Goal: Task Accomplishment & Management: Complete application form

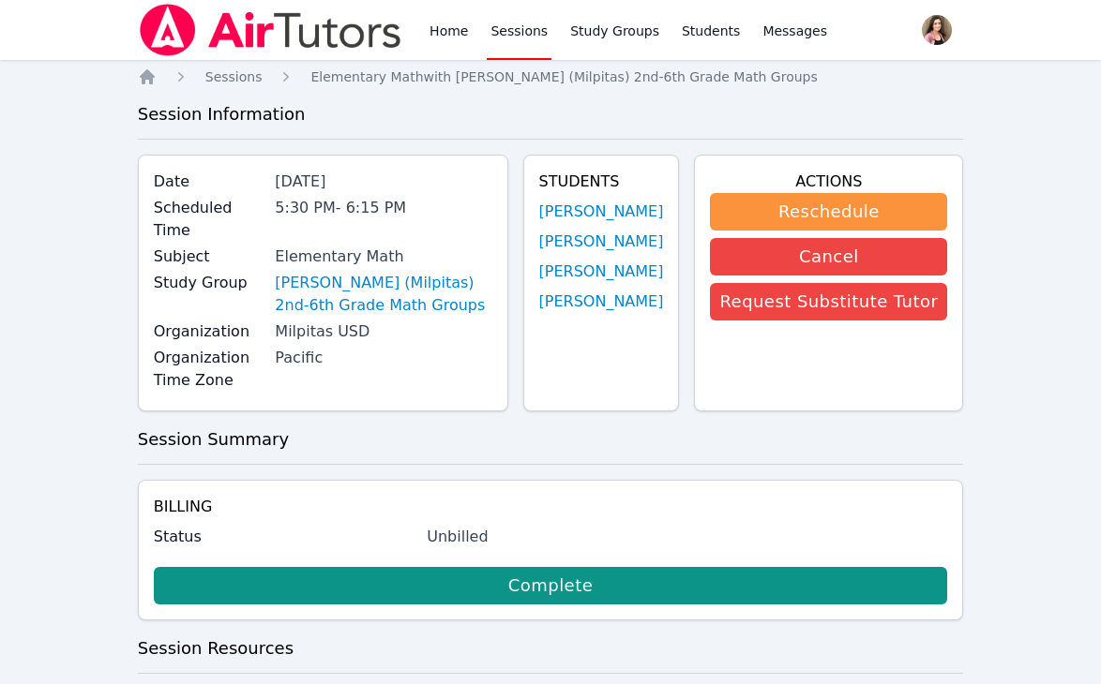
scroll to position [532, 0]
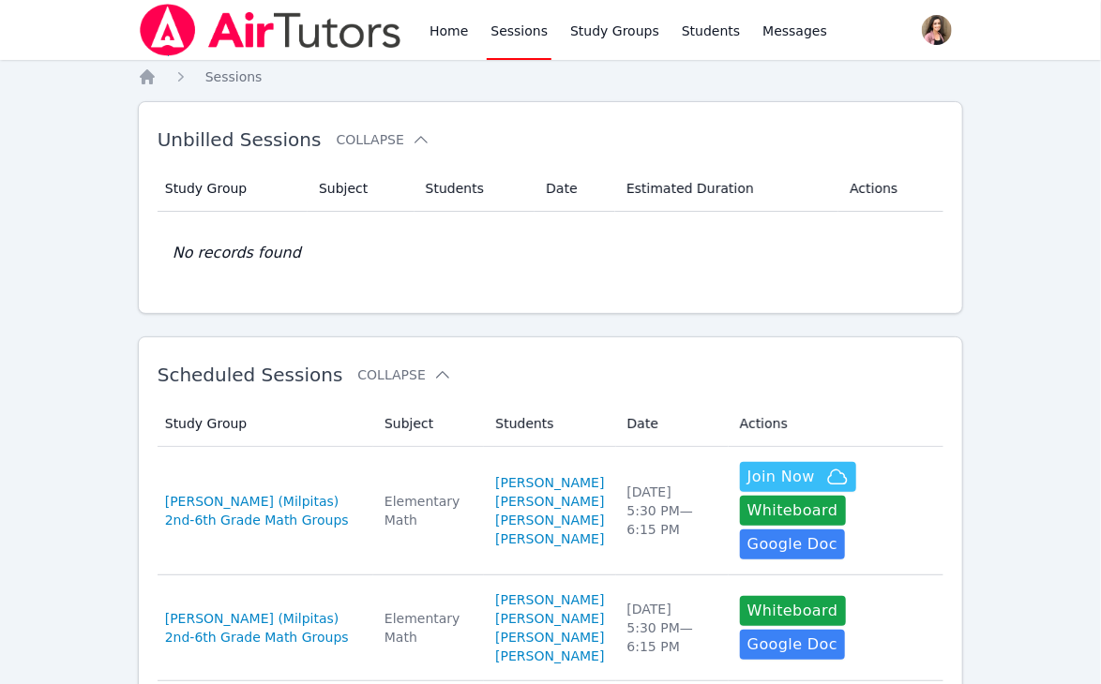
click at [192, 28] on img at bounding box center [270, 30] width 265 height 52
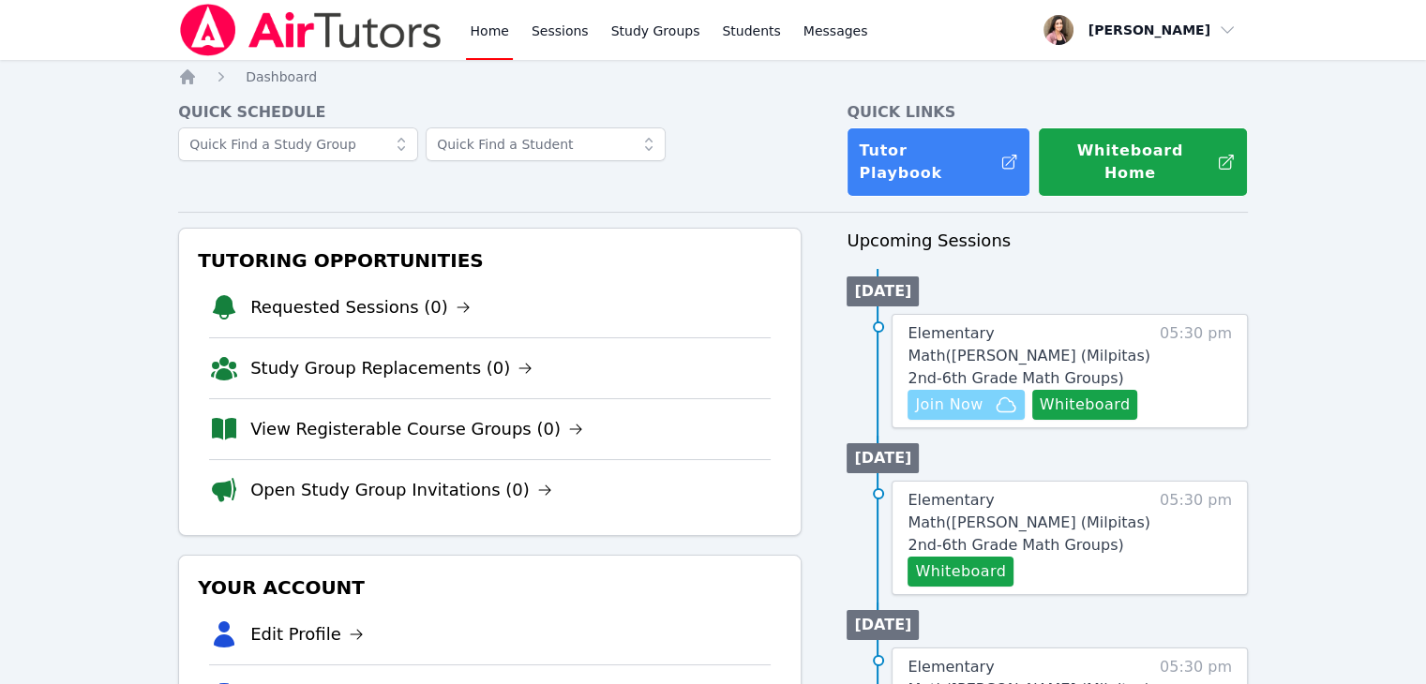
click at [982, 394] on span "Join Now" at bounding box center [965, 405] width 101 height 22
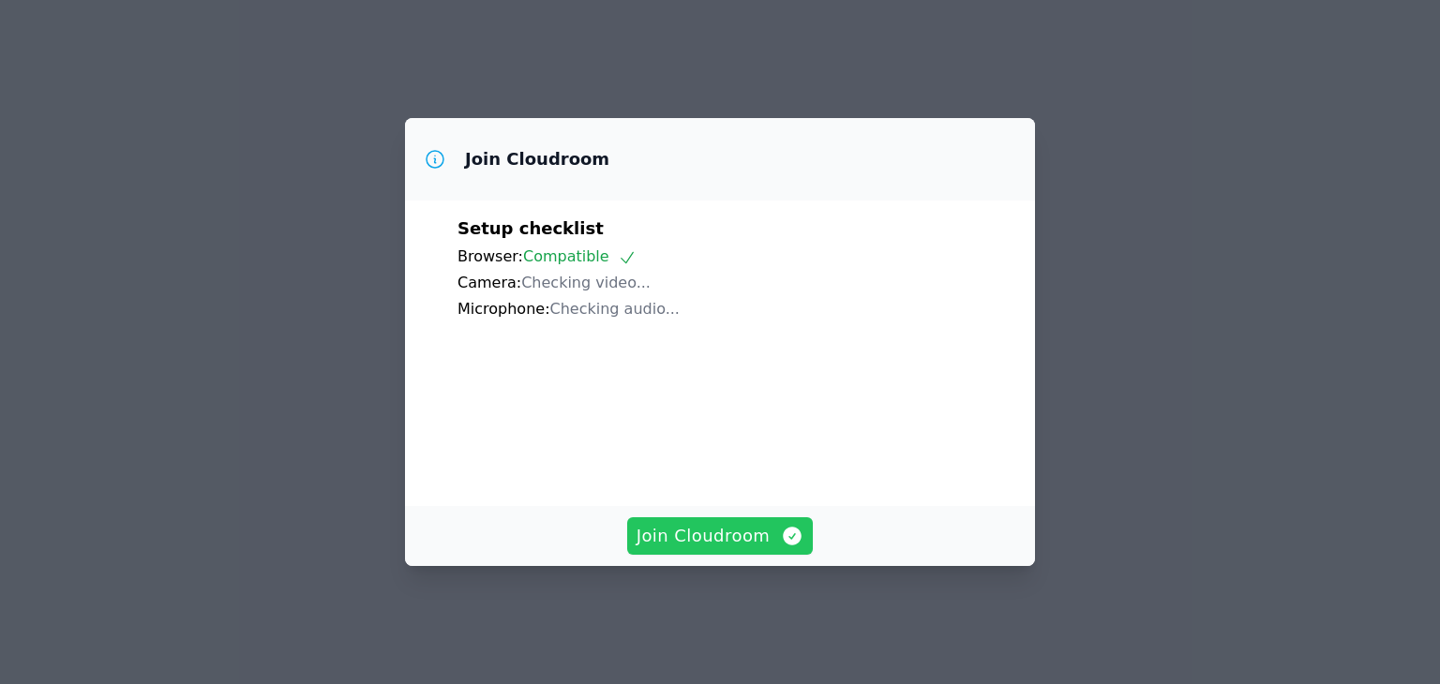
click at [703, 545] on span "Join Cloudroom" at bounding box center [721, 536] width 168 height 26
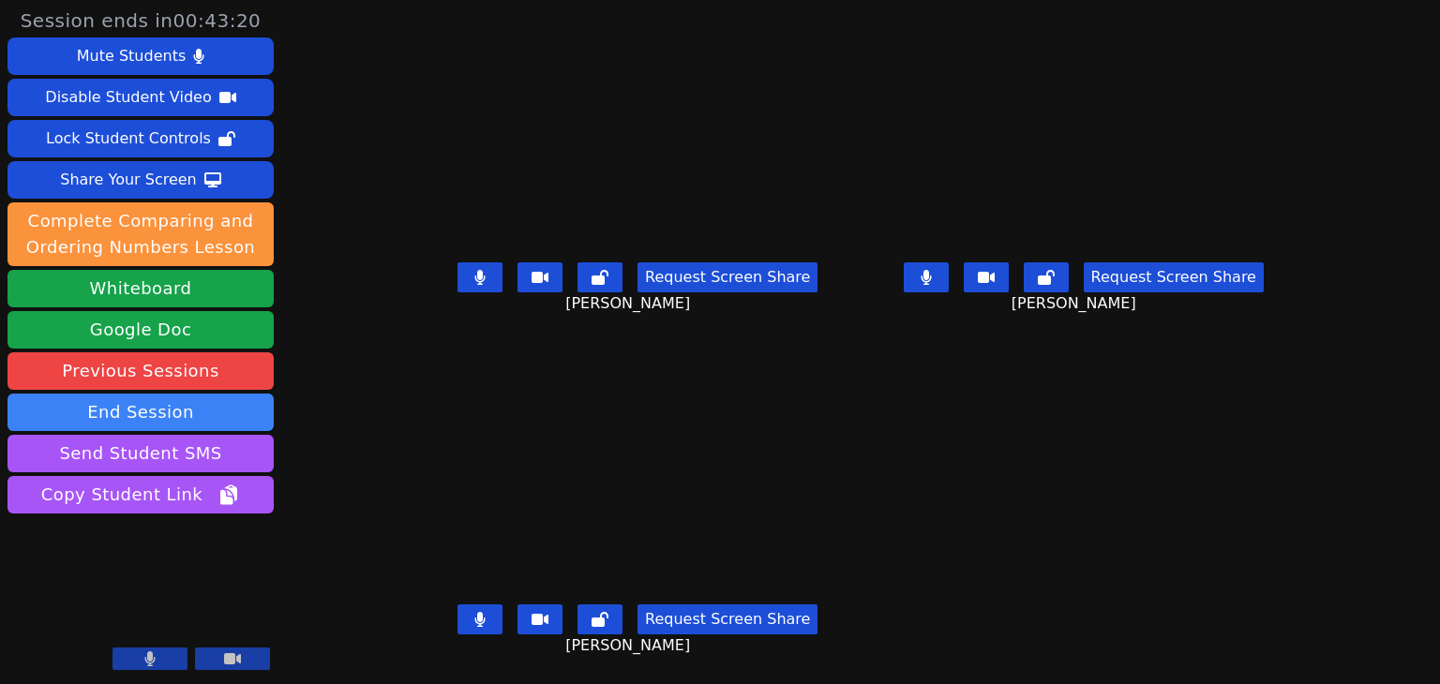
click at [865, 510] on main "AubreyRae Brooks Request Screen Share AubreyRae Brooks Nancy Tran Request Scree…" at bounding box center [860, 342] width 877 height 684
click at [934, 561] on main "AubreyRae Brooks Request Screen Share AubreyRae Brooks Nancy Tran Request Scree…" at bounding box center [860, 342] width 877 height 684
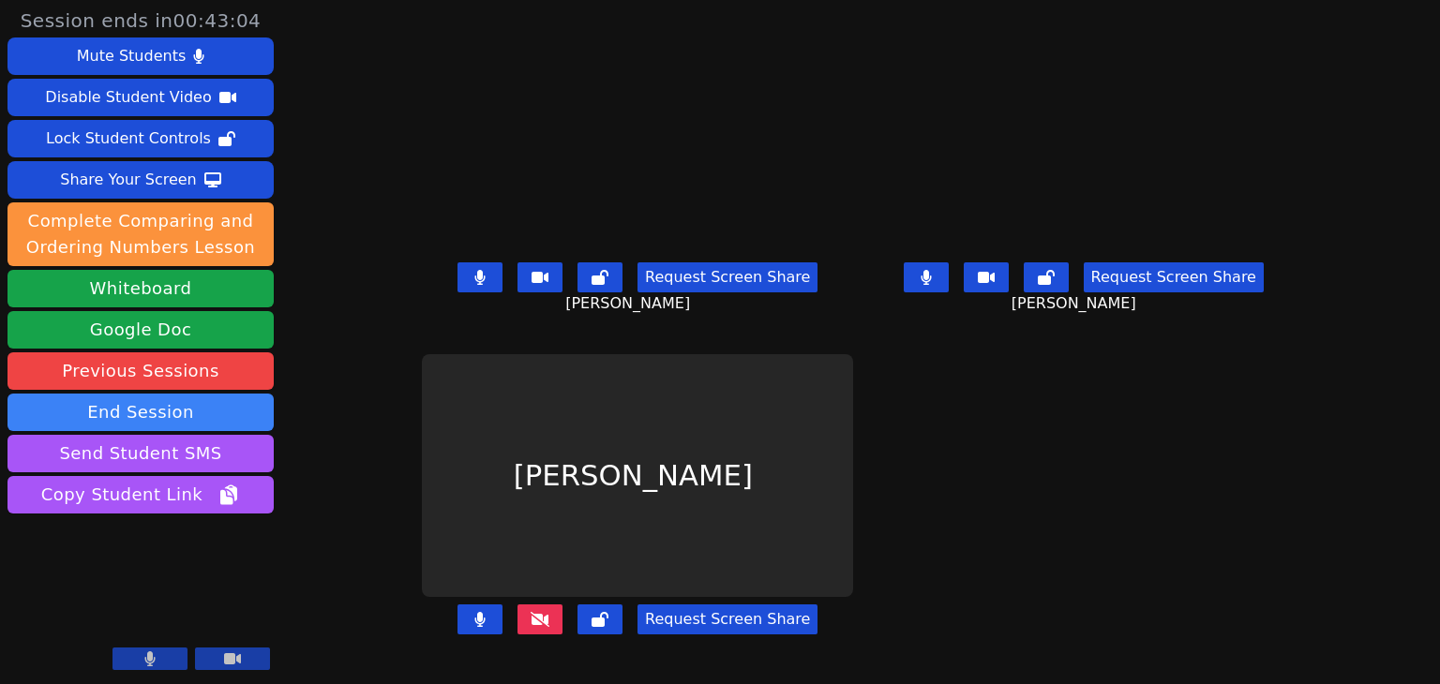
click at [456, 523] on div "[PERSON_NAME]" at bounding box center [637, 475] width 431 height 243
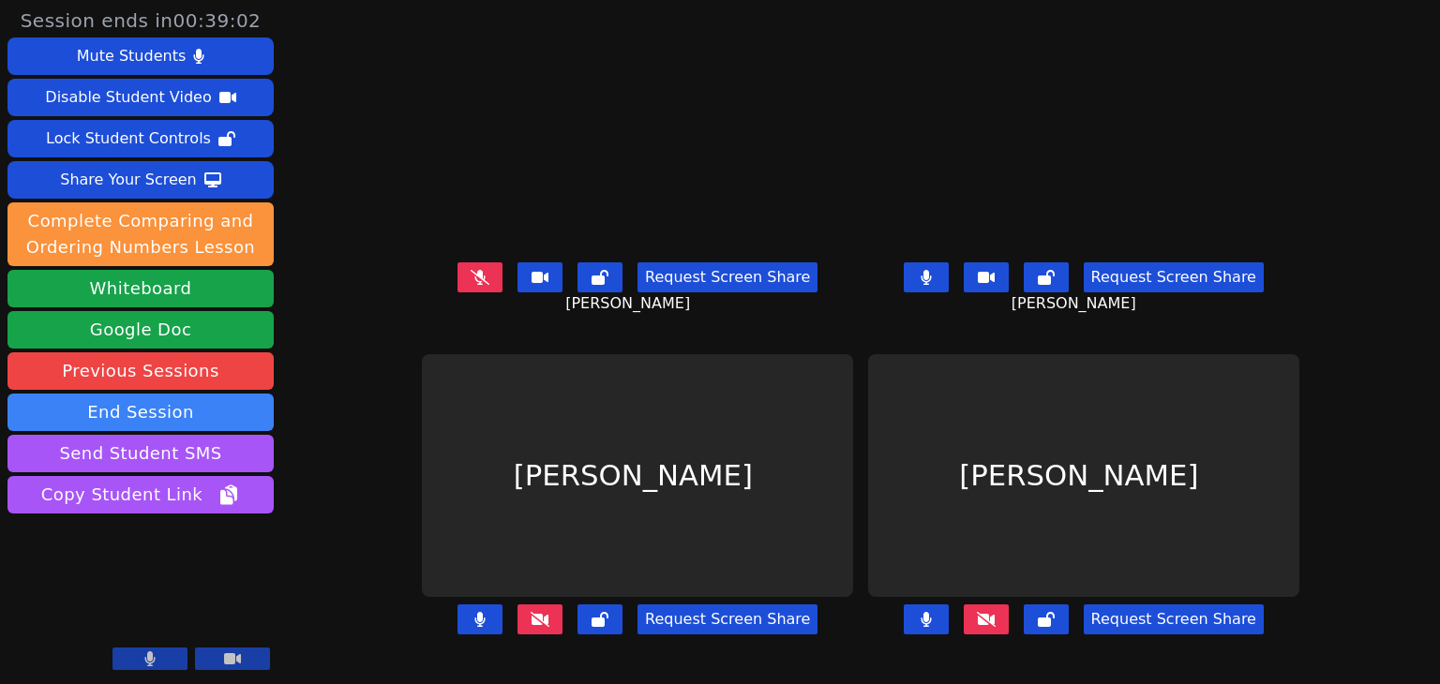
click at [474, 623] on icon at bounding box center [479, 619] width 11 height 15
click at [932, 625] on icon at bounding box center [926, 619] width 11 height 15
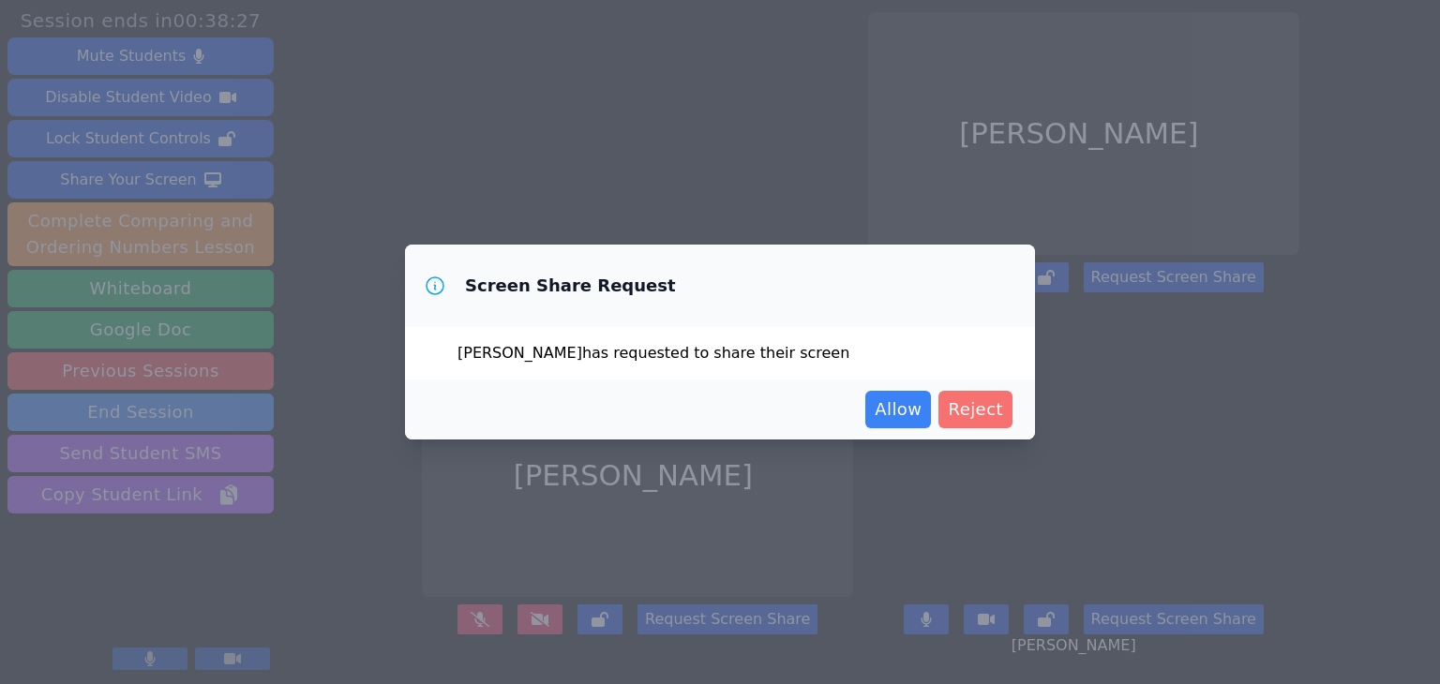
click at [994, 417] on span "Reject" at bounding box center [975, 410] width 55 height 26
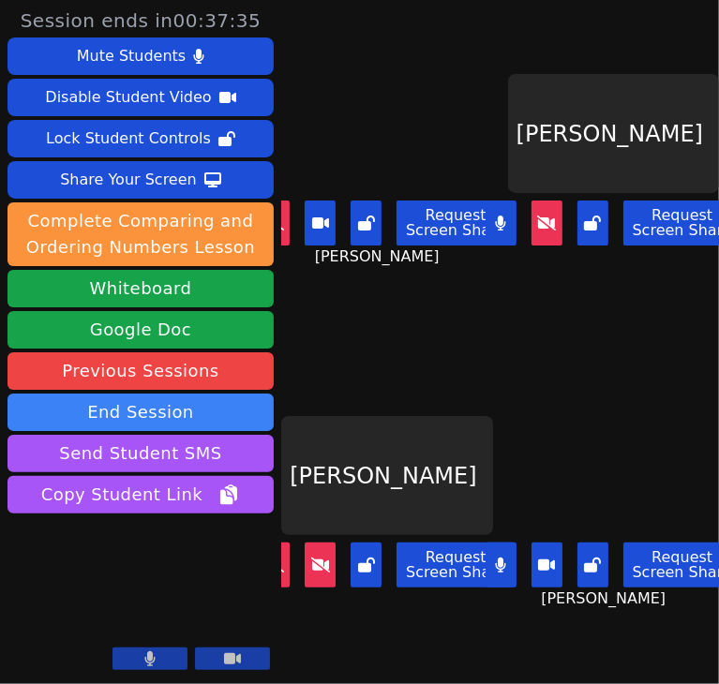
click at [557, 372] on div "Nancy Tran Request Screen Share Nancy Tran" at bounding box center [614, 513] width 212 height 342
click at [495, 217] on icon at bounding box center [500, 223] width 11 height 15
click at [495, 558] on icon at bounding box center [500, 565] width 11 height 15
click at [304, 109] on video at bounding box center [387, 133] width 212 height 119
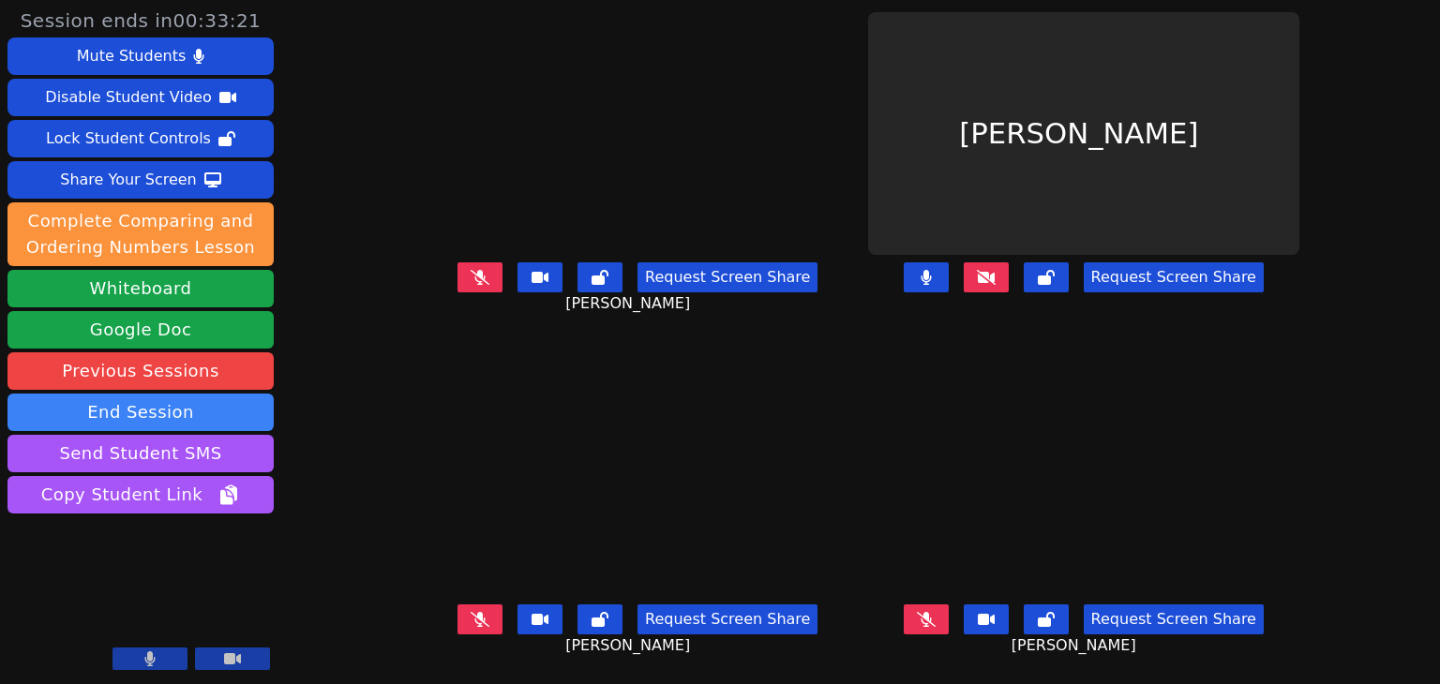
click at [285, 507] on div "Session ends in 00:33:21 Mute Students Disable Student Video Lock Student Contr…" at bounding box center [720, 342] width 1440 height 684
click at [309, 396] on div "Session ends in 00:32:37 Mute Students Disable Student Video Lock Student Contr…" at bounding box center [720, 342] width 1440 height 684
click at [931, 281] on icon at bounding box center [926, 277] width 10 height 15
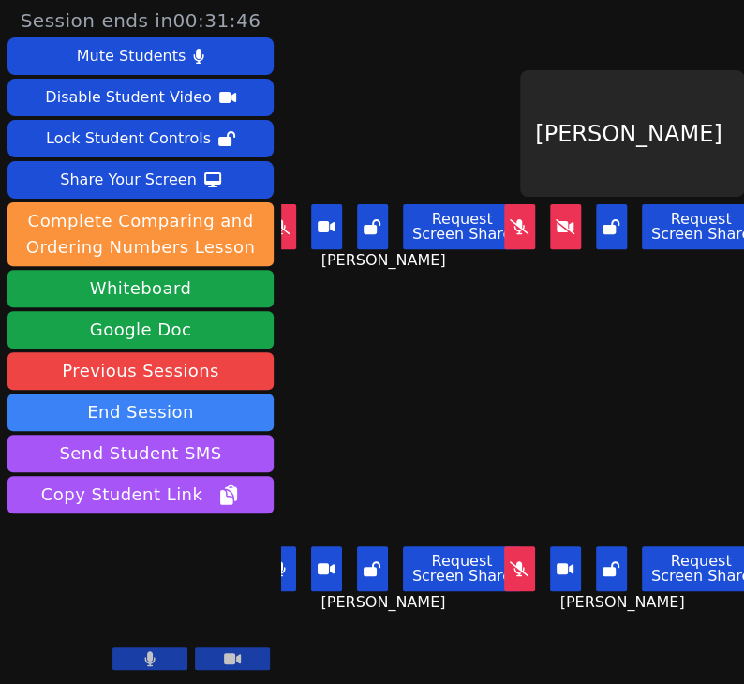
click at [446, 450] on video at bounding box center [393, 475] width 224 height 126
click at [315, 342] on div "Maxine Mendoza Request Screen Share Maxine Mendoza" at bounding box center [393, 513] width 224 height 342
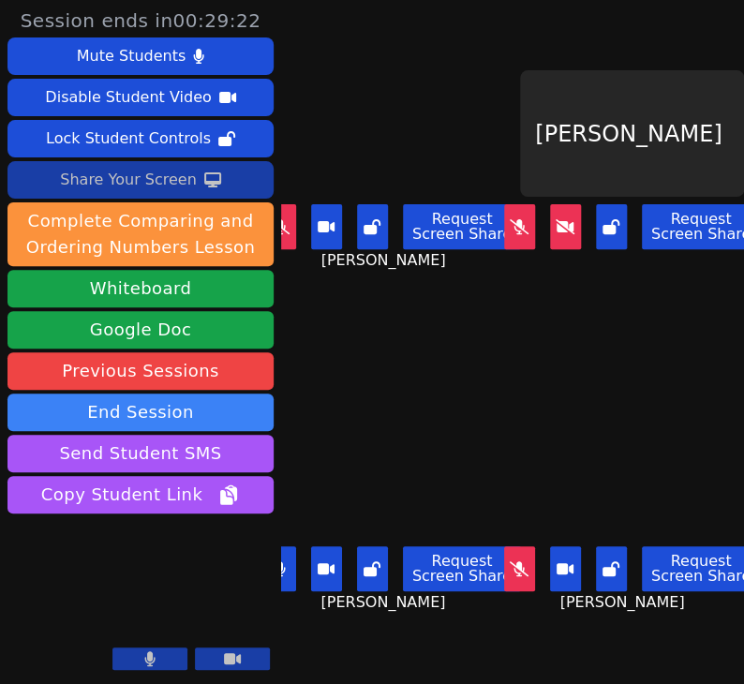
click at [148, 191] on div "Share Your Screen" at bounding box center [128, 180] width 137 height 30
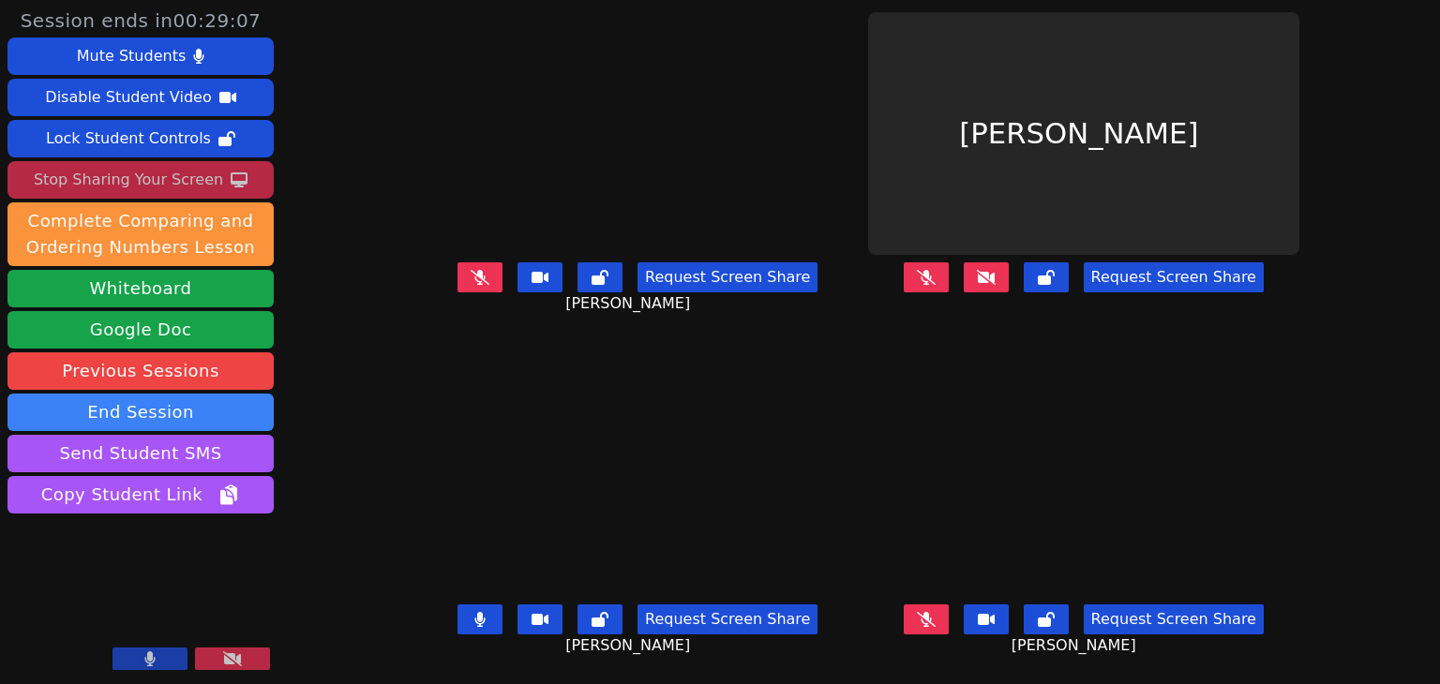
click at [259, 659] on button at bounding box center [232, 659] width 75 height 22
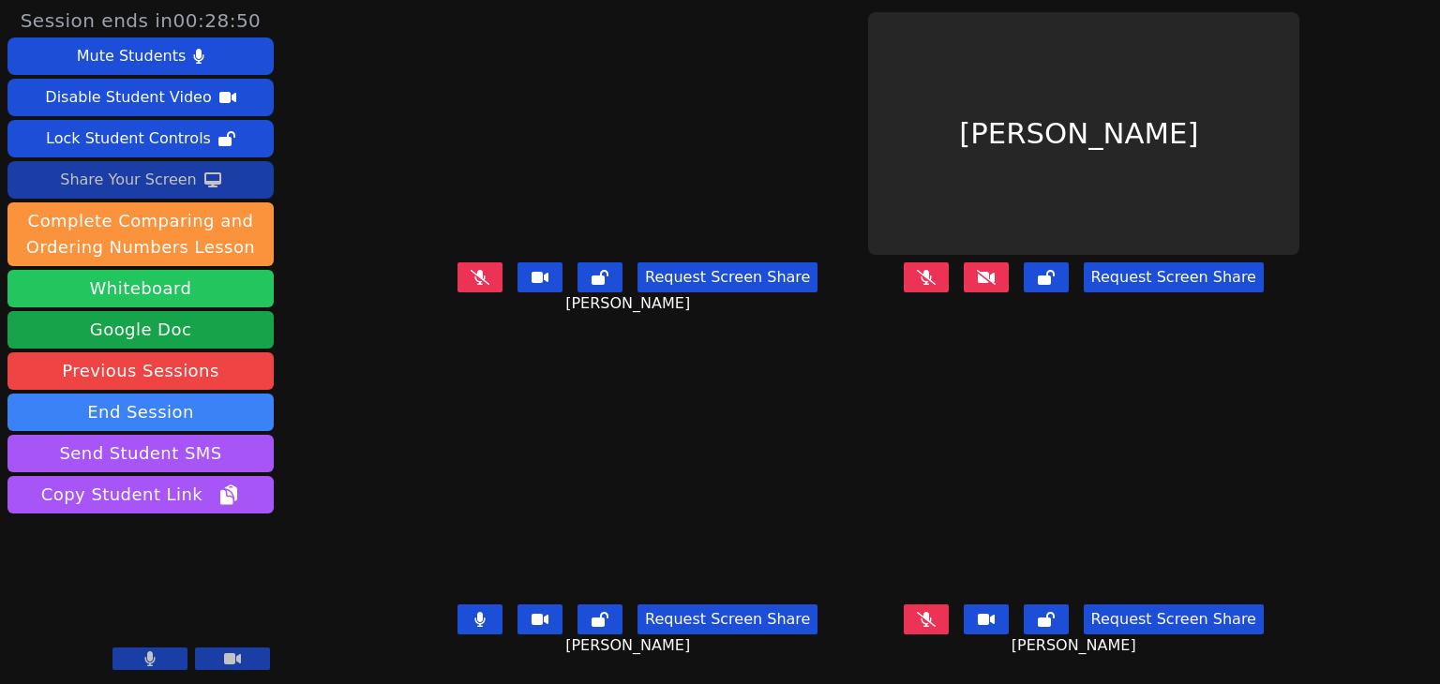
click at [212, 285] on button "Whiteboard" at bounding box center [140, 288] width 266 height 37
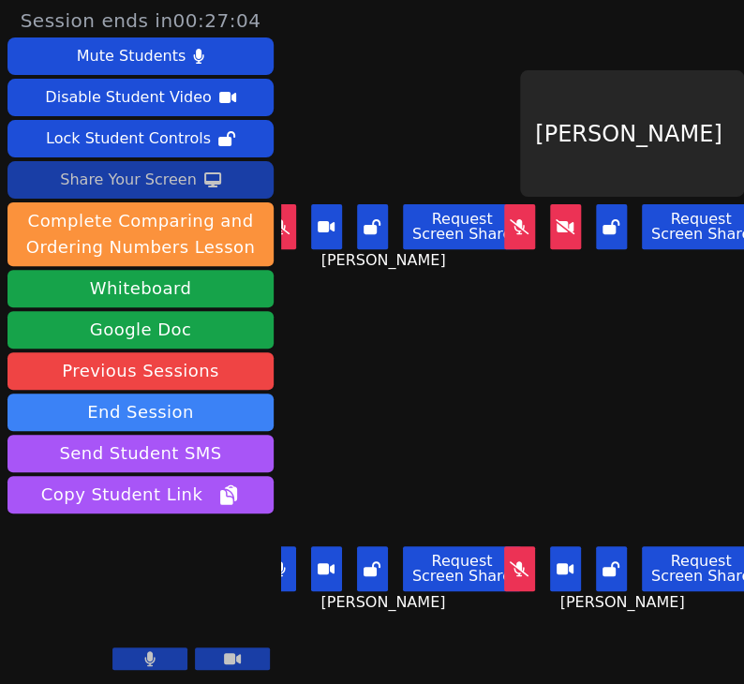
click at [304, 355] on div "Maxine Mendoza Request Screen Share Maxine Mendoza" at bounding box center [393, 513] width 224 height 342
click at [316, 423] on video at bounding box center [393, 475] width 224 height 126
click at [302, 374] on div "Maxine Mendoza Request Screen Share Maxine Mendoza" at bounding box center [393, 513] width 224 height 342
click at [313, 449] on video at bounding box center [393, 475] width 224 height 126
click at [311, 365] on div "Maxine Mendoza Request Screen Share Maxine Mendoza" at bounding box center [393, 513] width 224 height 342
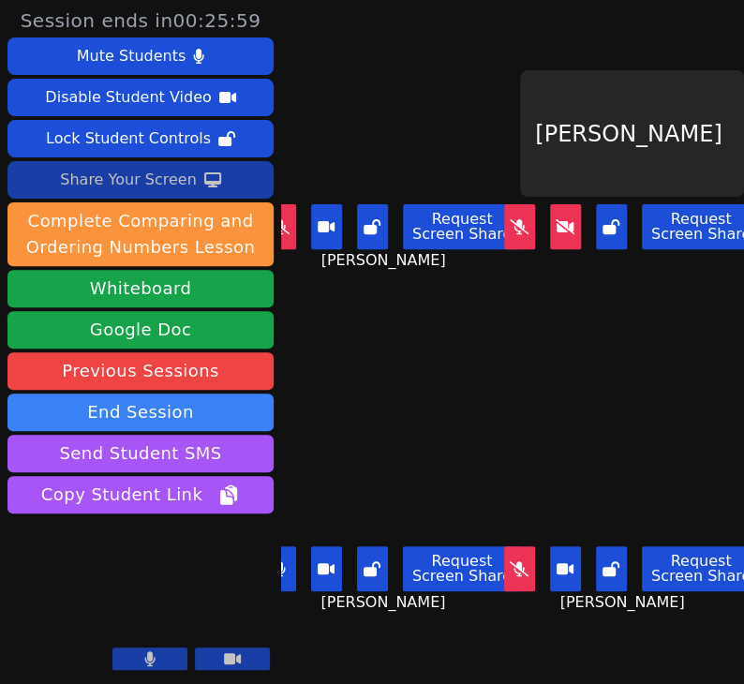
click at [307, 450] on video at bounding box center [393, 475] width 224 height 126
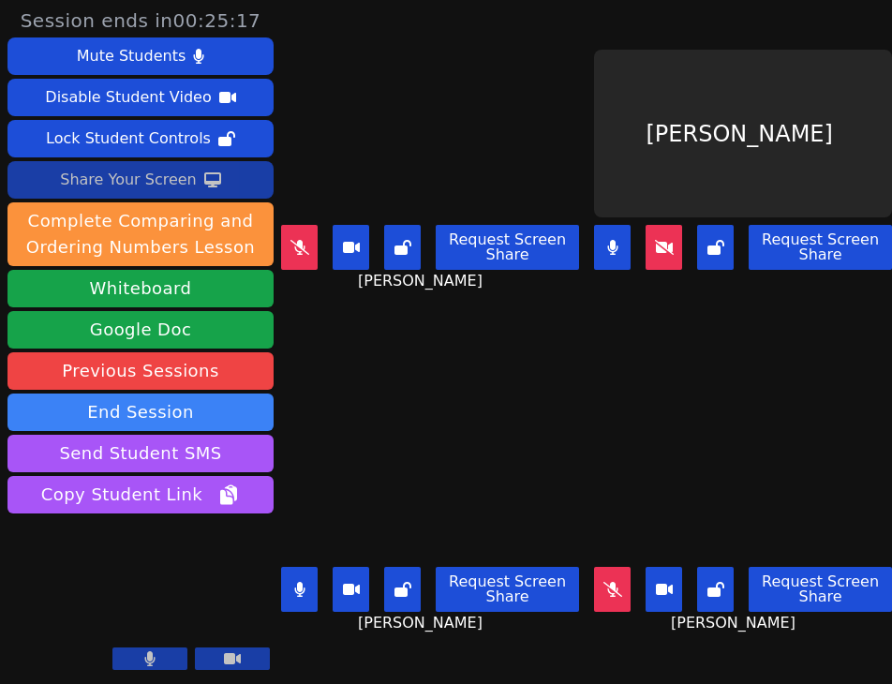
click at [667, 436] on video at bounding box center [743, 476] width 281 height 168
click at [596, 244] on button at bounding box center [612, 247] width 37 height 45
click at [533, 421] on video at bounding box center [430, 476] width 281 height 168
click at [619, 381] on div "Nancy Tran Request Screen Share Nancy Tran" at bounding box center [743, 513] width 298 height 342
click at [614, 411] on video at bounding box center [743, 476] width 281 height 168
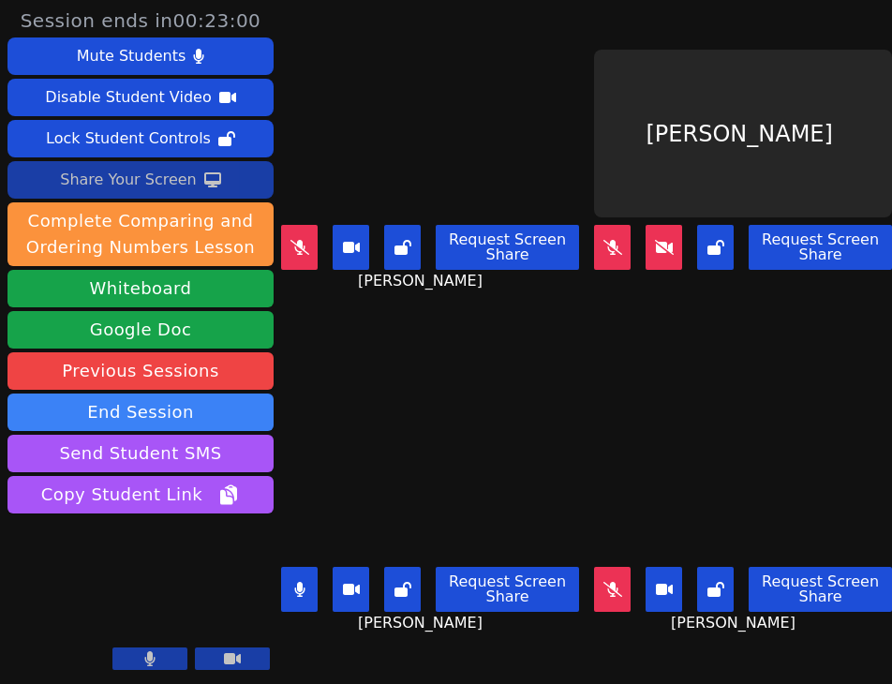
click at [547, 473] on video at bounding box center [430, 476] width 281 height 168
click at [490, 465] on video at bounding box center [430, 476] width 281 height 168
click at [510, 494] on video at bounding box center [430, 476] width 281 height 168
click at [639, 427] on video at bounding box center [743, 476] width 281 height 168
click at [322, 401] on video at bounding box center [430, 476] width 281 height 168
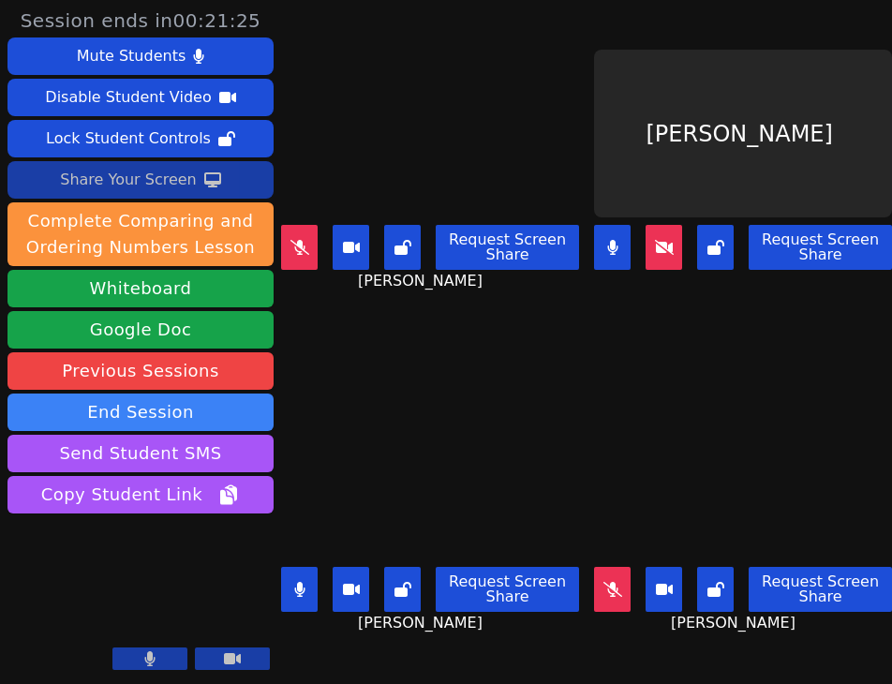
click at [307, 371] on div "Maxine Mendoza Request Screen Share Maxine Mendoza" at bounding box center [430, 513] width 298 height 342
drag, startPoint x: 311, startPoint y: 433, endPoint x: 330, endPoint y: 436, distance: 19.0
click at [310, 433] on video at bounding box center [430, 476] width 281 height 168
click at [544, 472] on video at bounding box center [430, 476] width 281 height 168
drag, startPoint x: 541, startPoint y: 461, endPoint x: 598, endPoint y: 457, distance: 57.3
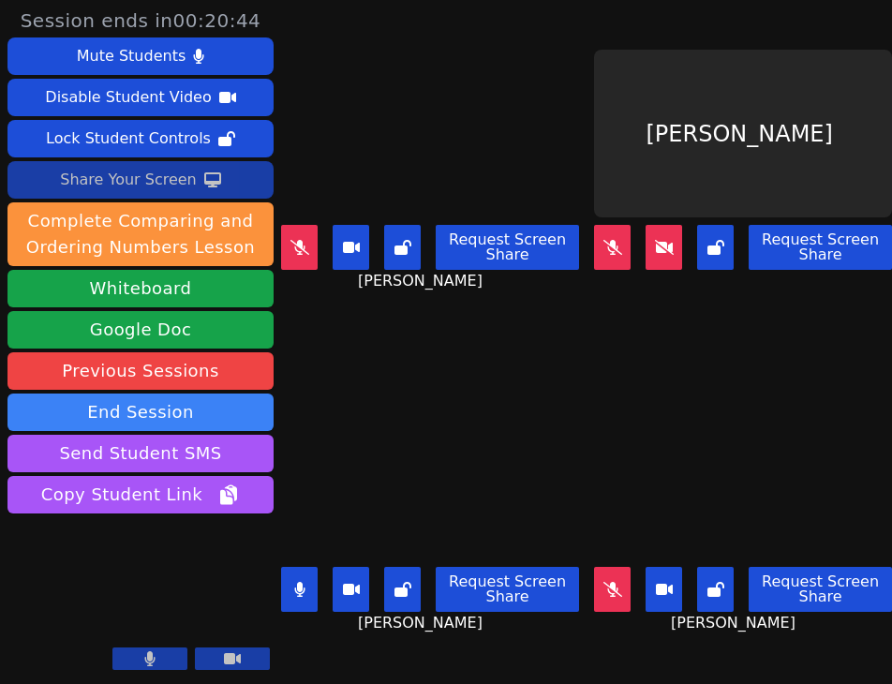
click at [541, 461] on video at bounding box center [430, 476] width 281 height 168
click at [517, 494] on video at bounding box center [430, 476] width 281 height 168
click at [303, 582] on icon at bounding box center [299, 589] width 10 height 15
click at [556, 445] on video at bounding box center [430, 476] width 298 height 168
click at [617, 447] on video at bounding box center [743, 476] width 298 height 168
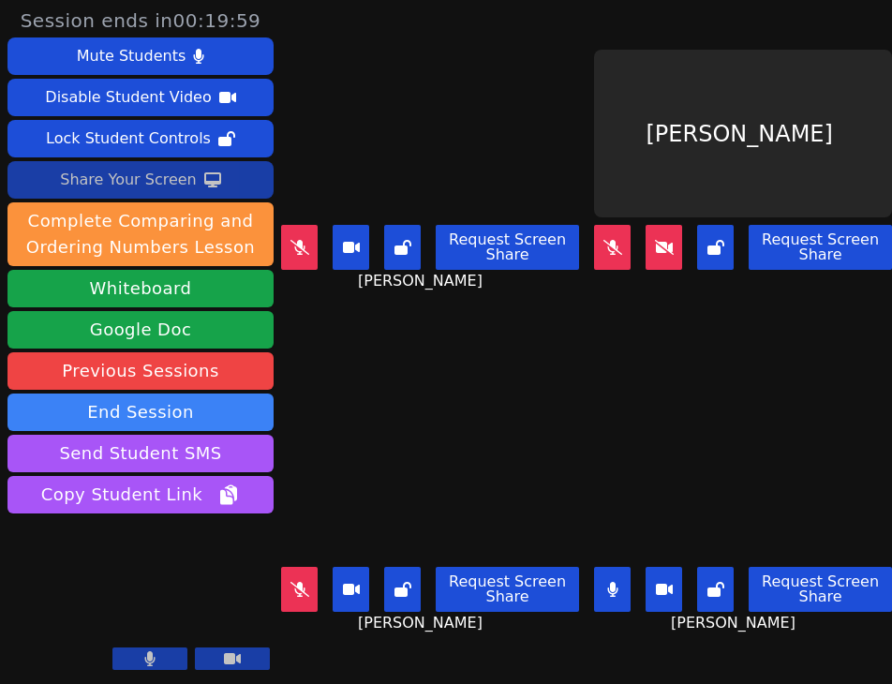
click at [608, 475] on video at bounding box center [743, 476] width 298 height 168
click at [545, 432] on video at bounding box center [430, 476] width 298 height 168
click at [486, 404] on video at bounding box center [430, 476] width 298 height 168
click at [557, 421] on video at bounding box center [430, 476] width 298 height 168
click at [594, 342] on div "Nancy Tran Request Screen Share Nancy Tran" at bounding box center [743, 513] width 298 height 342
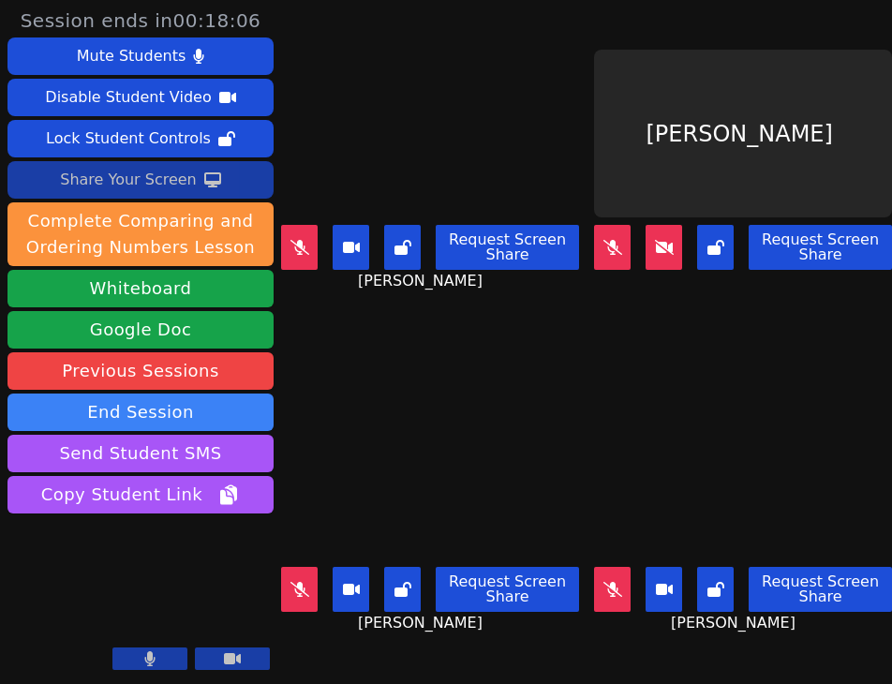
click at [512, 437] on video at bounding box center [430, 476] width 298 height 168
click at [560, 468] on video at bounding box center [430, 476] width 298 height 168
click at [559, 409] on video at bounding box center [430, 476] width 298 height 168
click at [496, 490] on video at bounding box center [430, 476] width 298 height 168
click at [528, 496] on video at bounding box center [430, 476] width 298 height 168
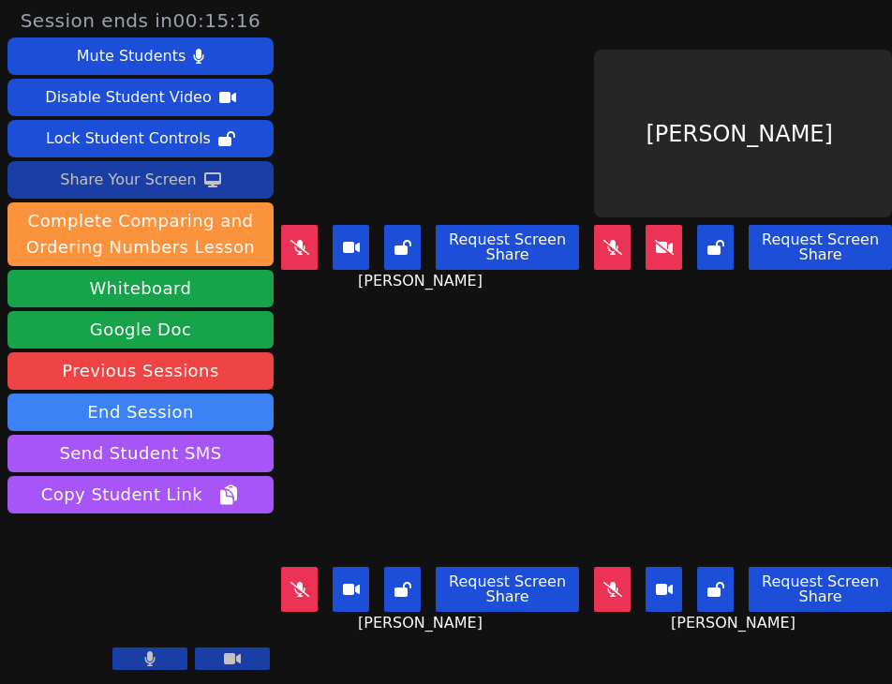
click at [594, 342] on div "Nancy Tran Request Screen Share Nancy Tran" at bounding box center [743, 513] width 298 height 342
click at [558, 412] on video at bounding box center [430, 476] width 298 height 168
click at [497, 474] on video at bounding box center [430, 476] width 298 height 168
click at [566, 417] on video at bounding box center [430, 476] width 298 height 168
click at [582, 389] on main "AubreyRae Brooks Request Screen Share AubreyRae Brooks Noah Yee Request Screen …" at bounding box center [586, 342] width 611 height 684
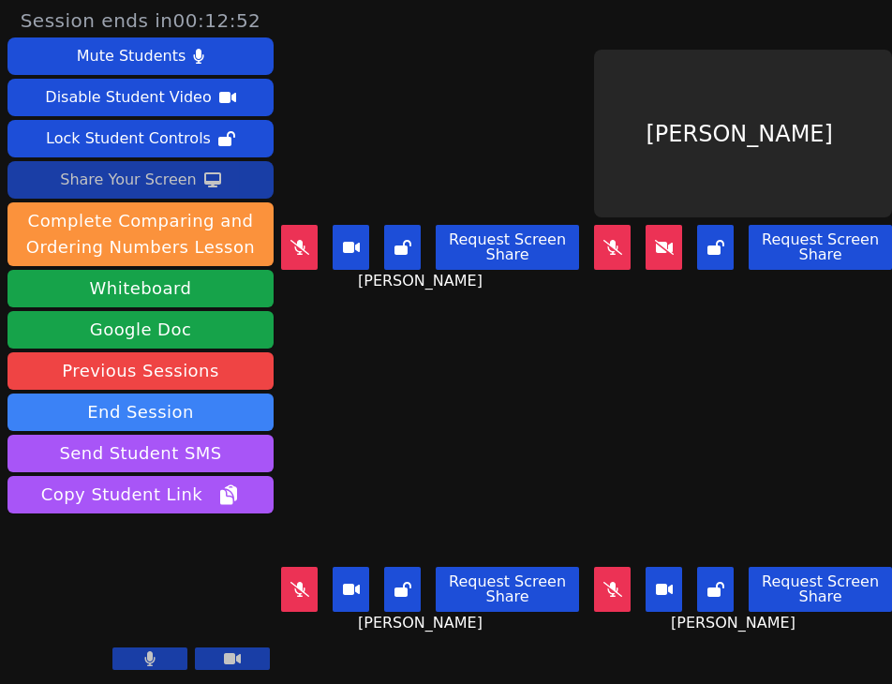
click at [556, 473] on video at bounding box center [430, 476] width 298 height 168
click at [533, 393] on video at bounding box center [430, 476] width 298 height 168
click at [547, 427] on video at bounding box center [430, 476] width 298 height 168
drag, startPoint x: 525, startPoint y: 136, endPoint x: 535, endPoint y: 130, distance: 11.7
click at [525, 136] on video at bounding box center [430, 134] width 281 height 168
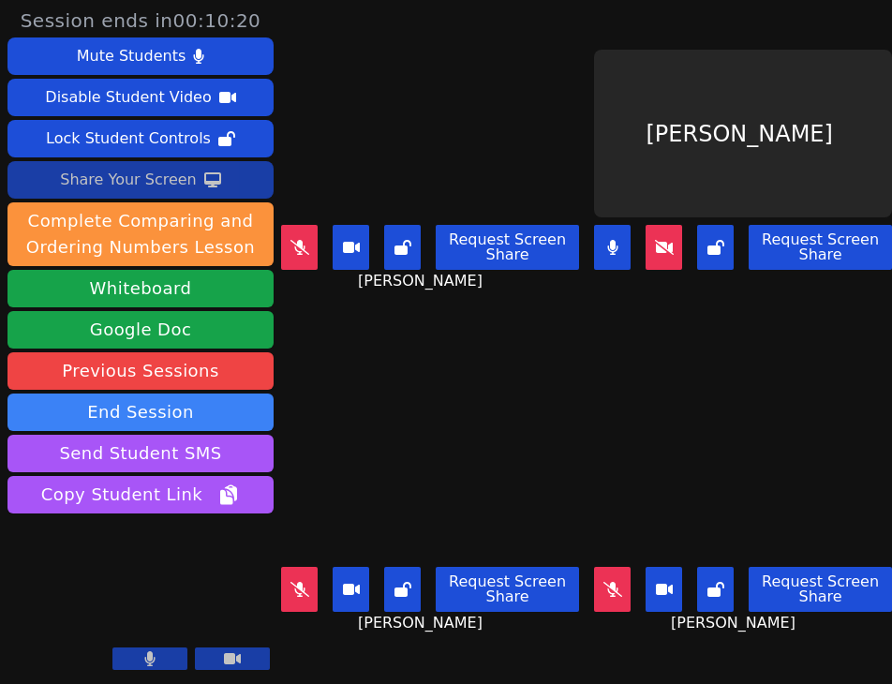
click at [547, 346] on div "Maxine Mendoza Request Screen Share Maxine Mendoza" at bounding box center [430, 513] width 298 height 342
click at [581, 430] on main "AubreyRae Brooks Request Screen Share AubreyRae Brooks Noah Yee Request Screen …" at bounding box center [586, 342] width 611 height 684
click at [641, 373] on div "Nancy Tran Request Screen Share Nancy Tran" at bounding box center [743, 513] width 298 height 342
click at [536, 510] on video at bounding box center [430, 476] width 298 height 168
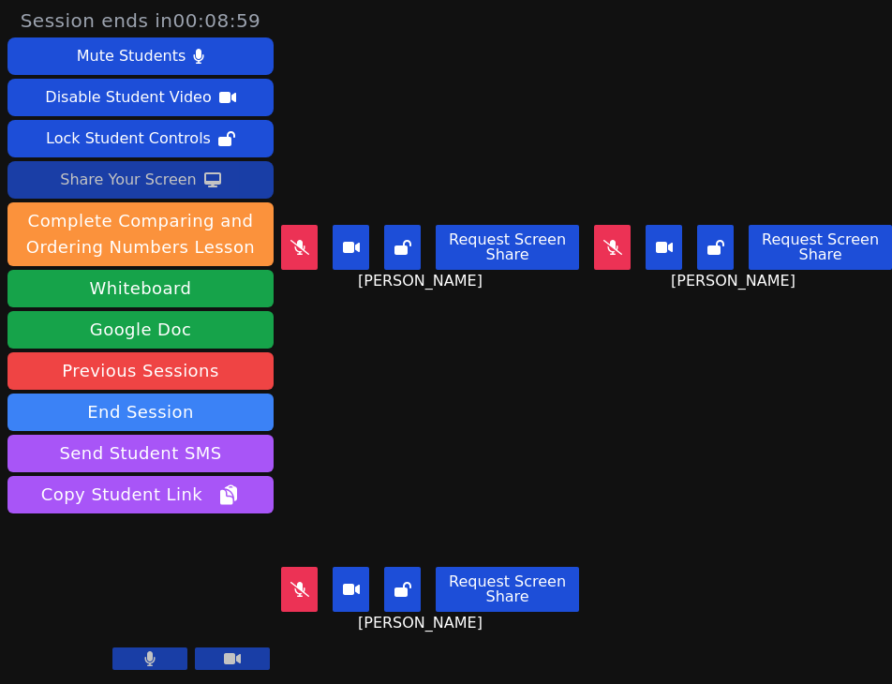
click at [371, 465] on video at bounding box center [430, 476] width 298 height 168
click at [499, 440] on video at bounding box center [430, 476] width 298 height 168
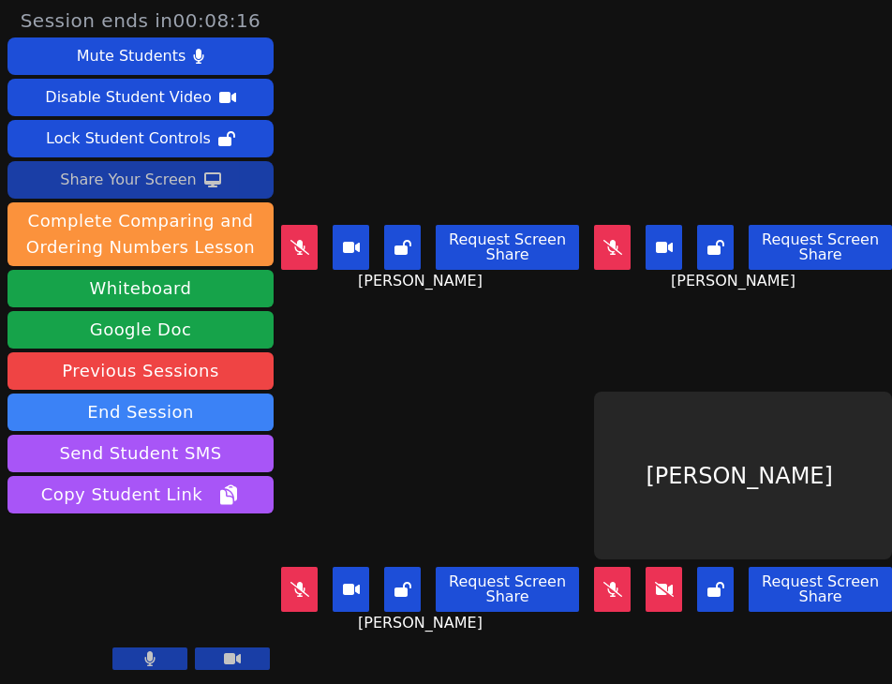
click at [574, 470] on main "AubreyRae Brooks Request Screen Share AubreyRae Brooks Maxine Mendoza Request S…" at bounding box center [586, 342] width 611 height 684
click at [548, 426] on video at bounding box center [430, 476] width 298 height 168
drag, startPoint x: 527, startPoint y: 464, endPoint x: 557, endPoint y: 458, distance: 30.5
click at [527, 464] on video at bounding box center [430, 476] width 298 height 168
drag, startPoint x: 563, startPoint y: 377, endPoint x: 596, endPoint y: 342, distance: 47.7
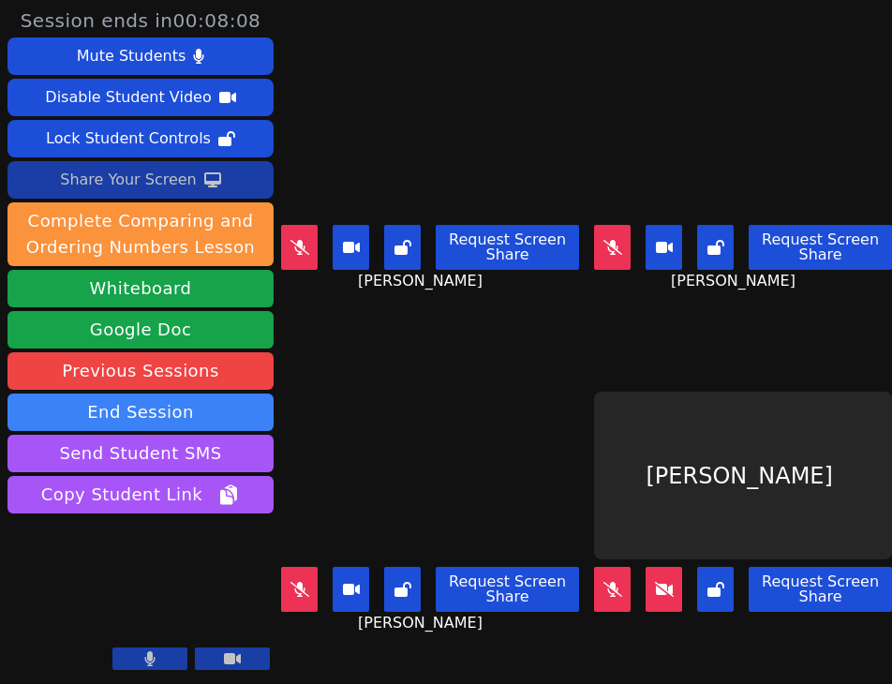
click at [563, 377] on div "Nancy Tran Request Screen Share Nancy Tran" at bounding box center [430, 513] width 298 height 342
click at [502, 364] on div "Nancy Tran Request Screen Share Nancy Tran" at bounding box center [430, 513] width 298 height 342
click at [574, 432] on main "AubreyRae Brooks Request Screen Share AubreyRae Brooks Maxine Mendoza Request S…" at bounding box center [586, 342] width 611 height 684
click at [451, 447] on video at bounding box center [430, 476] width 298 height 168
click at [546, 413] on video at bounding box center [430, 476] width 298 height 168
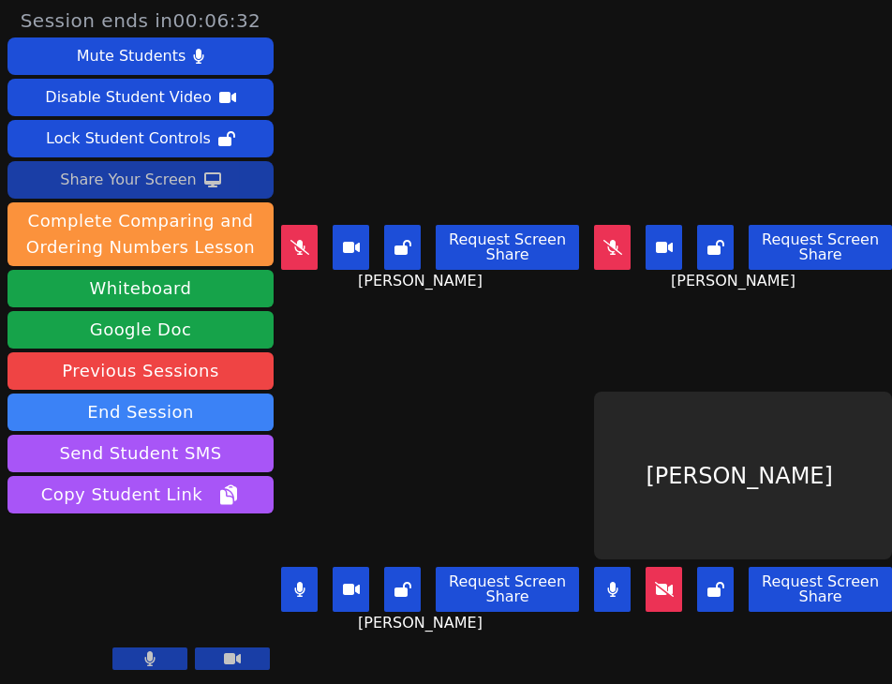
click at [556, 469] on video at bounding box center [430, 476] width 298 height 168
click at [544, 466] on video at bounding box center [430, 476] width 298 height 168
click at [561, 440] on video at bounding box center [430, 476] width 298 height 168
click at [507, 421] on video at bounding box center [430, 476] width 298 height 168
drag, startPoint x: 572, startPoint y: 477, endPoint x: 617, endPoint y: 578, distance: 110.8
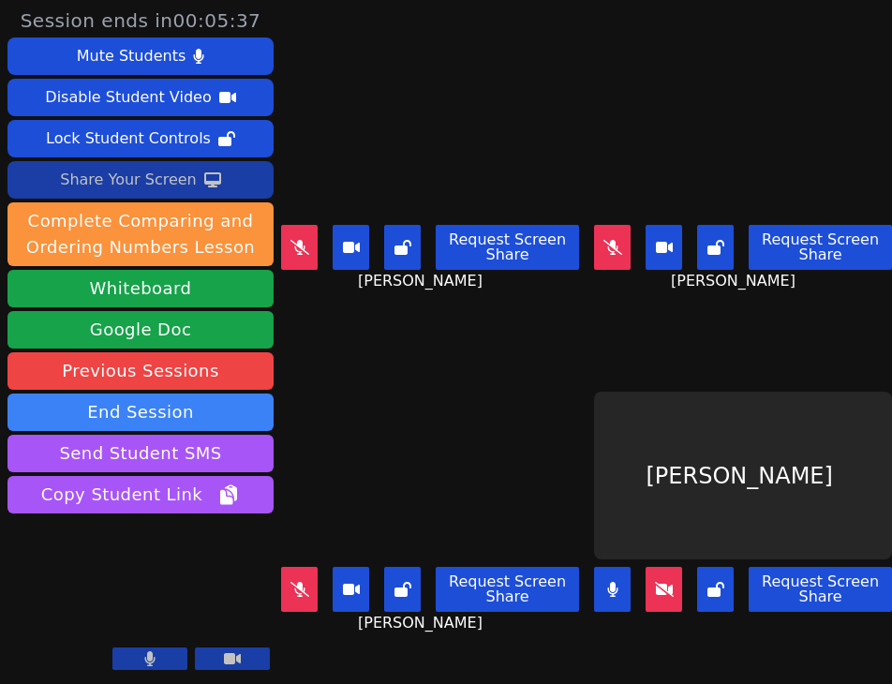
click at [576, 485] on main "AubreyRae Brooks Request Screen Share AubreyRae Brooks Maxine Mendoza Request S…" at bounding box center [586, 342] width 611 height 684
click at [607, 597] on button at bounding box center [612, 589] width 37 height 45
click at [532, 392] on video at bounding box center [430, 476] width 298 height 168
click at [468, 462] on video at bounding box center [430, 476] width 298 height 168
click at [490, 428] on video at bounding box center [430, 476] width 298 height 168
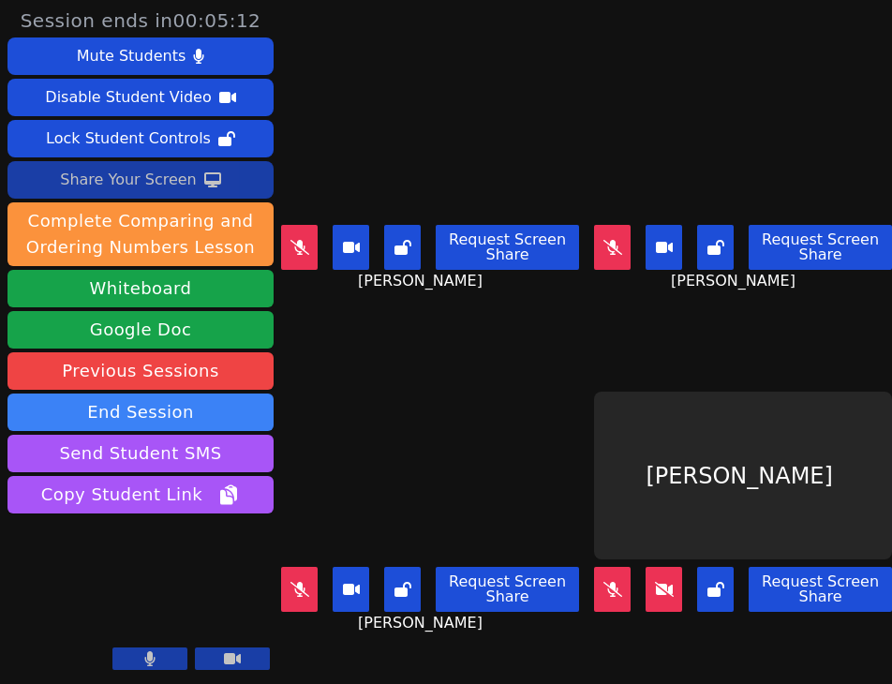
click at [561, 425] on video at bounding box center [430, 476] width 298 height 168
click at [463, 407] on video at bounding box center [430, 476] width 298 height 168
click at [498, 430] on video at bounding box center [430, 476] width 298 height 168
click at [536, 342] on div "Nancy Tran Request Screen Share Nancy Tran" at bounding box center [430, 513] width 298 height 342
click at [607, 322] on div "Maxine Mendoza Request Screen Share Maxine Mendoza" at bounding box center [743, 171] width 298 height 342
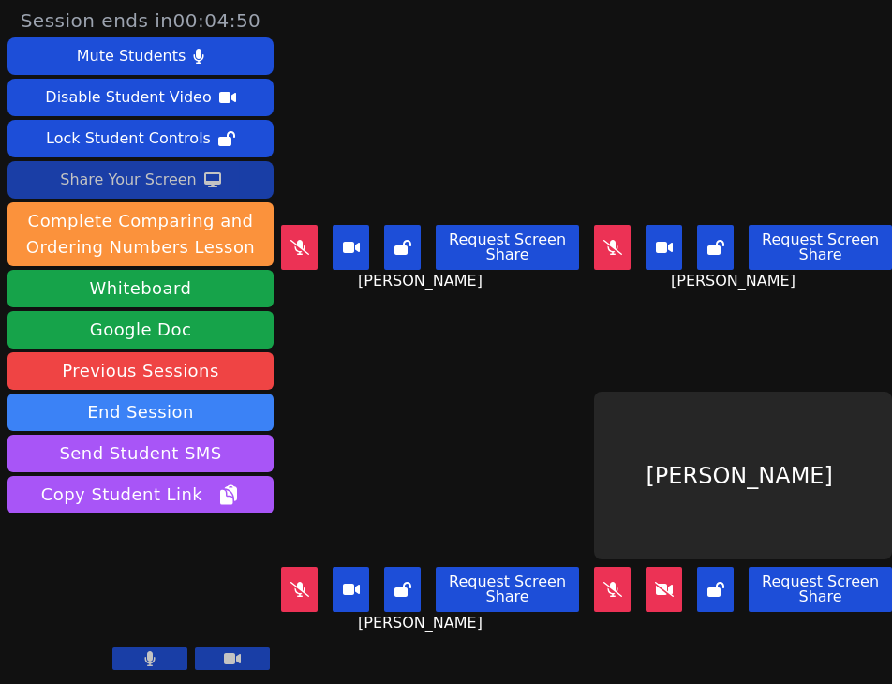
click at [581, 458] on main "AubreyRae Brooks Request Screen Share AubreyRae Brooks Maxine Mendoza Request S…" at bounding box center [586, 342] width 611 height 684
drag, startPoint x: 547, startPoint y: 404, endPoint x: 560, endPoint y: 406, distance: 12.3
click at [547, 404] on video at bounding box center [430, 476] width 298 height 168
click at [496, 359] on div "Nancy Tran Request Screen Share Nancy Tran" at bounding box center [430, 513] width 298 height 342
click at [531, 432] on video at bounding box center [430, 476] width 298 height 168
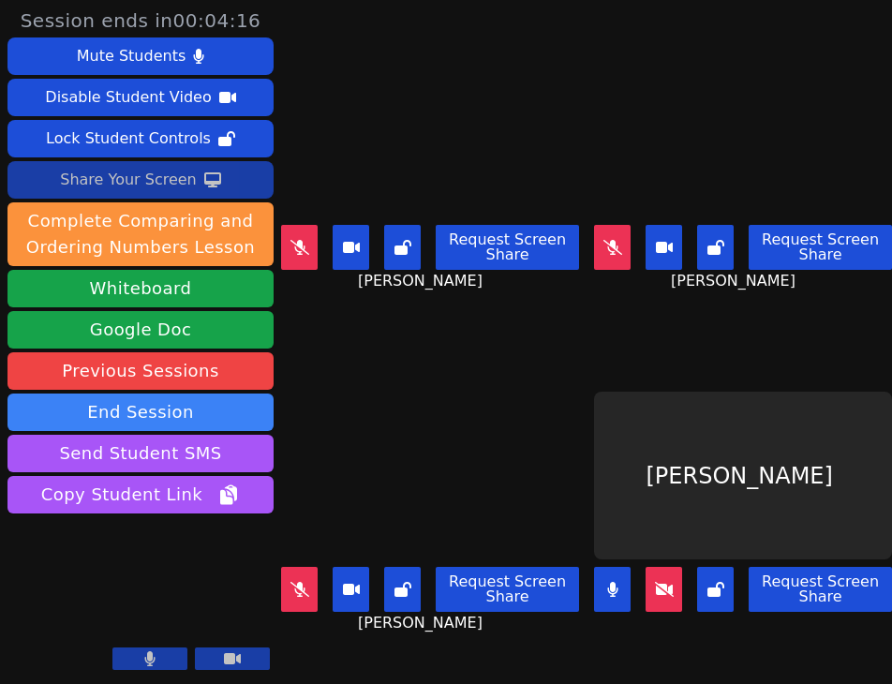
click at [607, 590] on button at bounding box center [612, 589] width 37 height 45
click at [429, 466] on video at bounding box center [430, 476] width 298 height 168
click at [514, 392] on video at bounding box center [430, 476] width 298 height 168
click at [540, 493] on video at bounding box center [430, 476] width 298 height 168
click at [560, 484] on video at bounding box center [430, 476] width 298 height 168
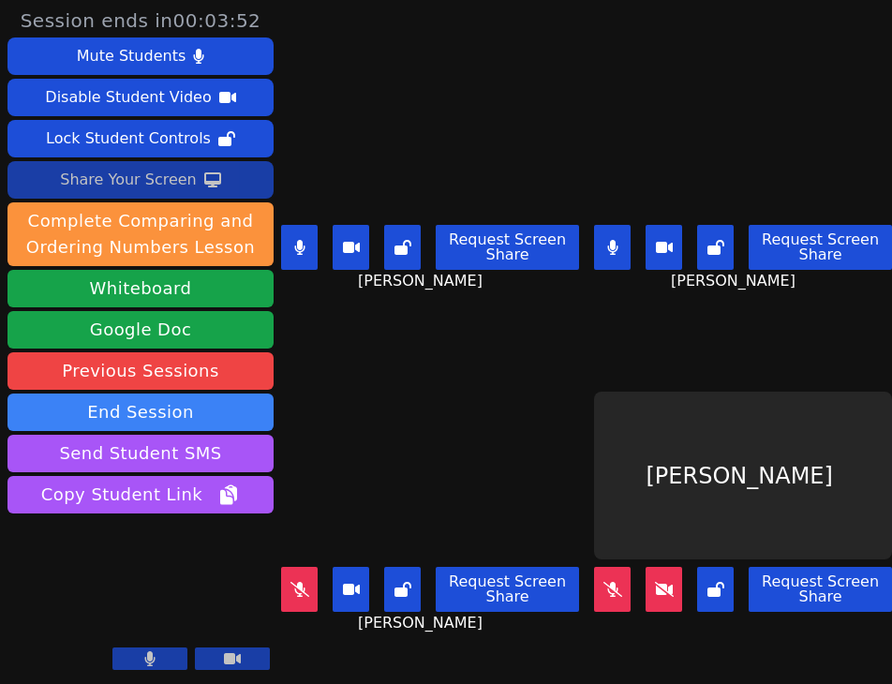
click at [493, 466] on video at bounding box center [430, 476] width 298 height 168
click at [469, 409] on video at bounding box center [430, 476] width 298 height 168
click at [519, 342] on div "Nancy Tran Request Screen Share Nancy Tran" at bounding box center [430, 513] width 298 height 342
click at [558, 462] on video at bounding box center [430, 476] width 298 height 168
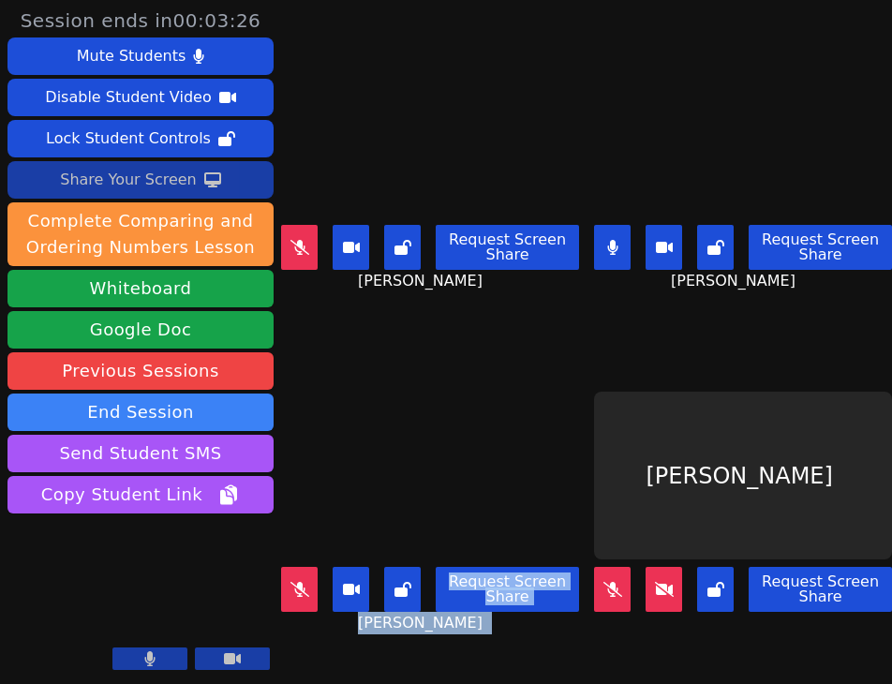
click at [577, 433] on main "AubreyRae Brooks Request Screen Share AubreyRae Brooks Maxine Mendoza Request S…" at bounding box center [586, 342] width 611 height 684
drag, startPoint x: 550, startPoint y: 446, endPoint x: 575, endPoint y: 458, distance: 27.3
click at [550, 446] on video at bounding box center [430, 476] width 298 height 168
drag, startPoint x: 630, startPoint y: 466, endPoint x: 584, endPoint y: 471, distance: 46.2
click at [630, 466] on div "Noah Yee" at bounding box center [743, 476] width 298 height 168
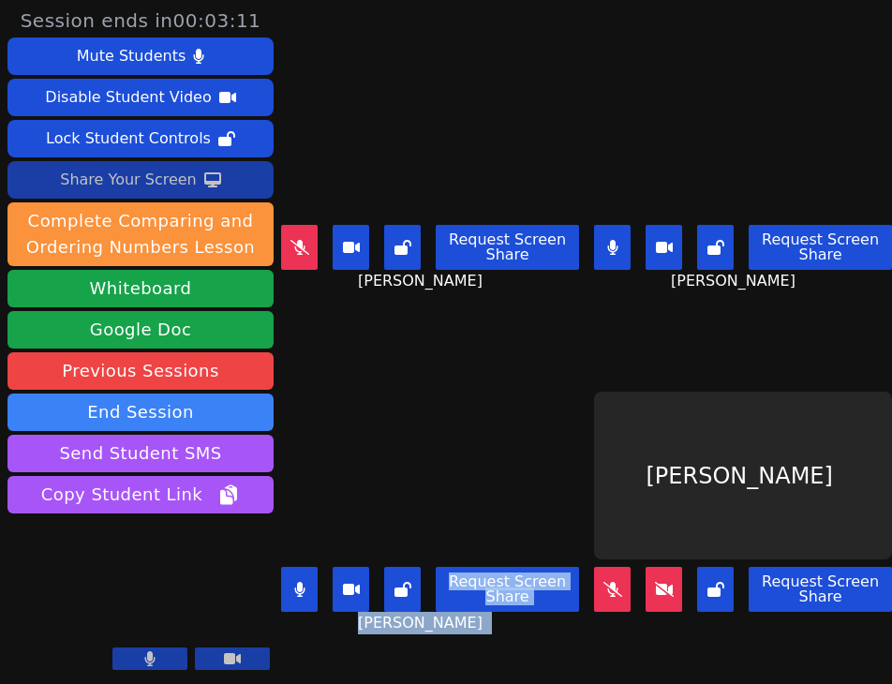
click at [526, 463] on video at bounding box center [430, 476] width 298 height 168
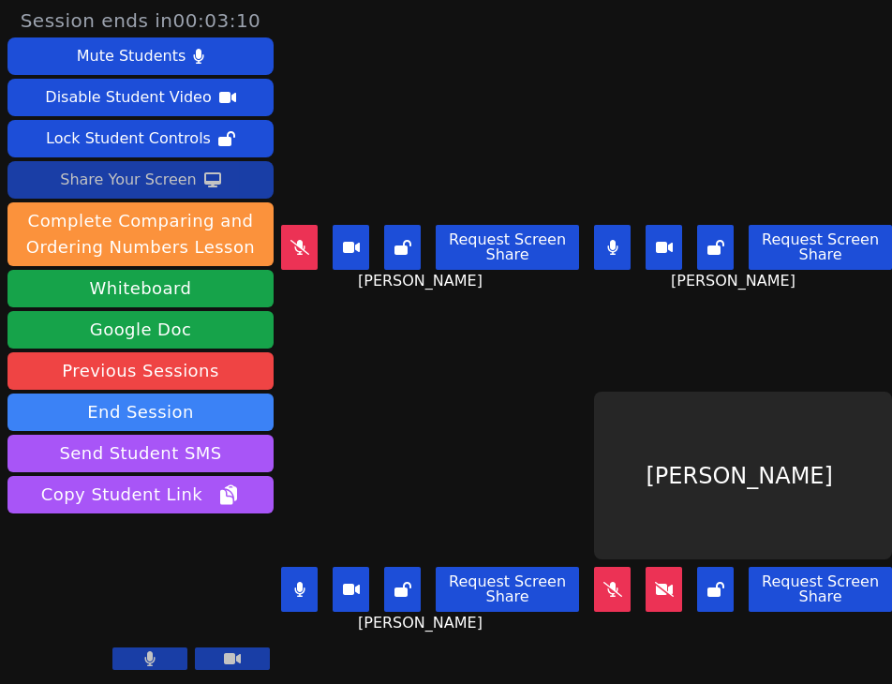
click at [579, 620] on main "AubreyRae Brooks Request Screen Share AubreyRae Brooks Maxine Mendoza Request S…" at bounding box center [586, 342] width 611 height 684
click at [618, 587] on button at bounding box center [612, 589] width 37 height 45
click at [608, 240] on icon at bounding box center [613, 247] width 19 height 15
click at [573, 408] on main "AubreyRae Brooks Request Screen Share AubreyRae Brooks Maxine Mendoza Request S…" at bounding box center [586, 342] width 611 height 684
click at [606, 256] on button at bounding box center [612, 247] width 37 height 45
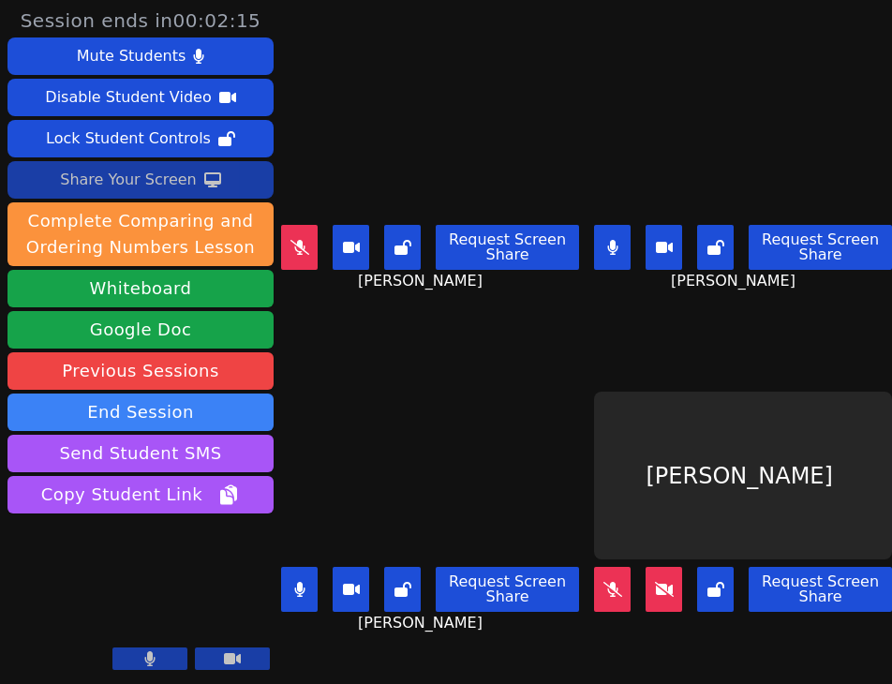
click at [564, 474] on video at bounding box center [430, 476] width 298 height 168
click at [296, 582] on icon at bounding box center [299, 589] width 11 height 15
click at [594, 434] on div "Noah Yee" at bounding box center [743, 476] width 298 height 168
click at [516, 440] on video at bounding box center [430, 476] width 298 height 168
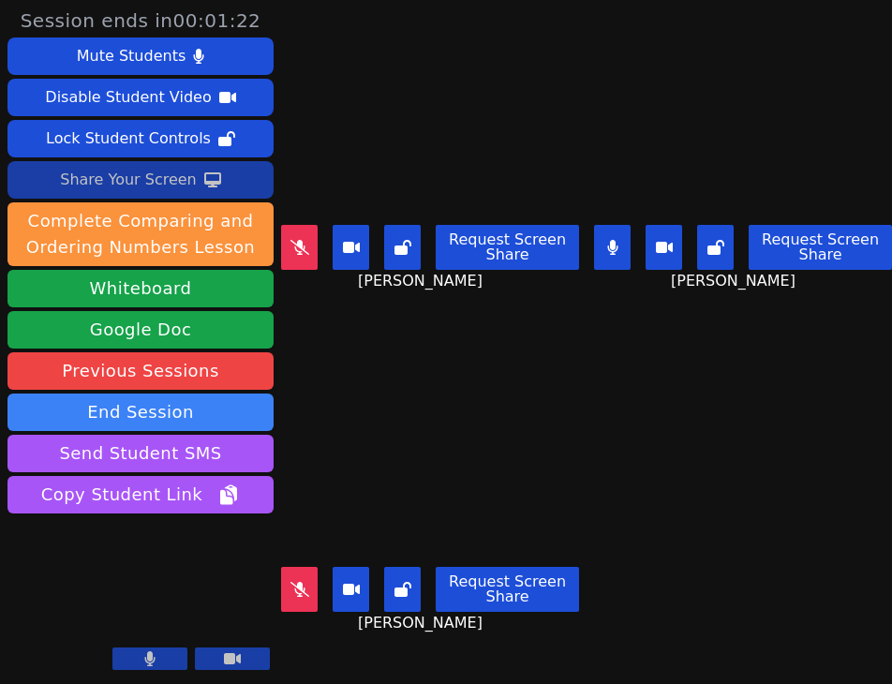
click at [592, 460] on main "AubreyRae Brooks Request Screen Share AubreyRae Brooks Maxine Mendoza Request S…" at bounding box center [586, 342] width 611 height 684
click at [549, 465] on video at bounding box center [430, 476] width 298 height 168
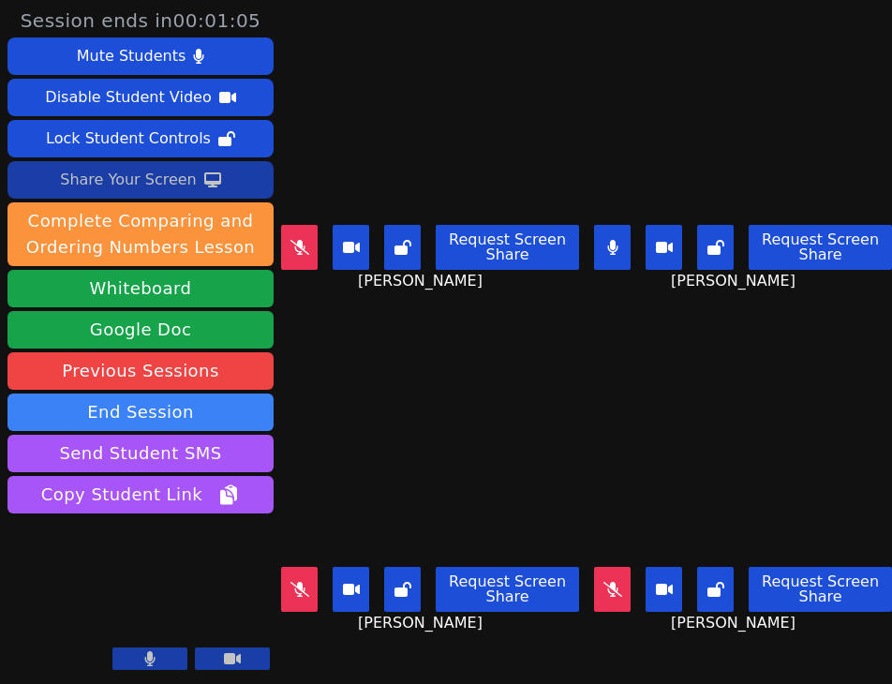
click at [546, 459] on video at bounding box center [430, 476] width 298 height 168
click at [530, 419] on video at bounding box center [430, 476] width 298 height 168
click at [505, 402] on video at bounding box center [430, 476] width 298 height 168
drag, startPoint x: 522, startPoint y: 451, endPoint x: 719, endPoint y: 462, distance: 197.2
click at [521, 451] on video at bounding box center [430, 476] width 298 height 168
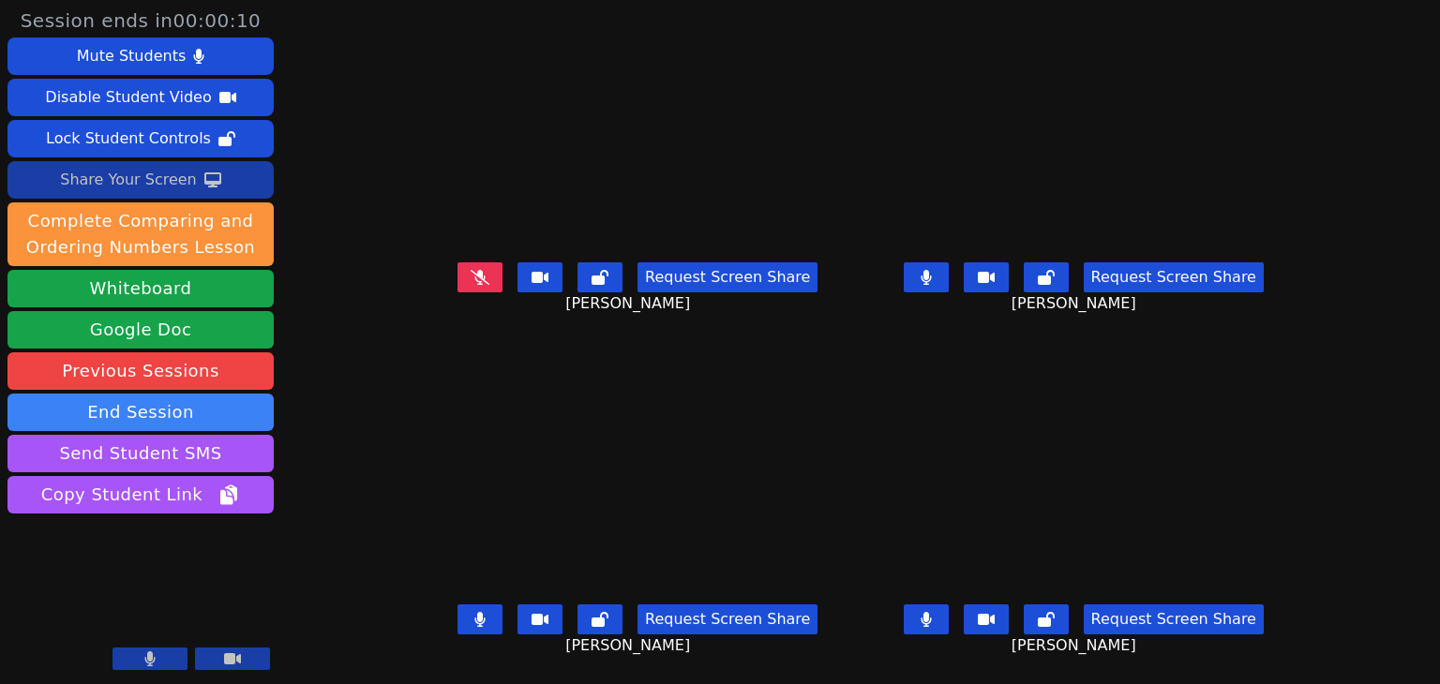
click at [757, 466] on video at bounding box center [637, 475] width 431 height 243
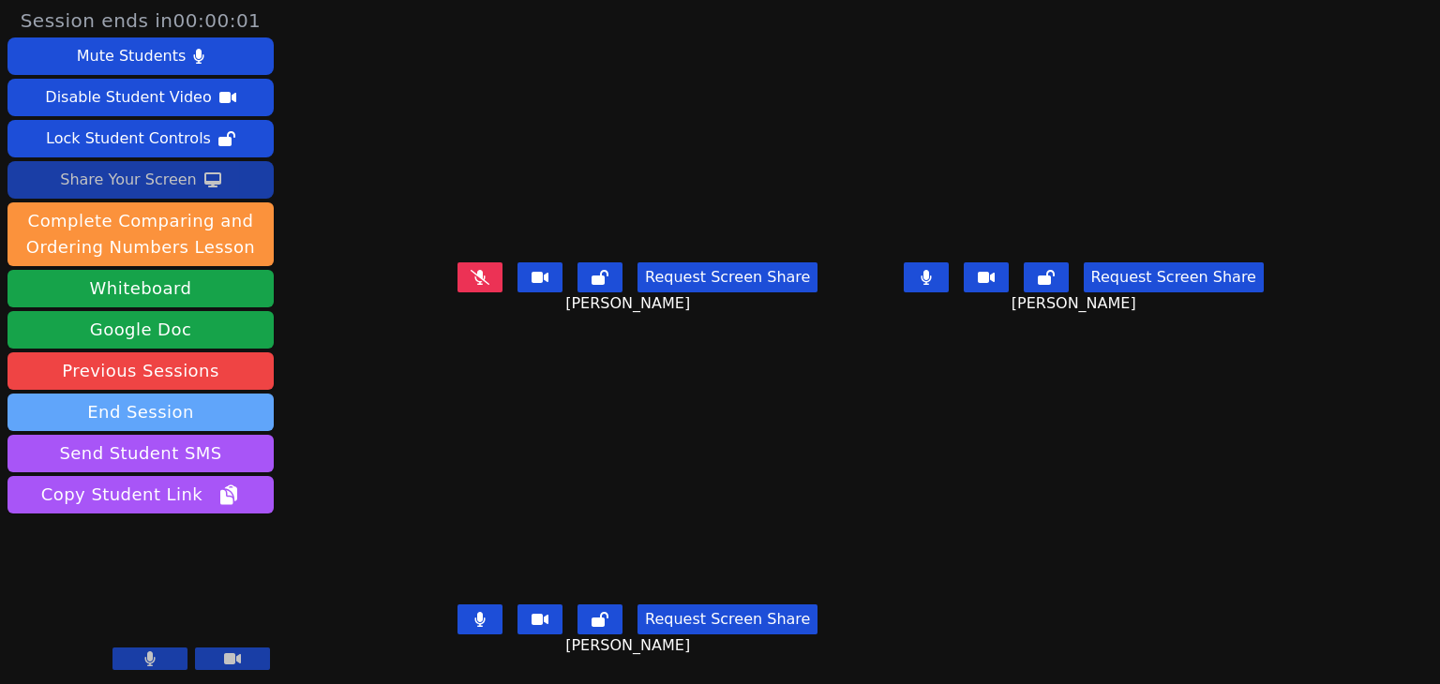
click at [163, 418] on button "End Session" at bounding box center [140, 412] width 266 height 37
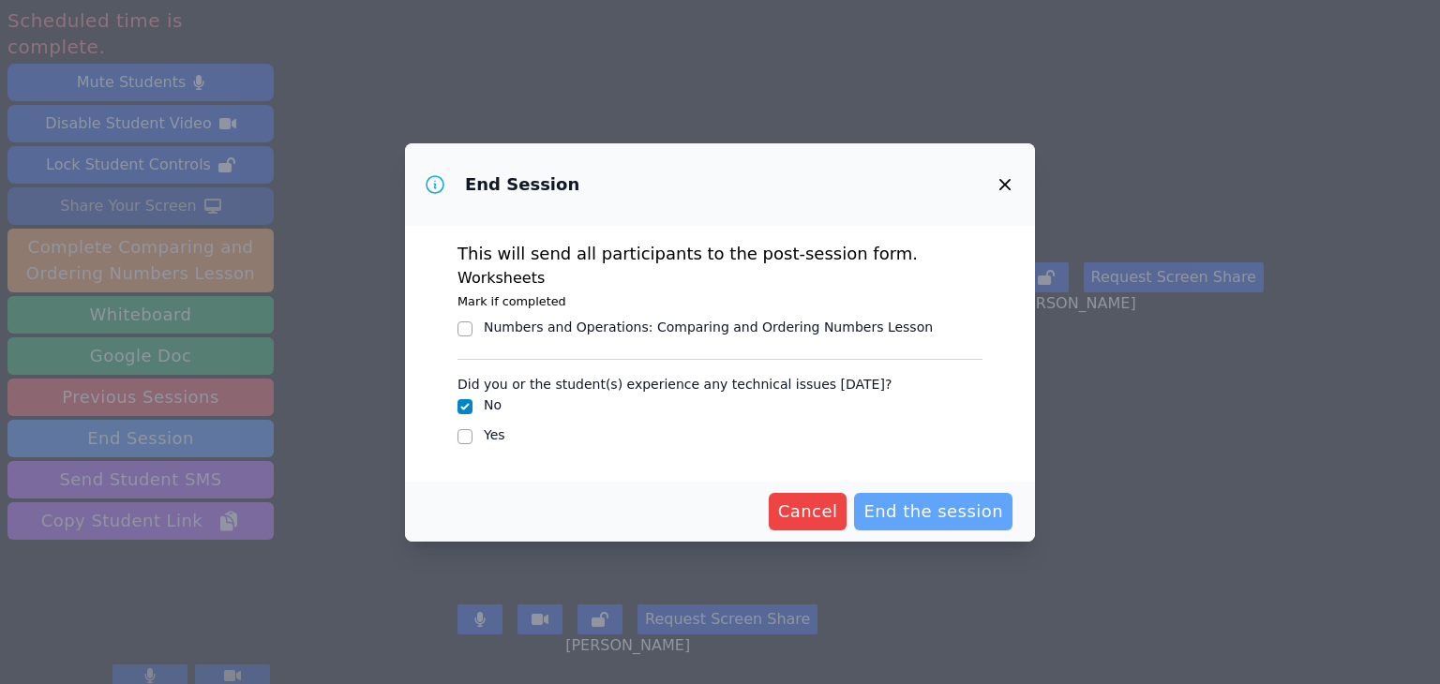
click at [962, 505] on span "End the session" at bounding box center [933, 512] width 140 height 26
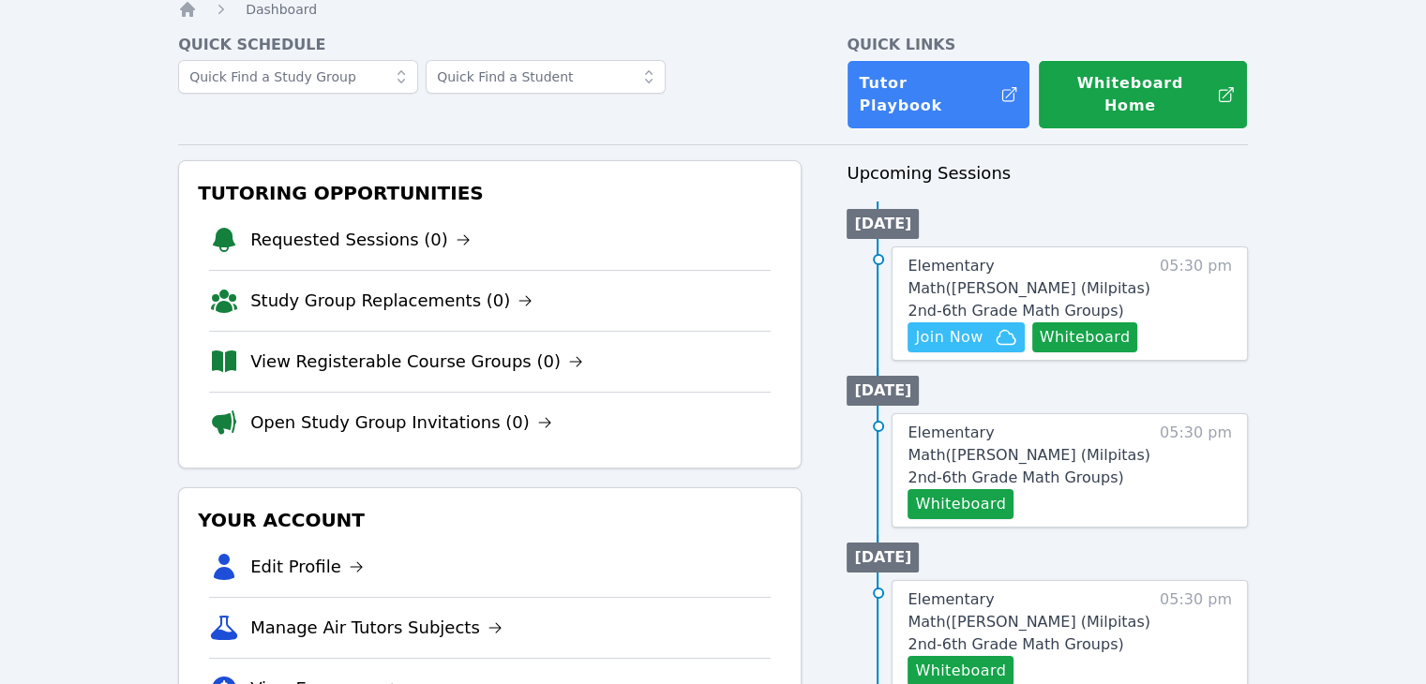
scroll to position [281, 0]
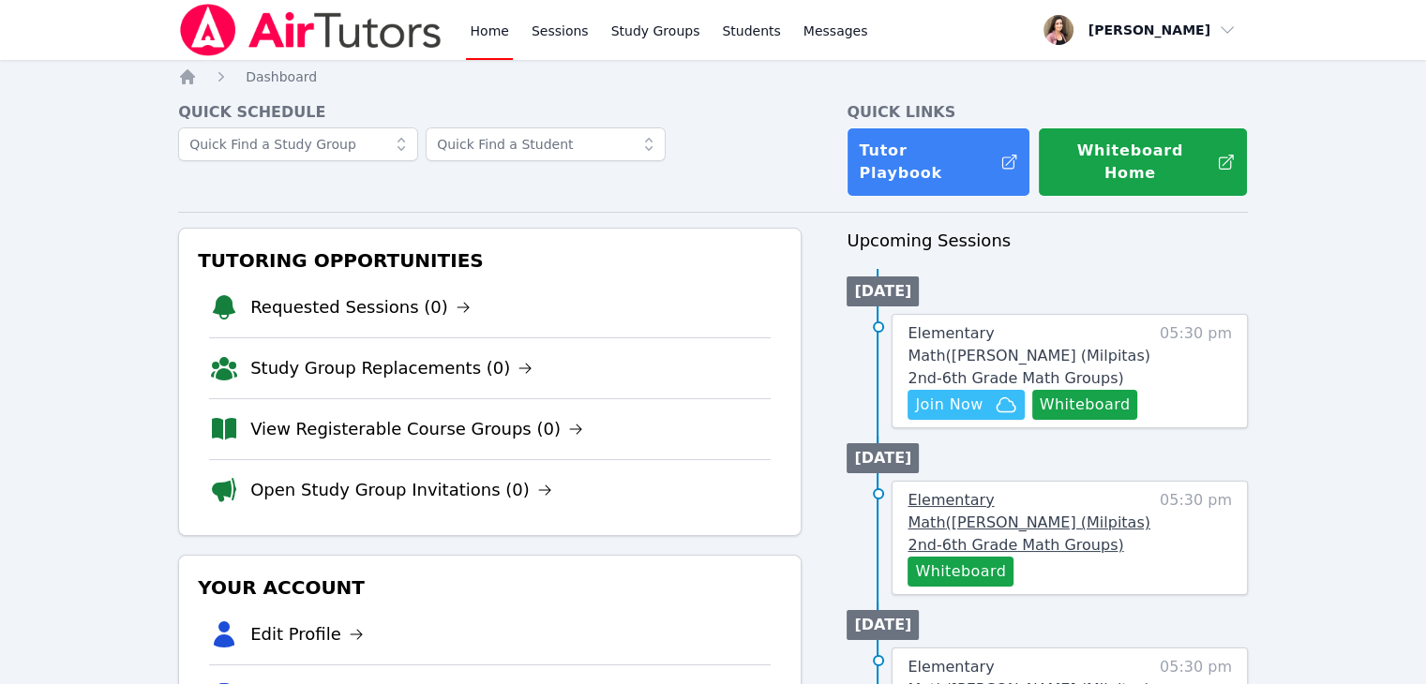
click at [1062, 491] on span "Elementary Math ( [PERSON_NAME] (Milpitas) 2nd-6th Grade Math Groups )" at bounding box center [1028, 522] width 242 height 63
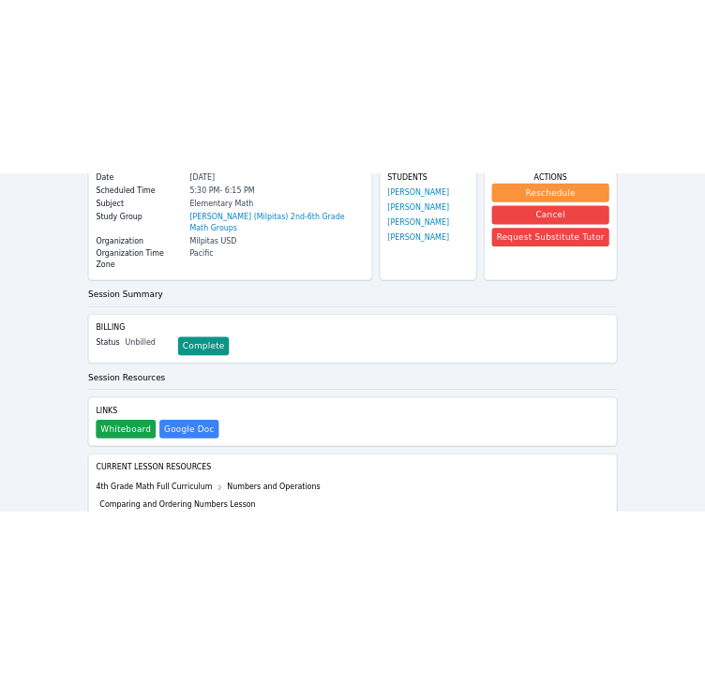
scroll to position [187, 0]
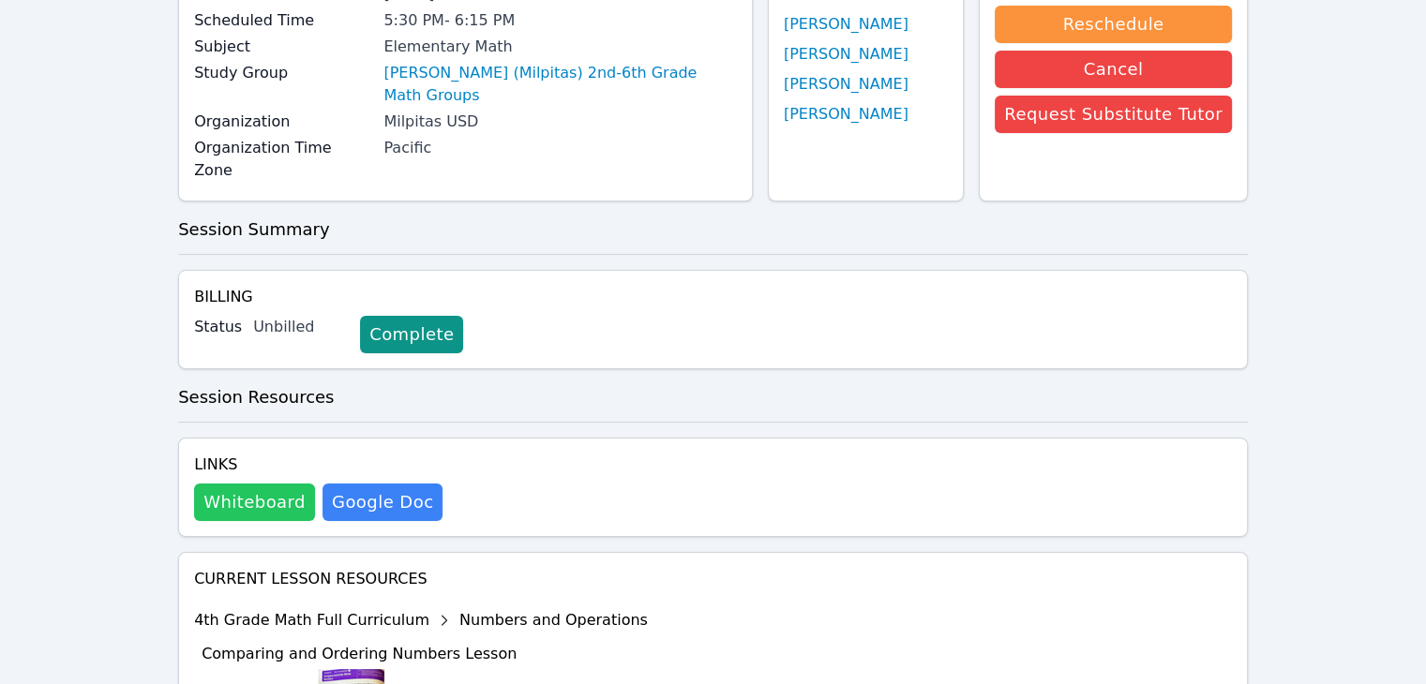
click at [267, 484] on button "Whiteboard" at bounding box center [254, 502] width 121 height 37
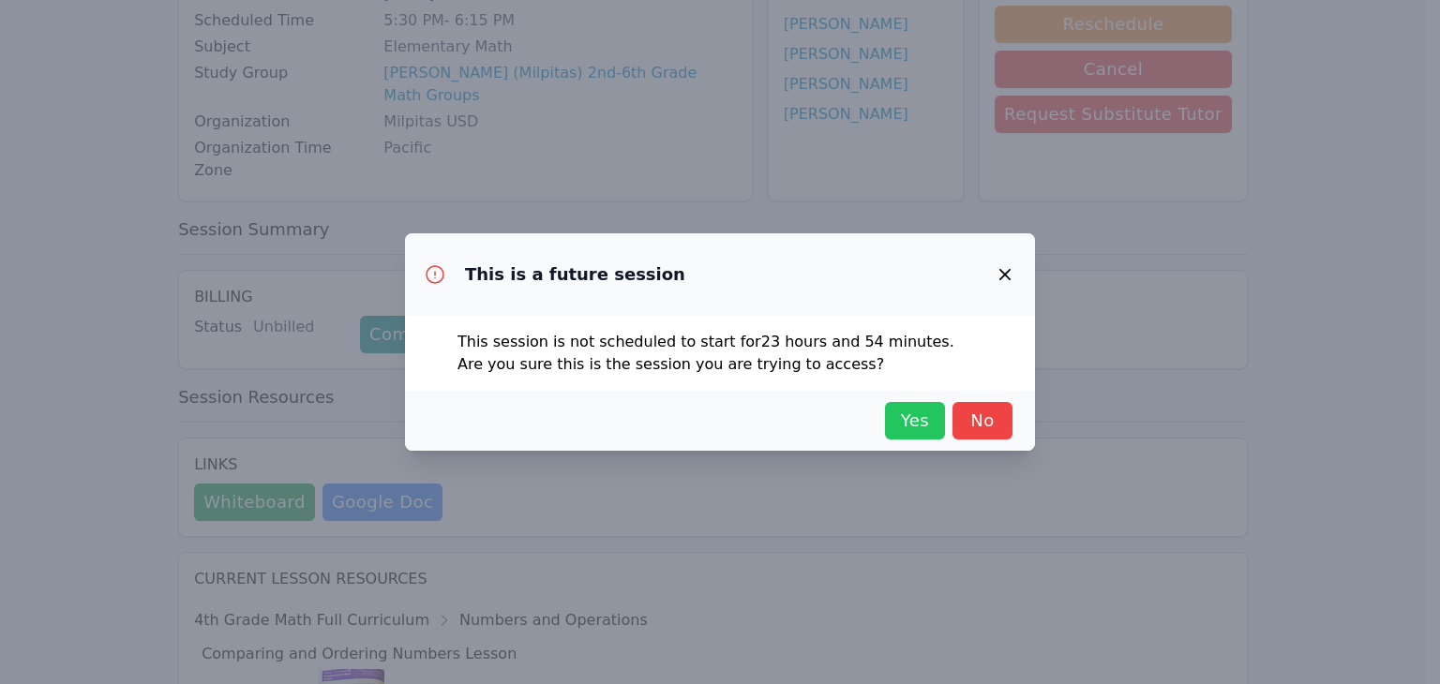
click at [926, 432] on span "Yes" at bounding box center [914, 421] width 41 height 26
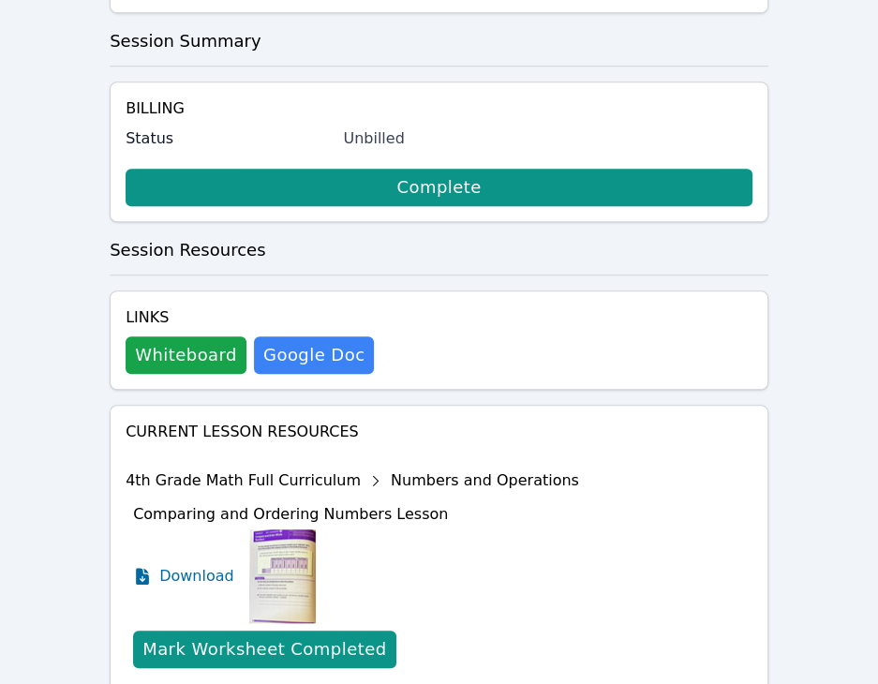
scroll to position [917, 0]
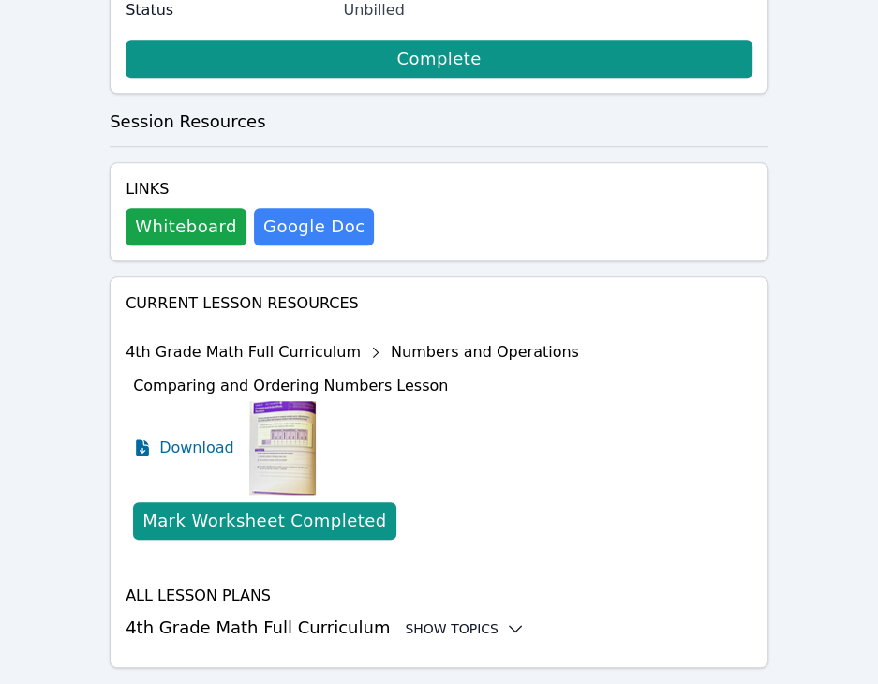
click at [463, 620] on div "Show Topics" at bounding box center [465, 629] width 120 height 19
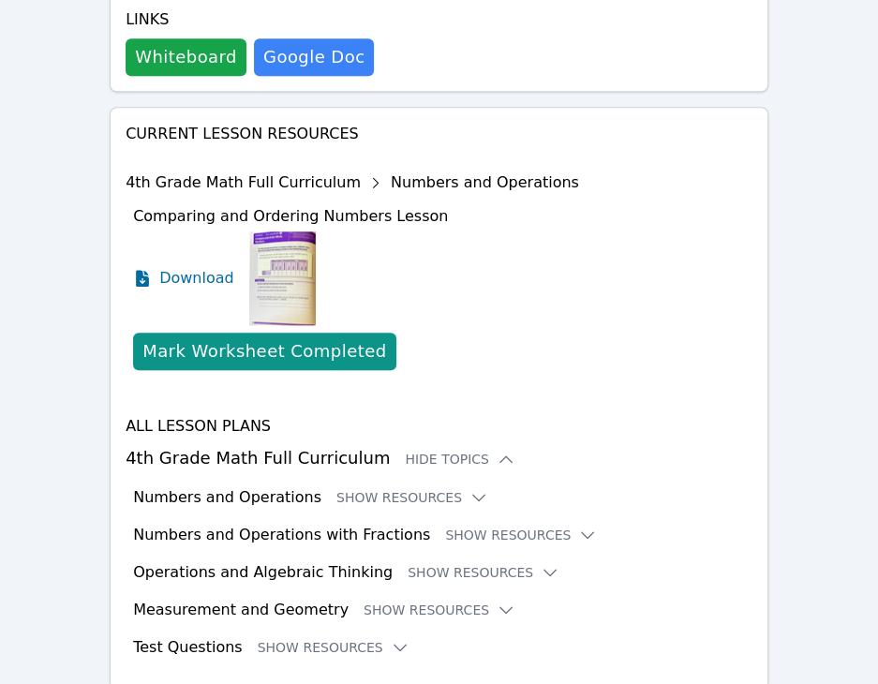
scroll to position [1108, 0]
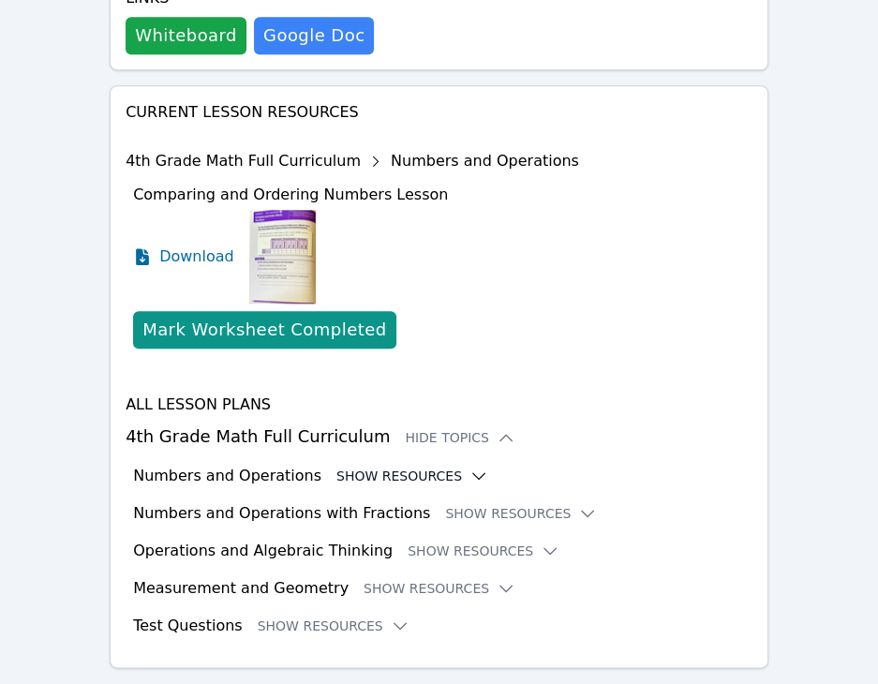
click at [418, 467] on button "Show Resources" at bounding box center [413, 476] width 152 height 19
click at [470, 467] on icon at bounding box center [479, 476] width 19 height 19
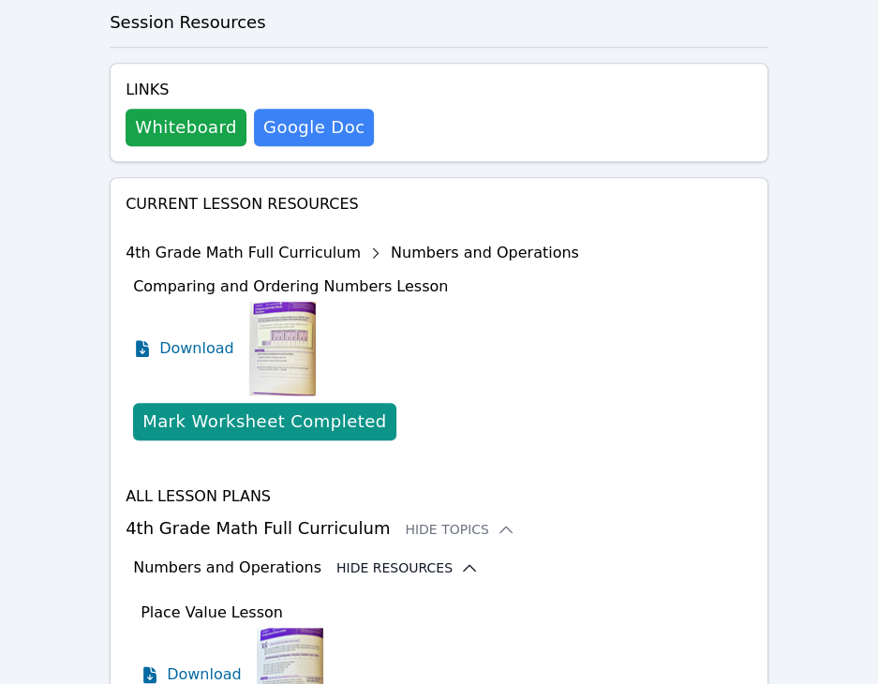
scroll to position [1014, 0]
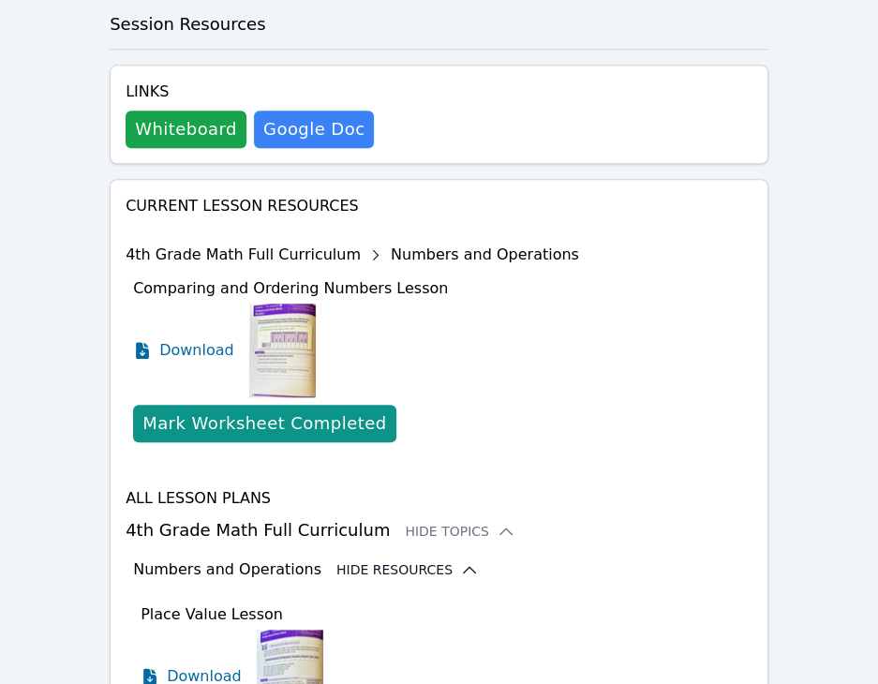
click at [420, 561] on button "Hide Resources" at bounding box center [408, 570] width 142 height 19
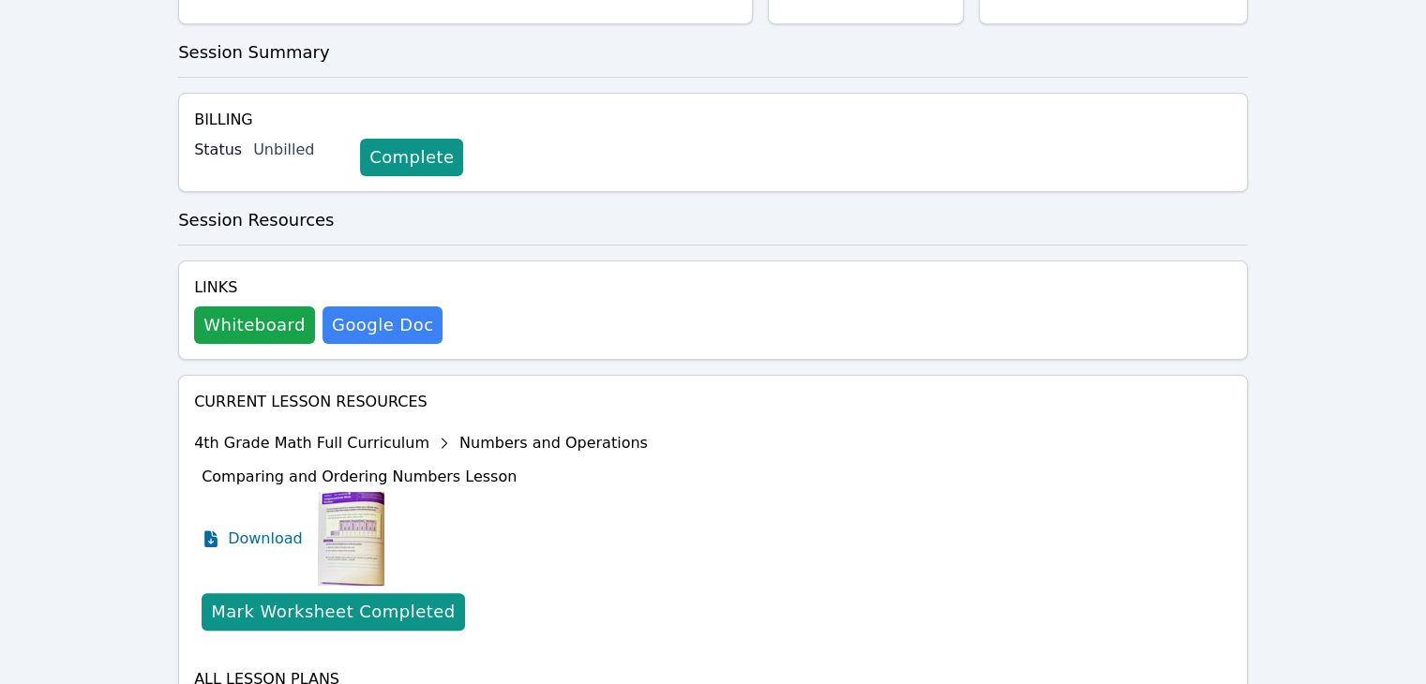
scroll to position [0, 0]
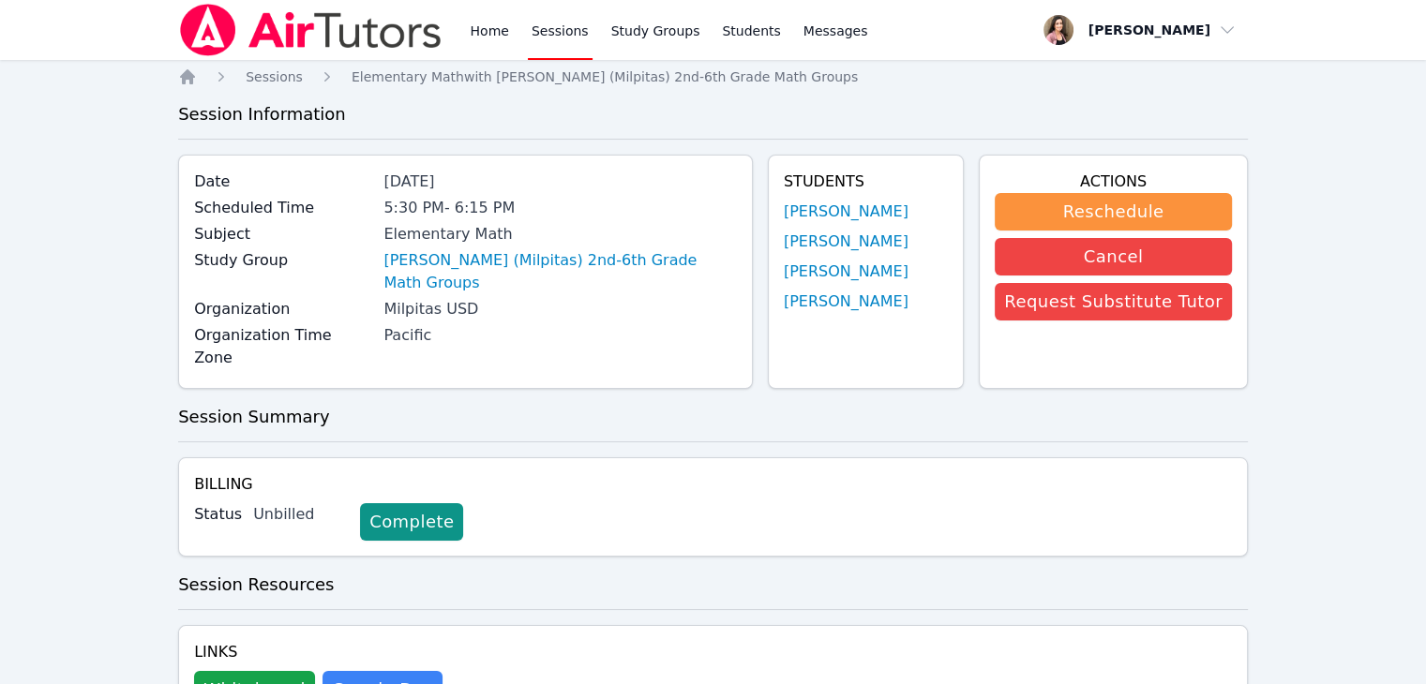
click at [328, 4] on img at bounding box center [310, 30] width 265 height 52
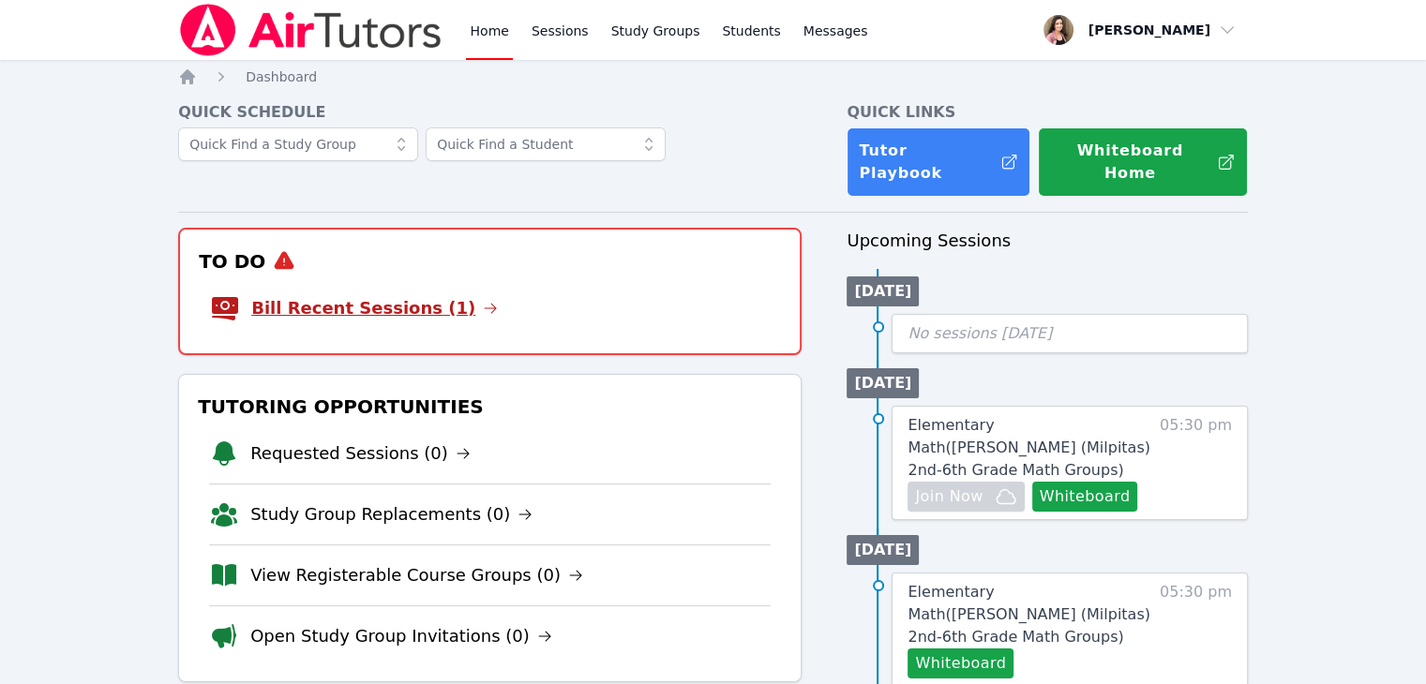
click at [375, 295] on link "Bill Recent Sessions (1)" at bounding box center [374, 308] width 247 height 26
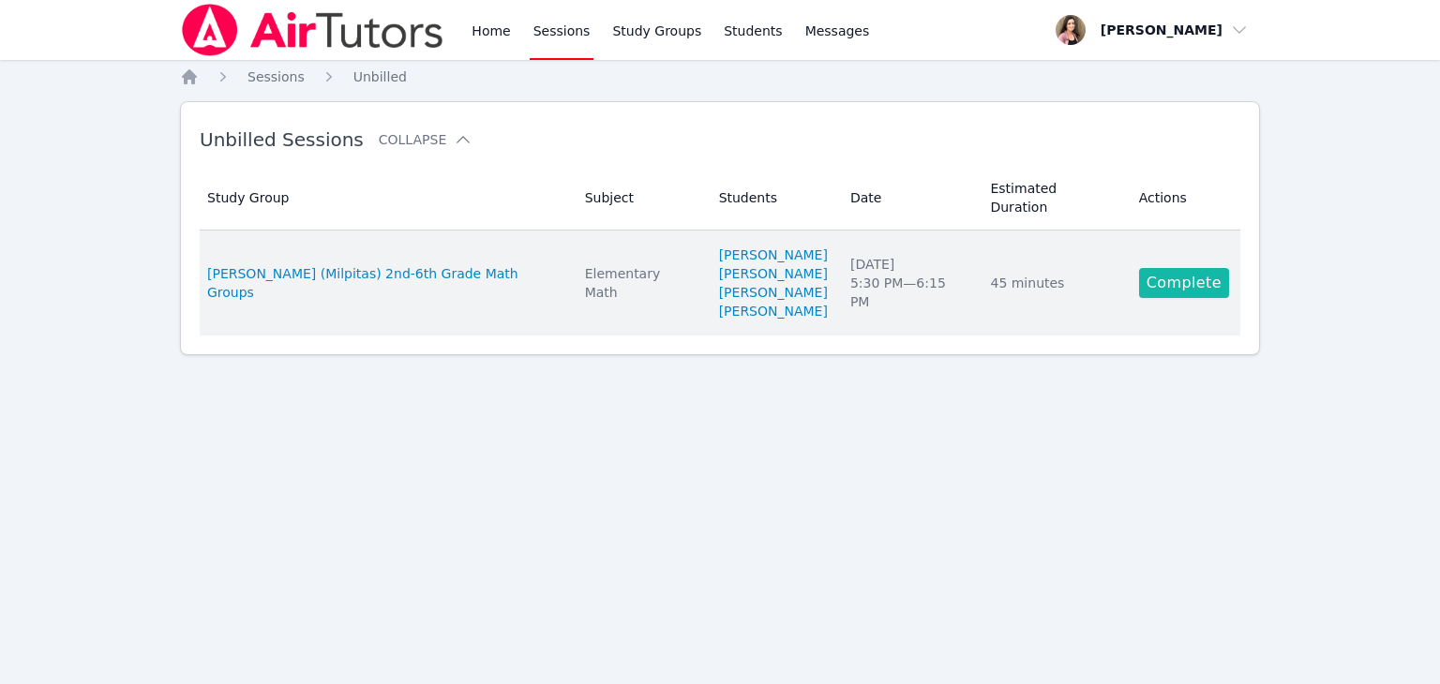
click at [1159, 268] on link "Complete" at bounding box center [1184, 283] width 90 height 30
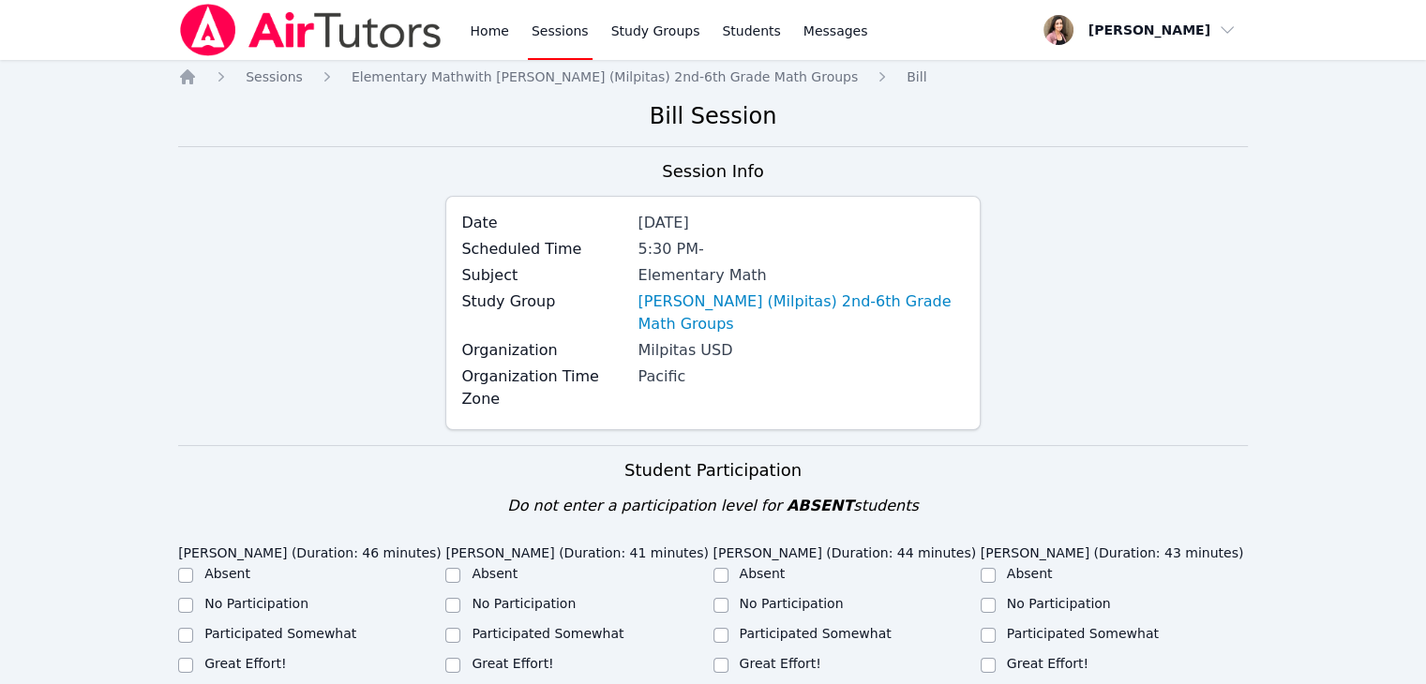
click at [251, 656] on label "Great Effort!" at bounding box center [245, 663] width 82 height 15
click at [193, 658] on input "Great Effort!" at bounding box center [185, 665] width 15 height 15
checkbox input "true"
drag, startPoint x: 561, startPoint y: 622, endPoint x: 545, endPoint y: 620, distance: 16.0
click at [559, 654] on div "Great Effort!" at bounding box center [578, 665] width 267 height 22
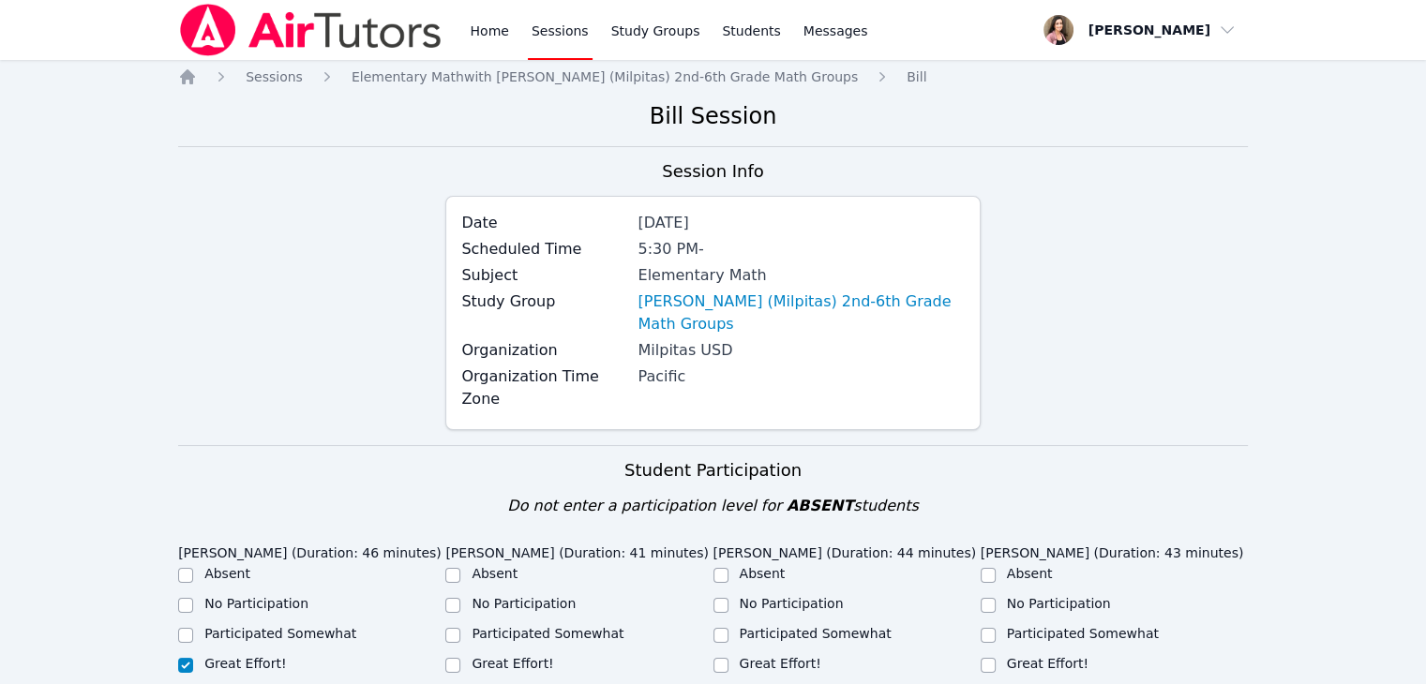
click at [536, 656] on label "Great Effort!" at bounding box center [513, 663] width 82 height 15
click at [460, 658] on input "Great Effort!" at bounding box center [452, 665] width 15 height 15
checkbox input "true"
click at [779, 656] on label "Great Effort!" at bounding box center [781, 663] width 82 height 15
click at [728, 658] on input "Great Effort!" at bounding box center [720, 665] width 15 height 15
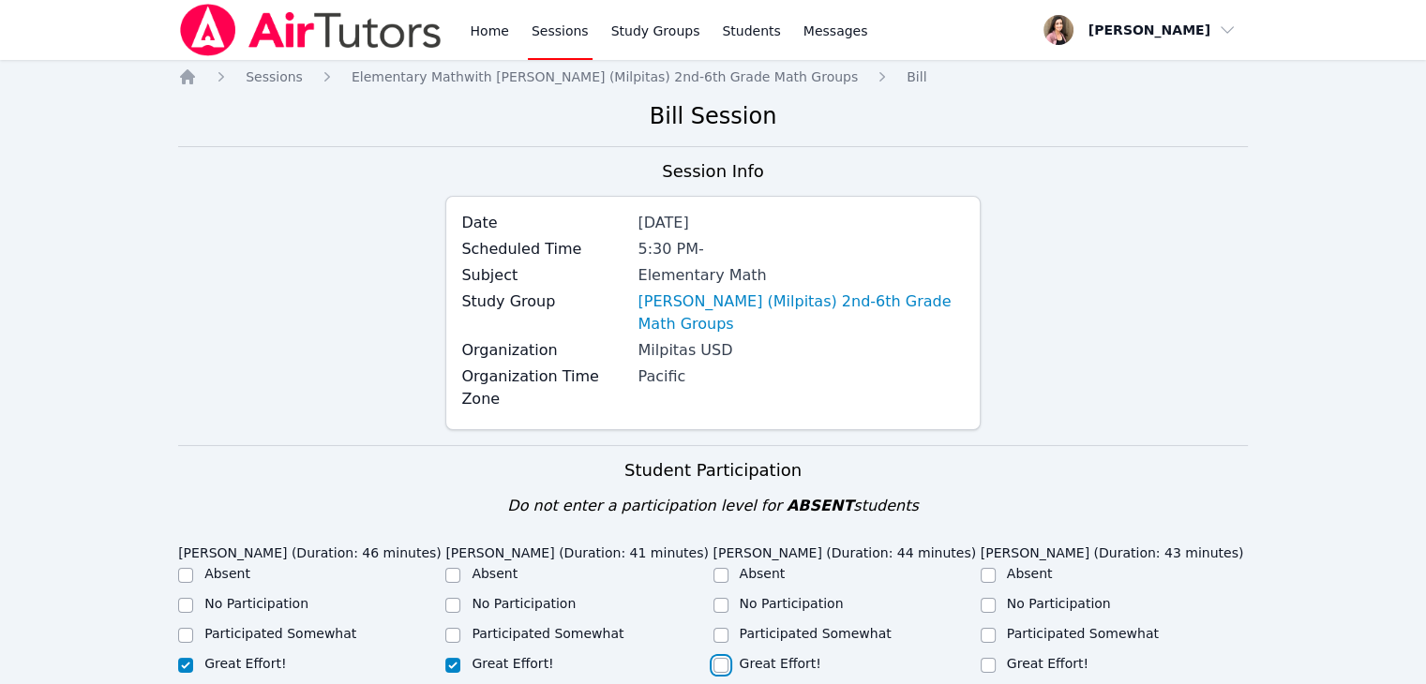
checkbox input "true"
click at [1027, 656] on label "Great Effort!" at bounding box center [1048, 663] width 82 height 15
click at [996, 658] on input "Great Effort!" at bounding box center [988, 665] width 15 height 15
checkbox input "true"
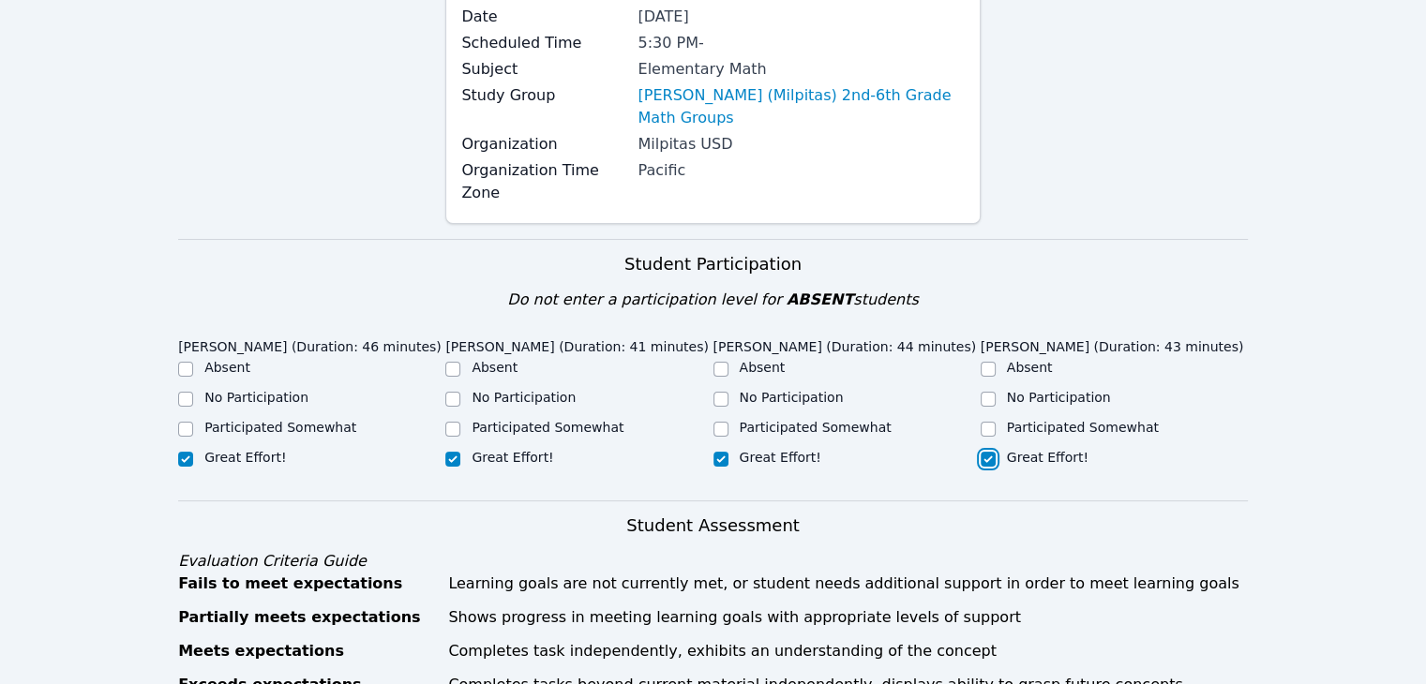
scroll to position [469, 0]
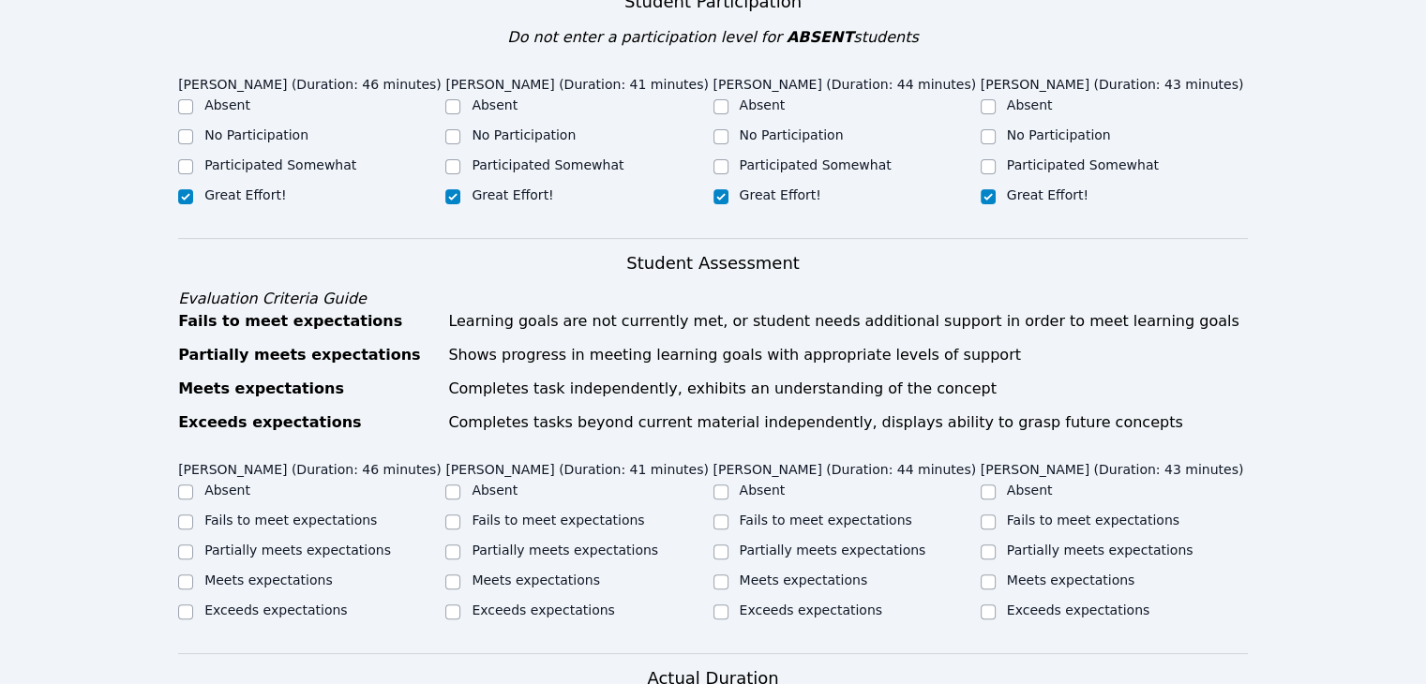
click at [272, 603] on label "Exceeds expectations" at bounding box center [275, 610] width 142 height 15
click at [193, 605] on input "Exceeds expectations" at bounding box center [185, 612] width 15 height 15
checkbox input "true"
click at [526, 543] on label "Partially meets expectations" at bounding box center [565, 550] width 187 height 15
click at [460, 545] on input "Partially meets expectations" at bounding box center [452, 552] width 15 height 15
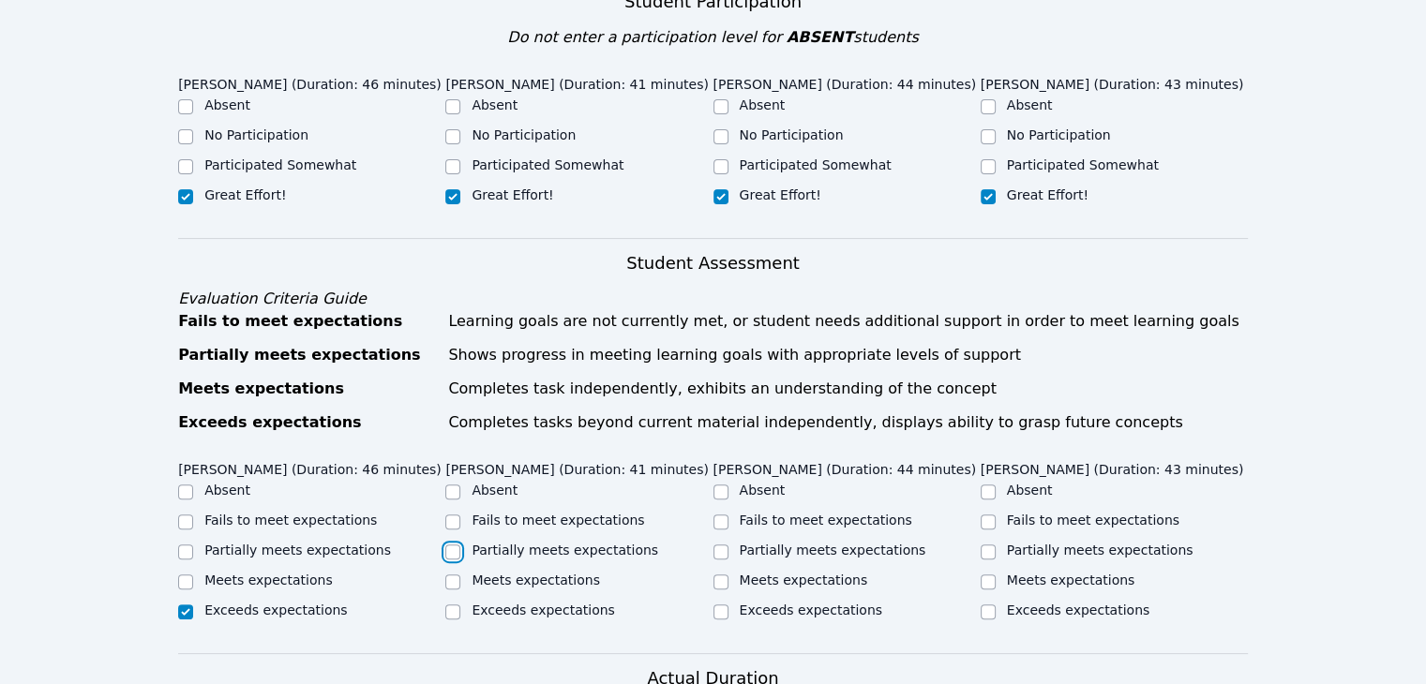
checkbox input "true"
click at [772, 603] on label "Exceeds expectations" at bounding box center [811, 610] width 142 height 15
click at [728, 605] on input "Exceeds expectations" at bounding box center [720, 612] width 15 height 15
checkbox input "true"
click at [1054, 603] on label "Exceeds expectations" at bounding box center [1078, 610] width 142 height 15
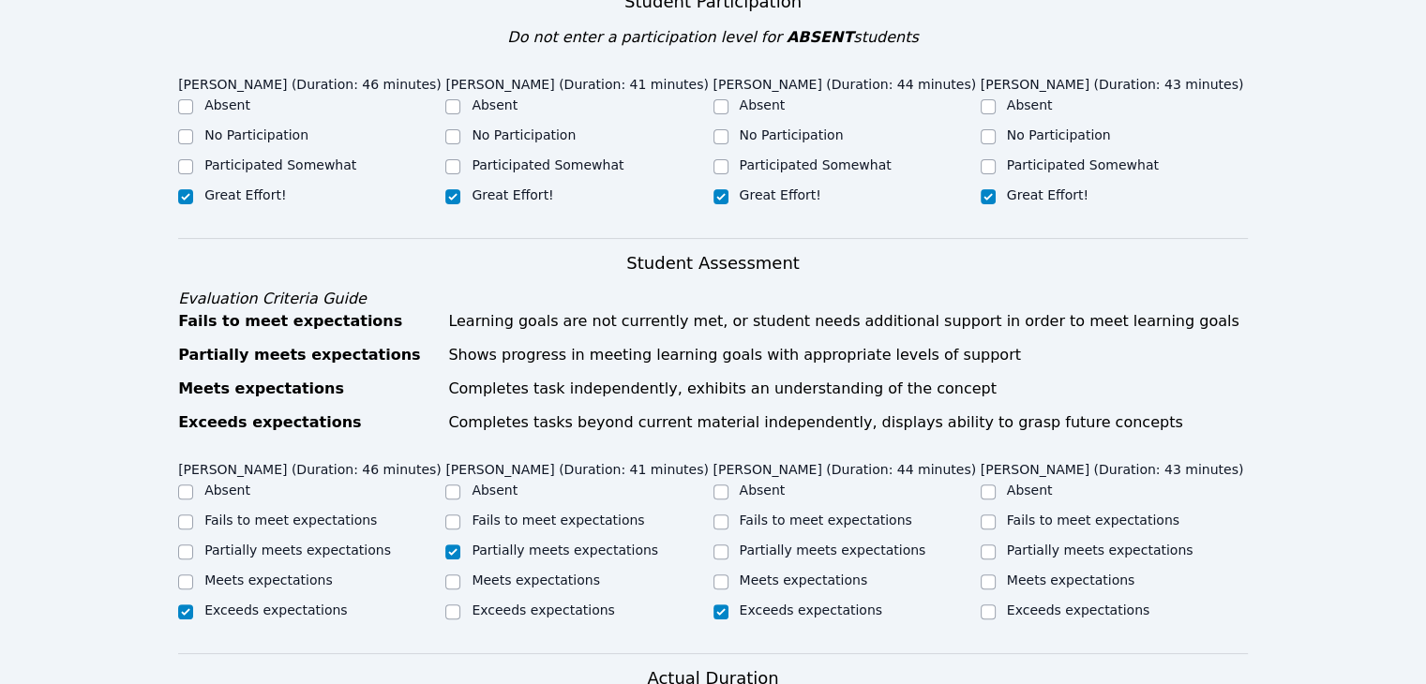
click at [996, 605] on input "Exceeds expectations" at bounding box center [988, 612] width 15 height 15
checkbox input "true"
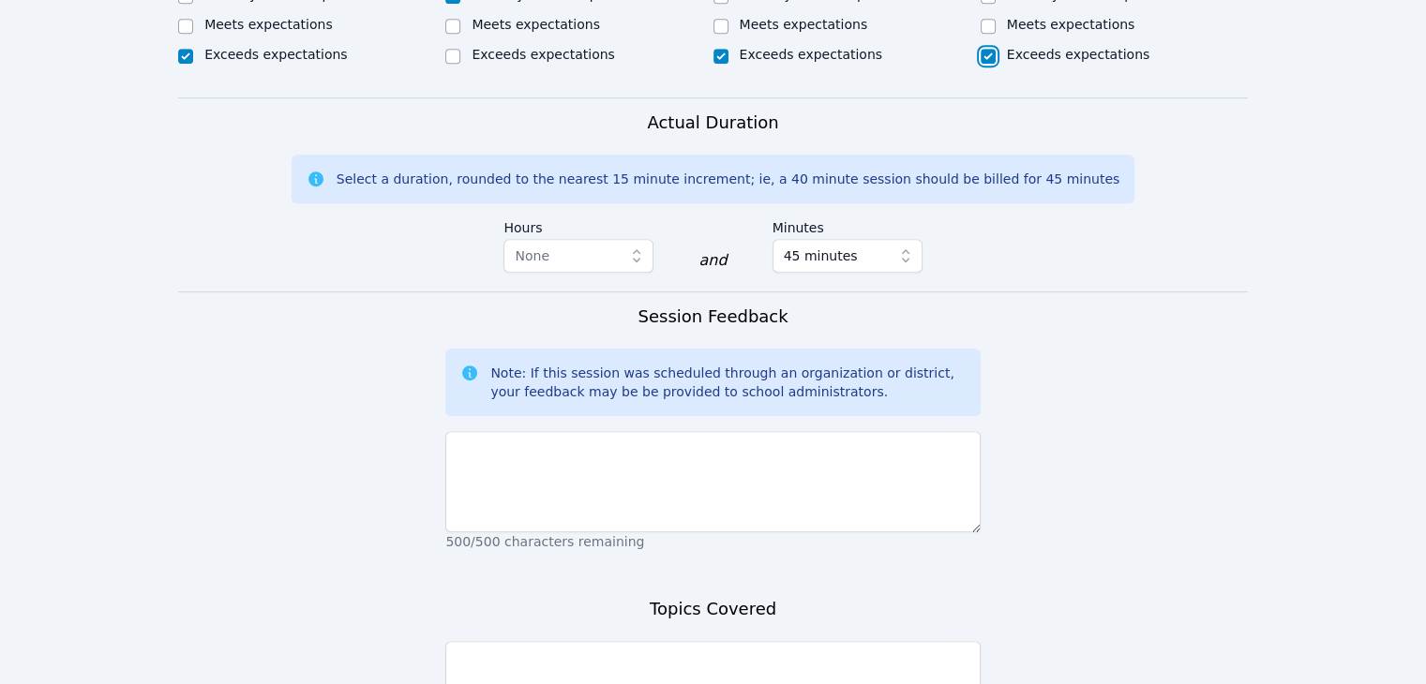
scroll to position [1031, 0]
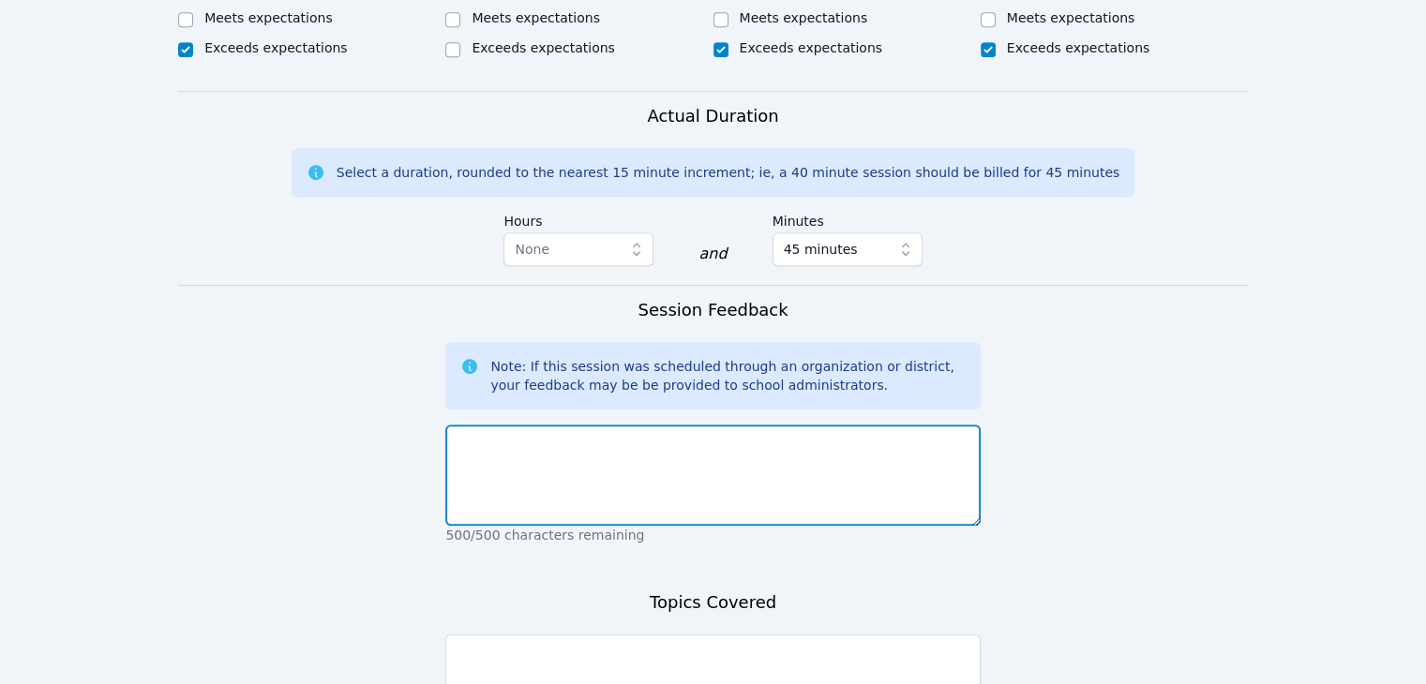
click at [615, 425] on textarea at bounding box center [712, 475] width 534 height 101
click at [823, 425] on textarea "We got to know each other since it was [PERSON_NAME] and [PERSON_NAME]'s firts …" at bounding box center [712, 475] width 534 height 101
click at [923, 425] on textarea "We got to know each other since it was [PERSON_NAME] and [PERSON_NAME]'s first …" at bounding box center [712, 475] width 534 height 101
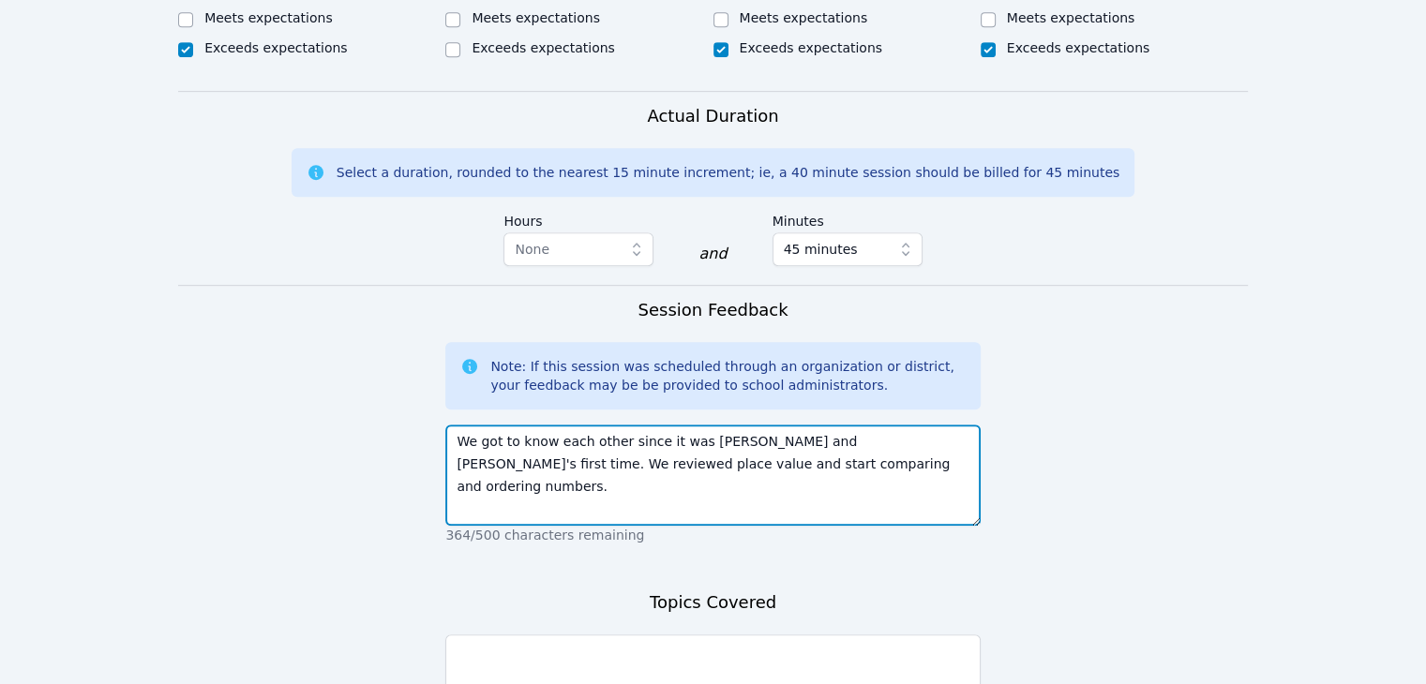
click at [573, 425] on textarea "We got to know each other since it was [PERSON_NAME] and [PERSON_NAME]'s first …" at bounding box center [712, 475] width 534 height 101
click at [577, 425] on textarea "We got to know each other since it was [PERSON_NAME] and [PERSON_NAME]'s first …" at bounding box center [712, 475] width 534 height 101
click at [815, 425] on textarea "We got to know each other since it was [PERSON_NAME] and [PERSON_NAME]'s first …" at bounding box center [712, 475] width 534 height 101
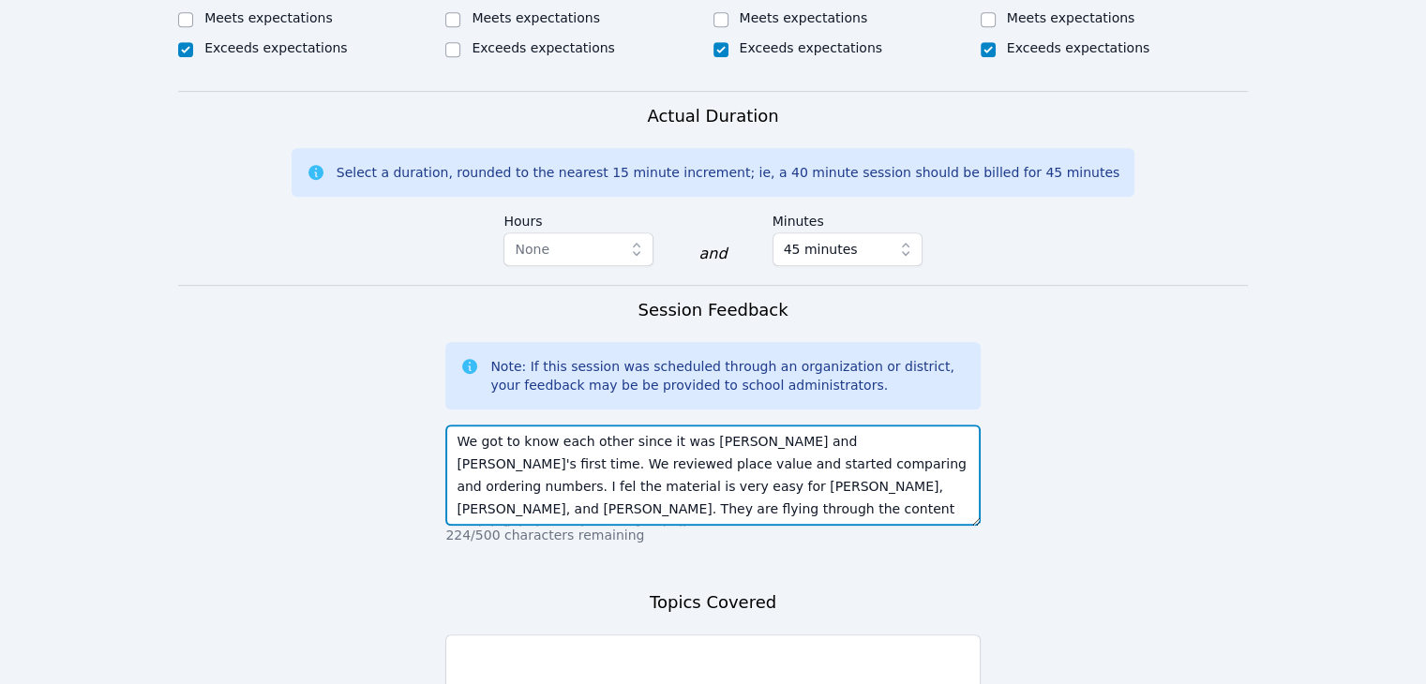
click at [893, 444] on textarea "We got to know each other since it was [PERSON_NAME] and [PERSON_NAME]'s first …" at bounding box center [712, 475] width 534 height 101
click at [618, 459] on textarea "We got to know each other since it was [PERSON_NAME] and [PERSON_NAME]'s first …" at bounding box center [712, 475] width 534 height 101
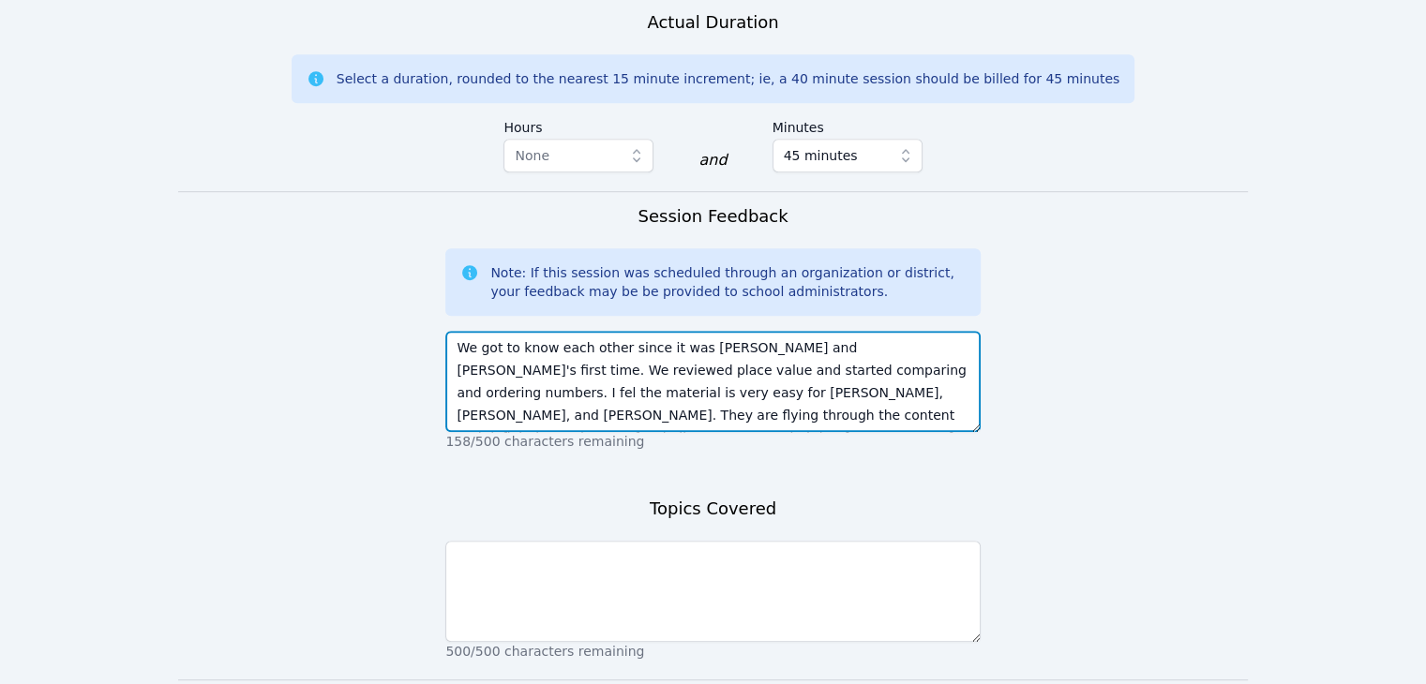
scroll to position [14, 0]
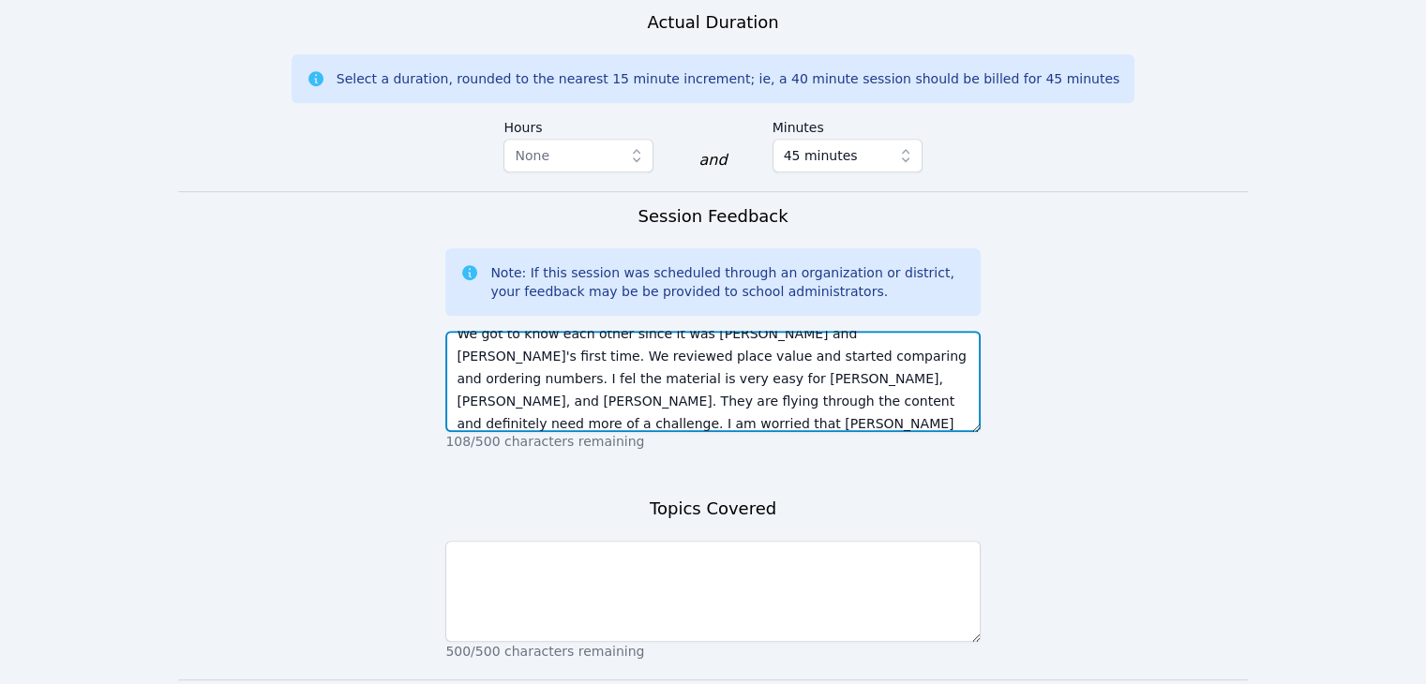
click at [729, 376] on textarea "We got to know each other since it was [PERSON_NAME] and [PERSON_NAME]'s first …" at bounding box center [712, 381] width 534 height 101
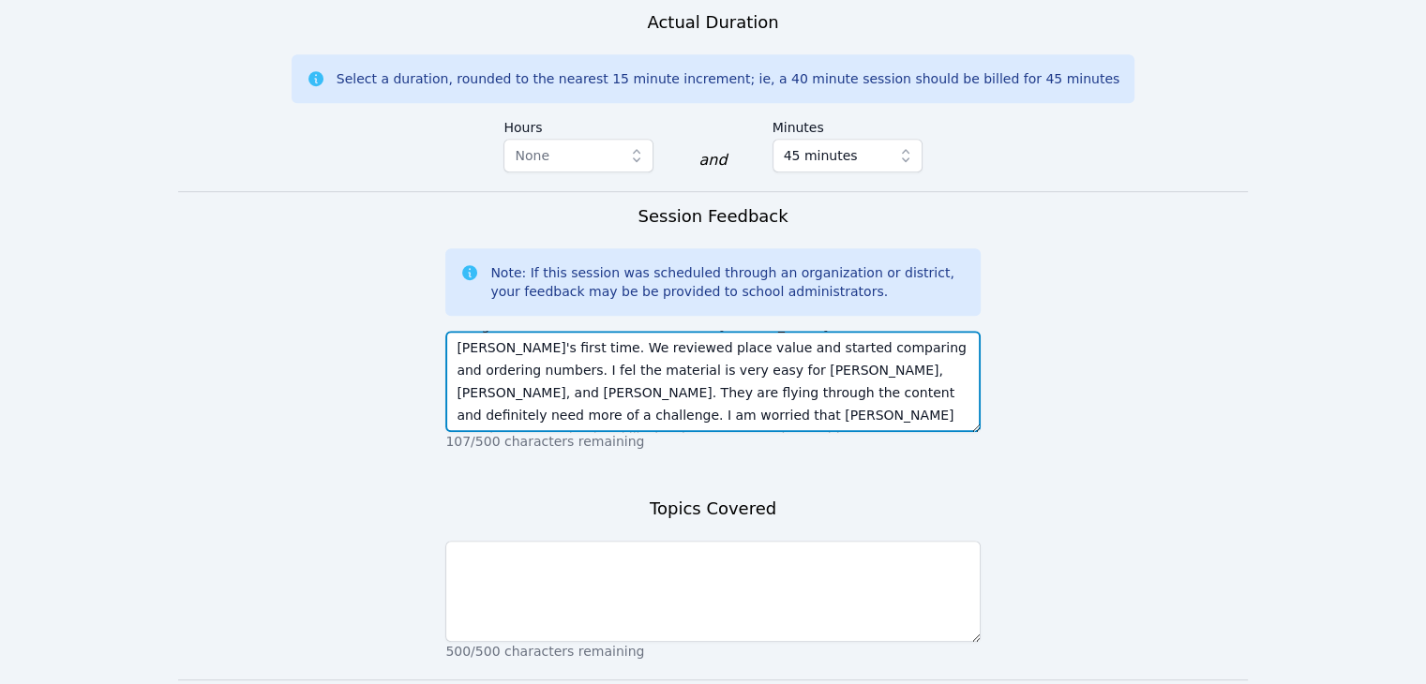
drag, startPoint x: 792, startPoint y: 377, endPoint x: 771, endPoint y: 380, distance: 21.7
click at [771, 380] on textarea "We got to know each other since it was [PERSON_NAME] and [PERSON_NAME]'s first …" at bounding box center [712, 381] width 534 height 101
click at [946, 372] on textarea "We got to know each other since it was [PERSON_NAME] and [PERSON_NAME]'s first …" at bounding box center [712, 381] width 534 height 101
drag, startPoint x: 709, startPoint y: 344, endPoint x: 619, endPoint y: 350, distance: 90.2
click at [619, 350] on textarea "We got to know each other since it was [PERSON_NAME] and [PERSON_NAME]'s first …" at bounding box center [712, 381] width 534 height 101
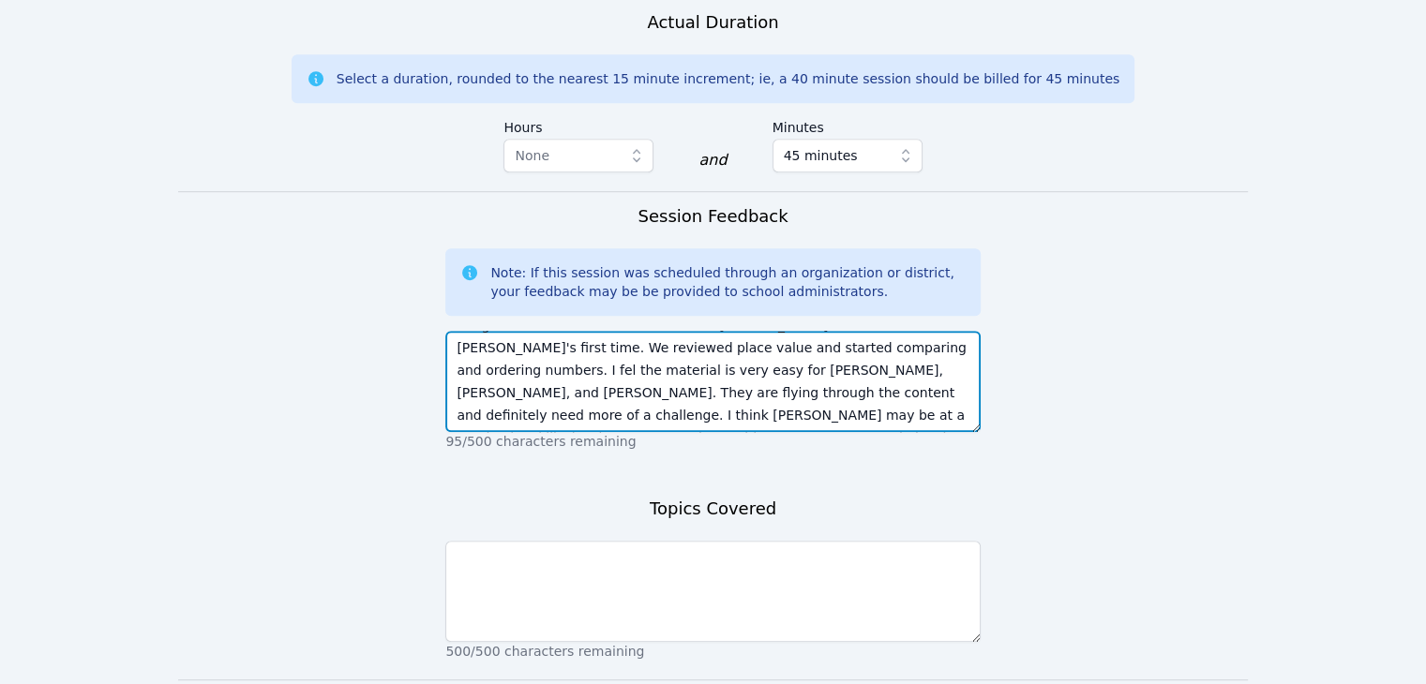
click at [929, 368] on textarea "We got to know each other since it was [PERSON_NAME] and [PERSON_NAME]'s first …" at bounding box center [712, 381] width 534 height 101
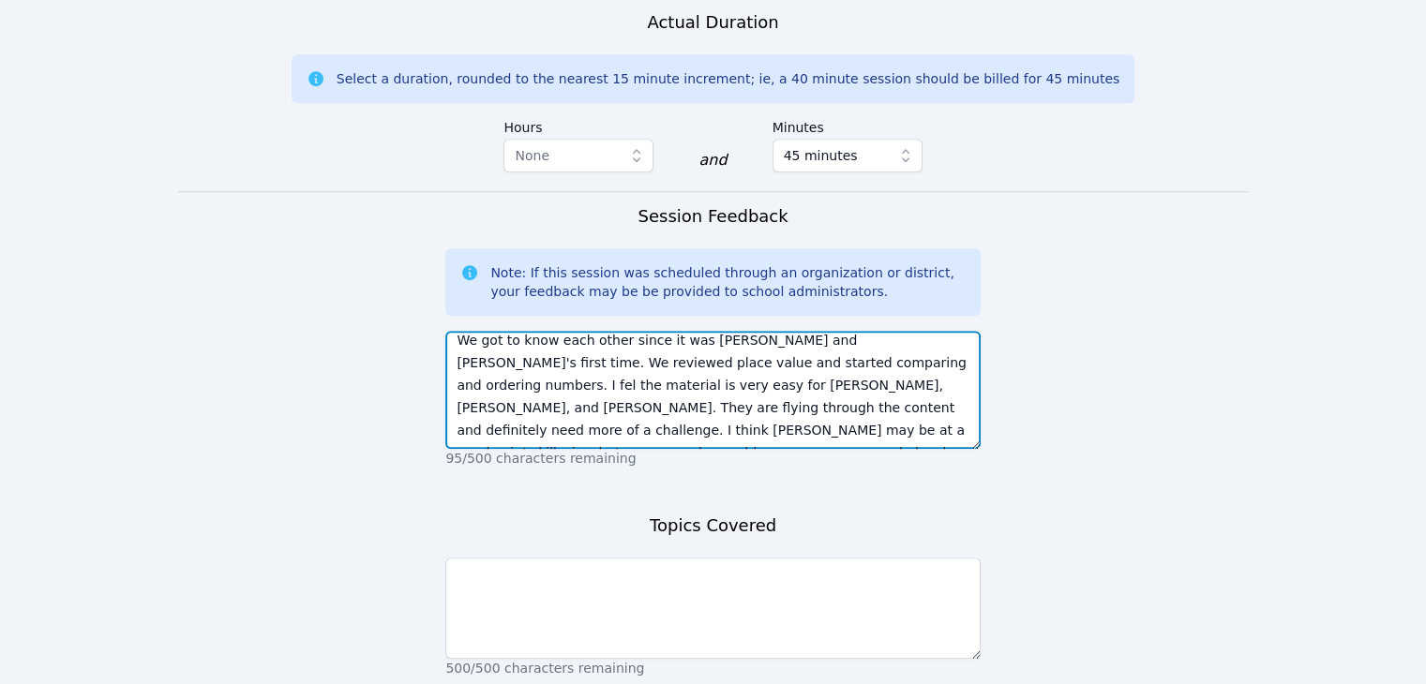
scroll to position [5, 0]
drag, startPoint x: 975, startPoint y: 379, endPoint x: 972, endPoint y: 396, distance: 17.1
click at [972, 396] on textarea "We got to know each other since it was [PERSON_NAME] and [PERSON_NAME]'s first …" at bounding box center [712, 390] width 534 height 118
click at [913, 383] on textarea "We got to know each other since it was [PERSON_NAME] and [PERSON_NAME]'s first …" at bounding box center [712, 390] width 534 height 118
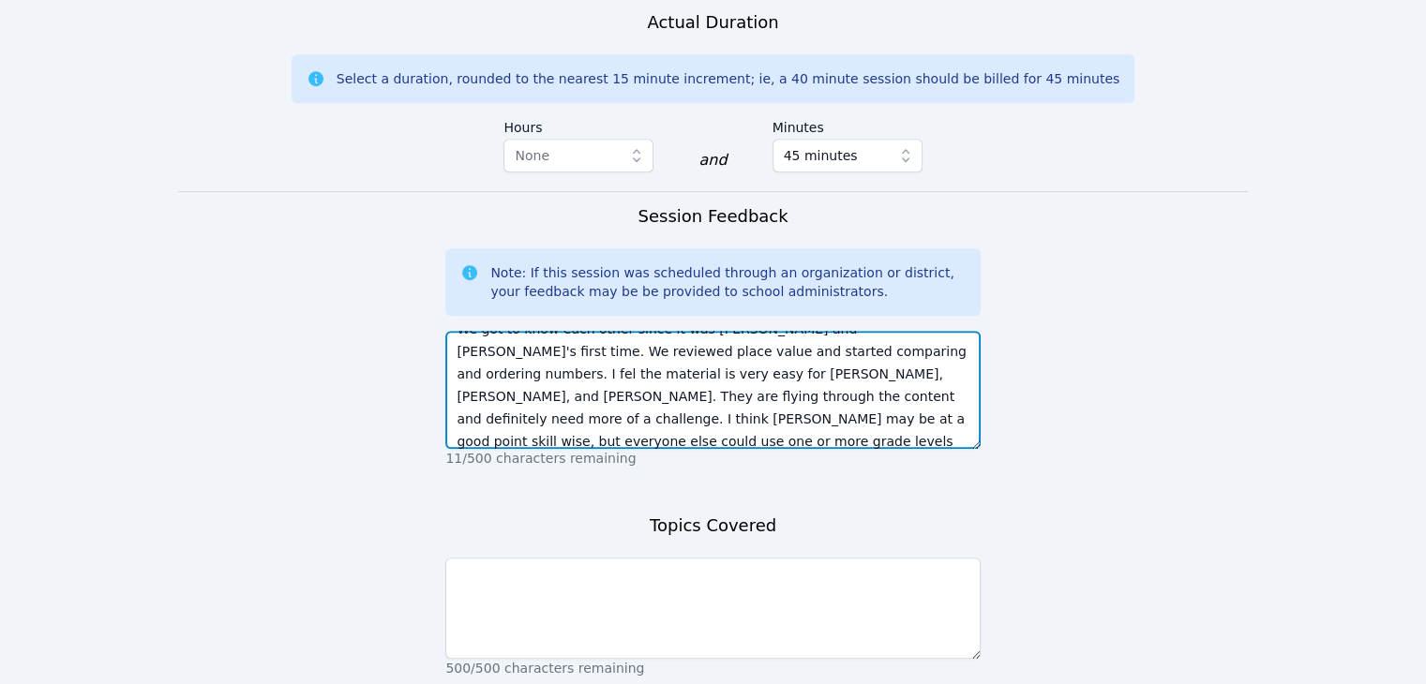
click at [562, 396] on textarea "We got to know each other since it was [PERSON_NAME] and [PERSON_NAME]'s first …" at bounding box center [712, 390] width 534 height 118
click at [564, 396] on textarea "We got to know each other since it was [PERSON_NAME] and [PERSON_NAME]'s first …" at bounding box center [712, 390] width 534 height 118
click at [926, 383] on textarea "We got to know each other since it was [PERSON_NAME] and [PERSON_NAME]'s first …" at bounding box center [712, 390] width 534 height 118
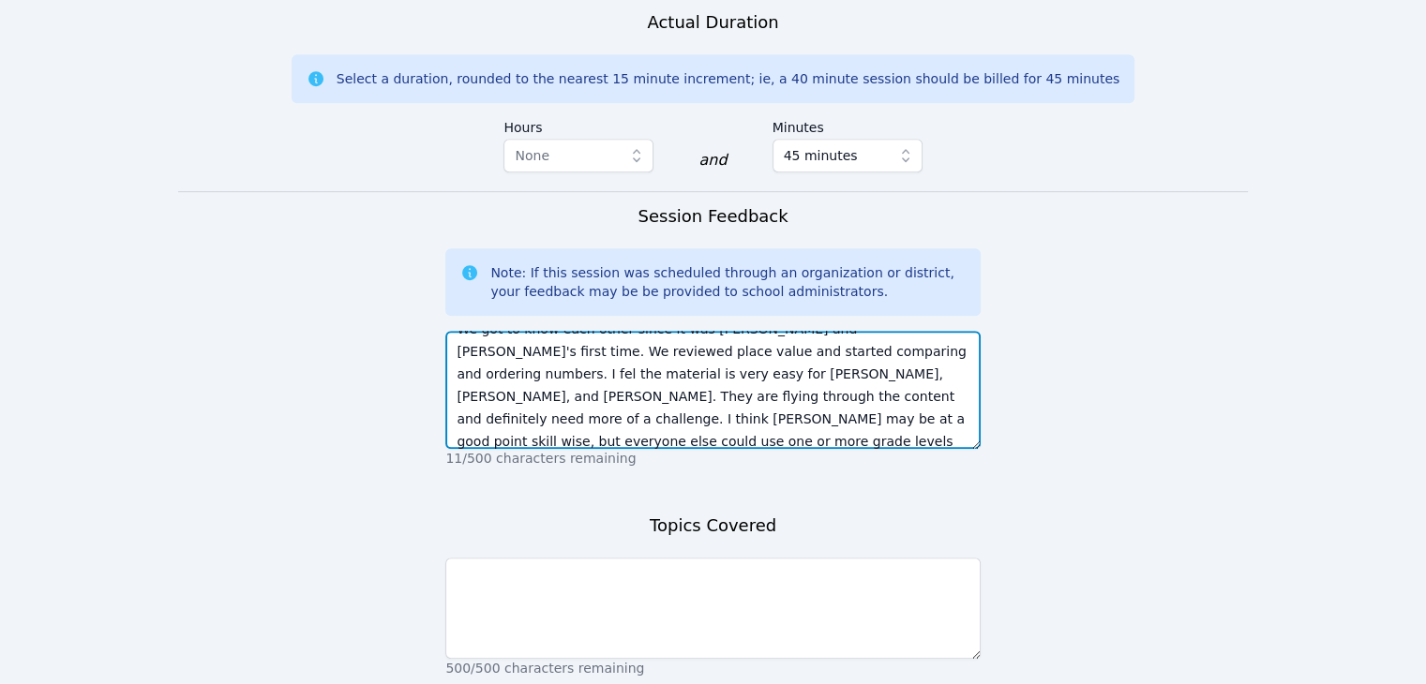
click at [552, 398] on textarea "We got to know each other since it was [PERSON_NAME] and [PERSON_NAME]'s first …" at bounding box center [712, 390] width 534 height 118
click at [573, 393] on textarea "We got to know each other since it was [PERSON_NAME] and [PERSON_NAME]'s first …" at bounding box center [712, 390] width 534 height 118
click at [958, 383] on textarea "We got to know each other since it was [PERSON_NAME] and [PERSON_NAME]'s first …" at bounding box center [712, 390] width 534 height 118
click at [645, 395] on textarea "We got to know each other since it was [PERSON_NAME] and [PERSON_NAME]'s first …" at bounding box center [712, 390] width 534 height 118
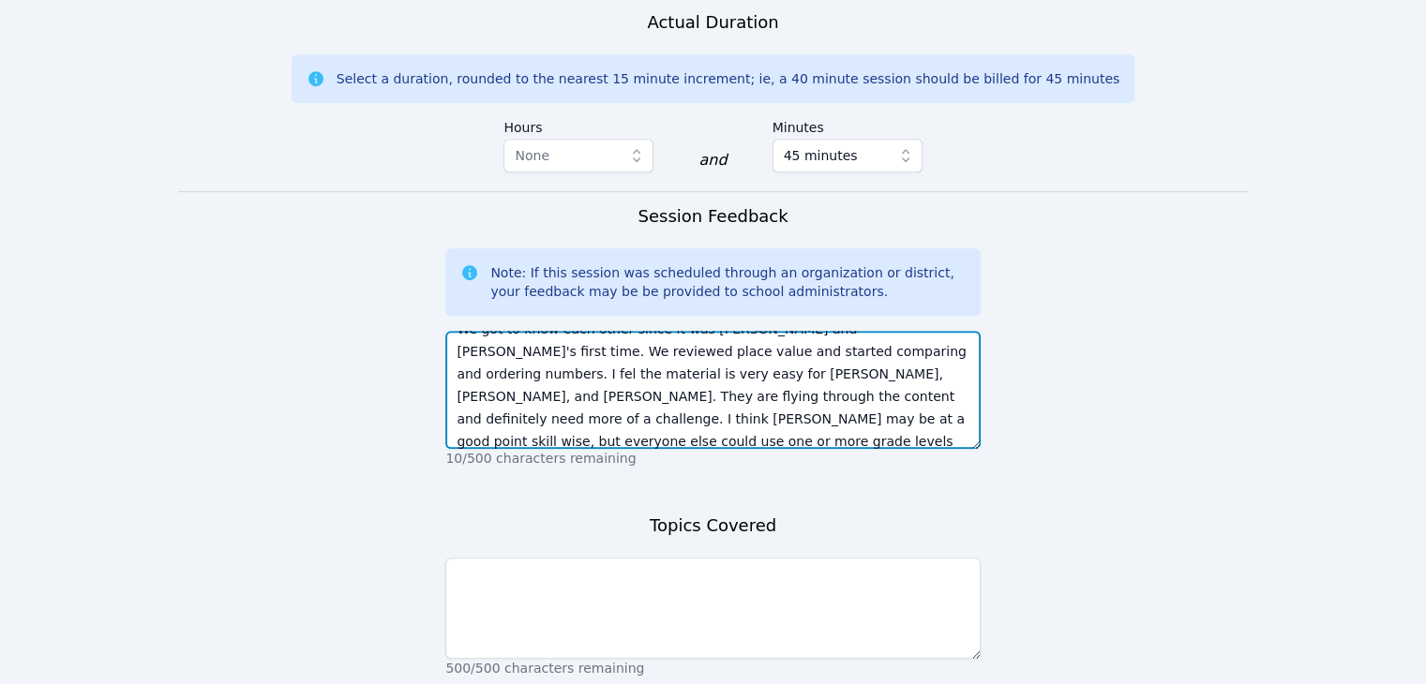
click at [645, 395] on textarea "We got to know each other since it was [PERSON_NAME] and [PERSON_NAME]'s first …" at bounding box center [712, 390] width 534 height 118
type textarea "We got to know each other since it was [PERSON_NAME] and [PERSON_NAME]'s first …"
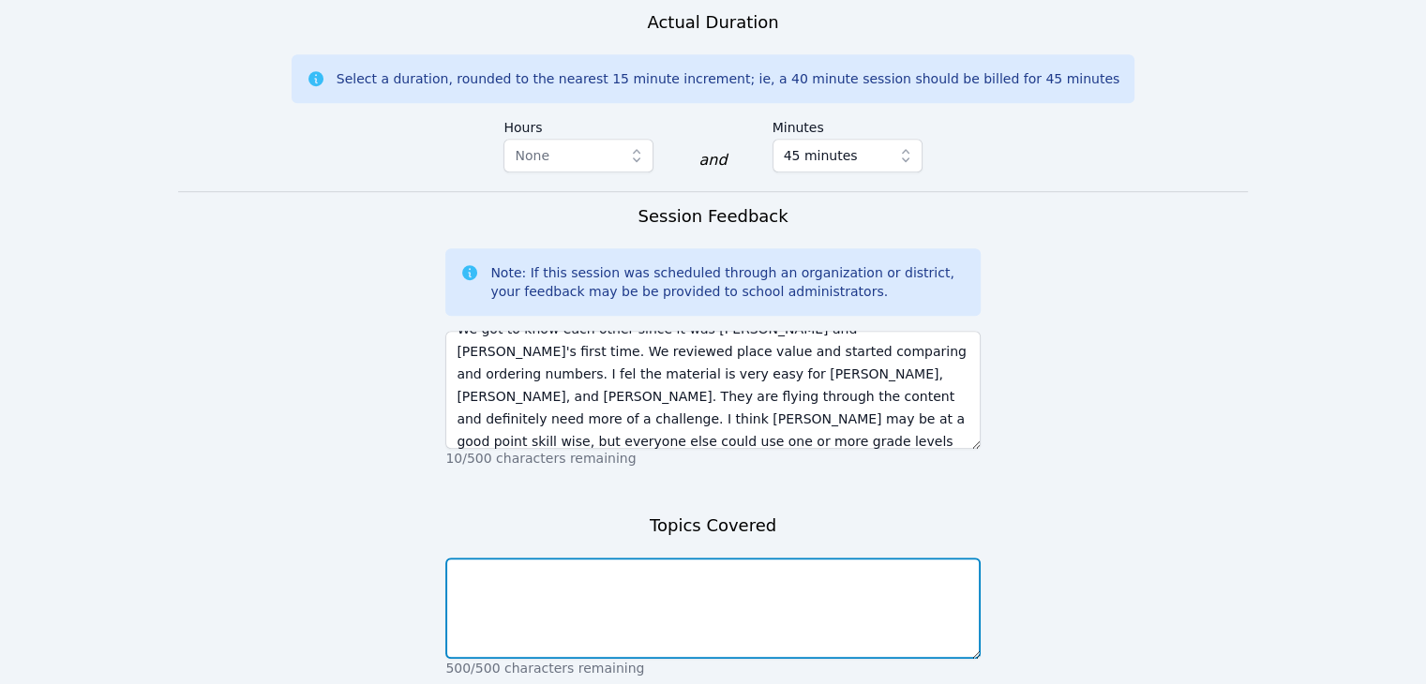
click at [784, 558] on textarea at bounding box center [712, 608] width 534 height 101
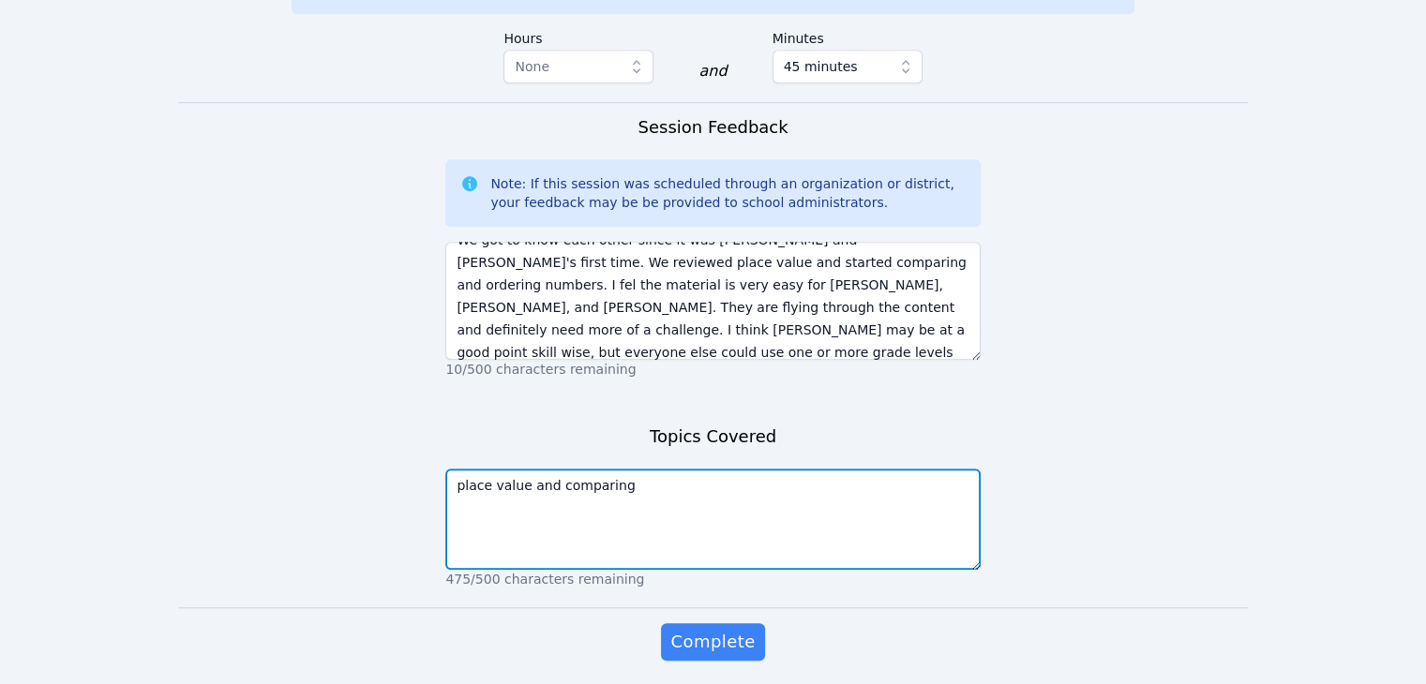
scroll to position [1219, 0]
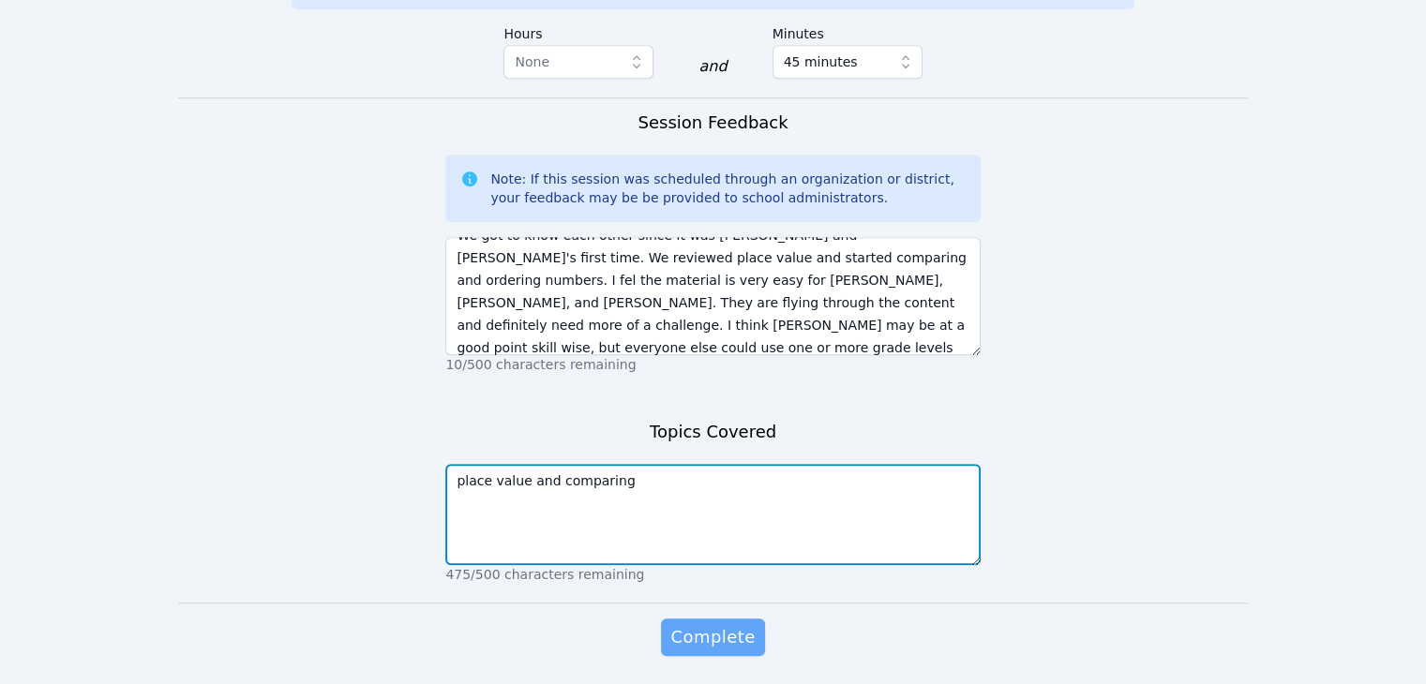
type textarea "place value and comparing"
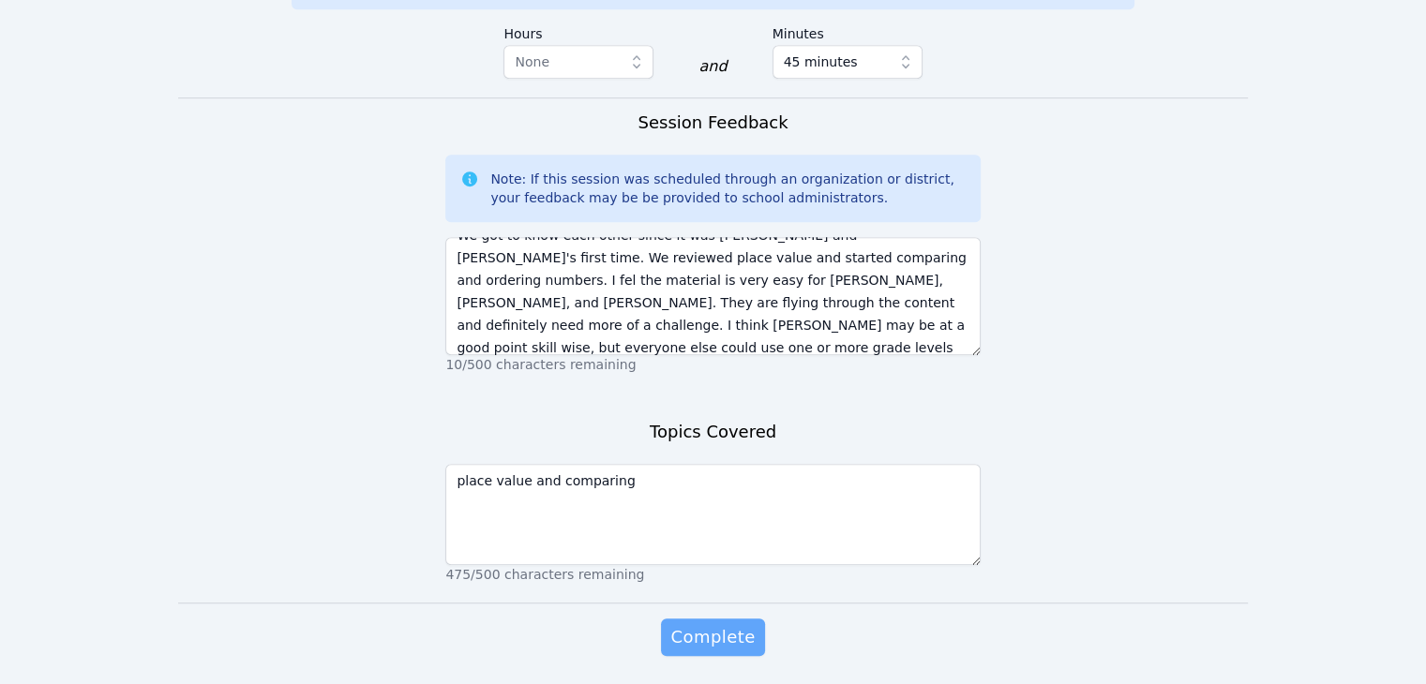
click at [720, 624] on span "Complete" at bounding box center [712, 637] width 84 height 26
